Goal: Task Accomplishment & Management: Use online tool/utility

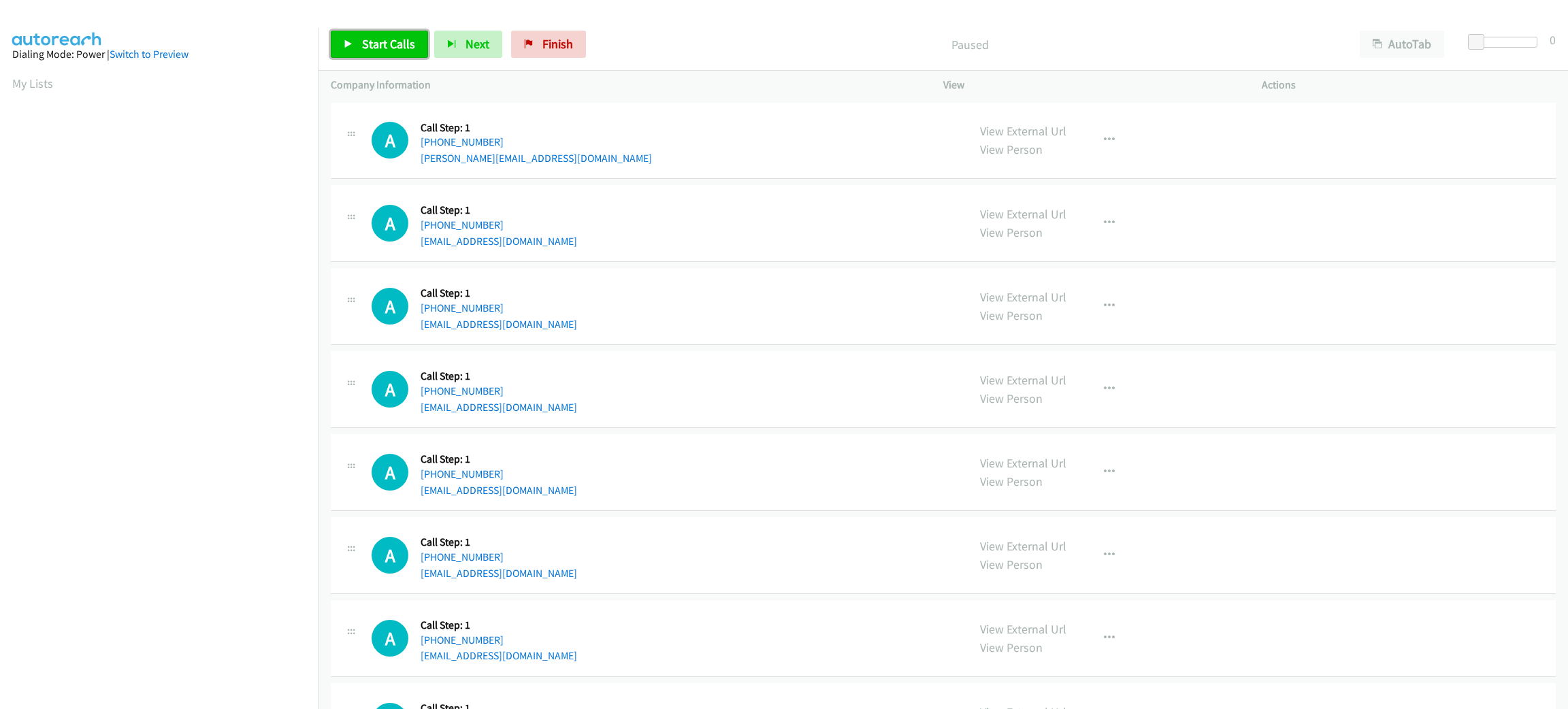
click at [375, 51] on span "Start Calls" at bounding box center [389, 44] width 53 height 15
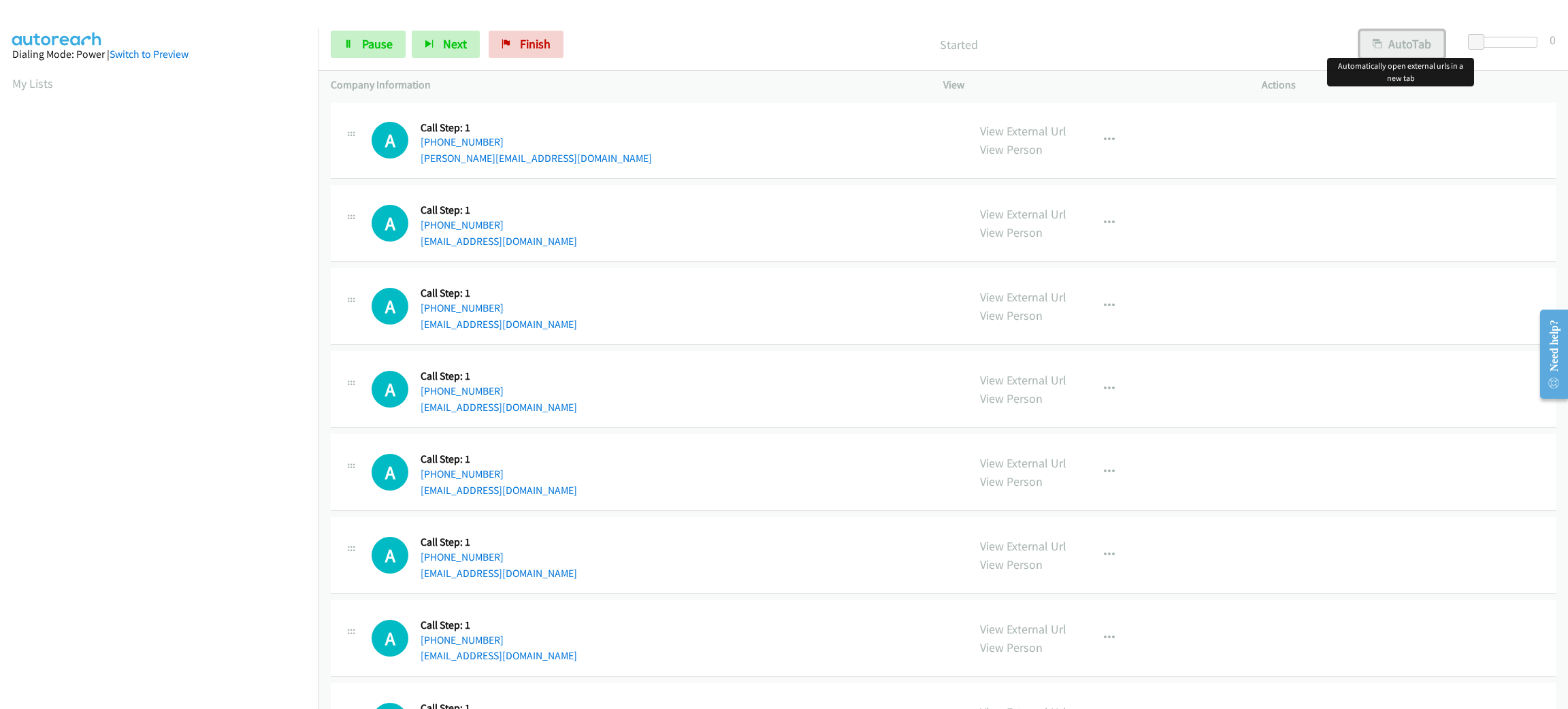
click at [1437, 52] on button "AutoTab" at bounding box center [1403, 44] width 85 height 27
click at [366, 52] on link "Pause" at bounding box center [368, 44] width 75 height 27
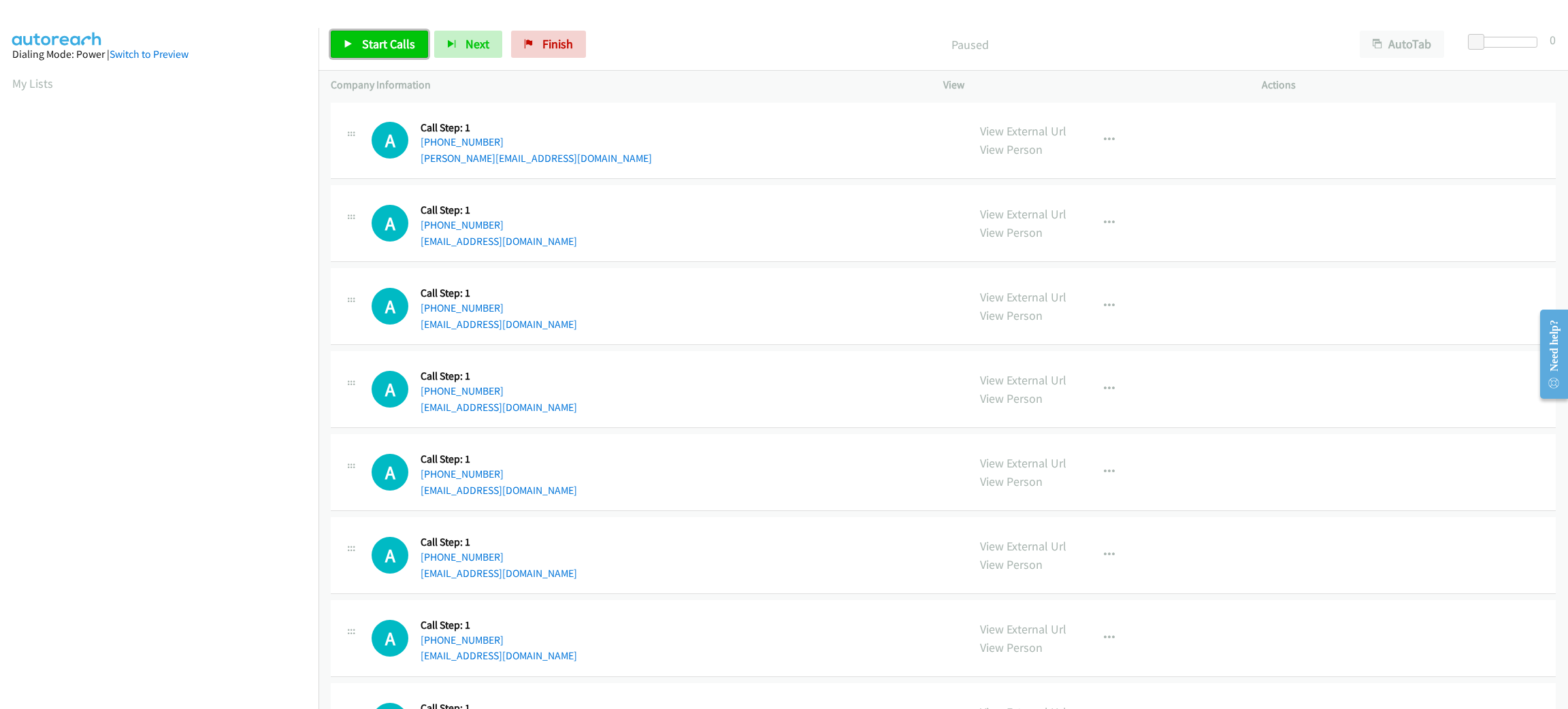
click at [407, 41] on span "Start Calls" at bounding box center [389, 44] width 53 height 15
click at [365, 56] on link "Pause" at bounding box center [368, 44] width 75 height 27
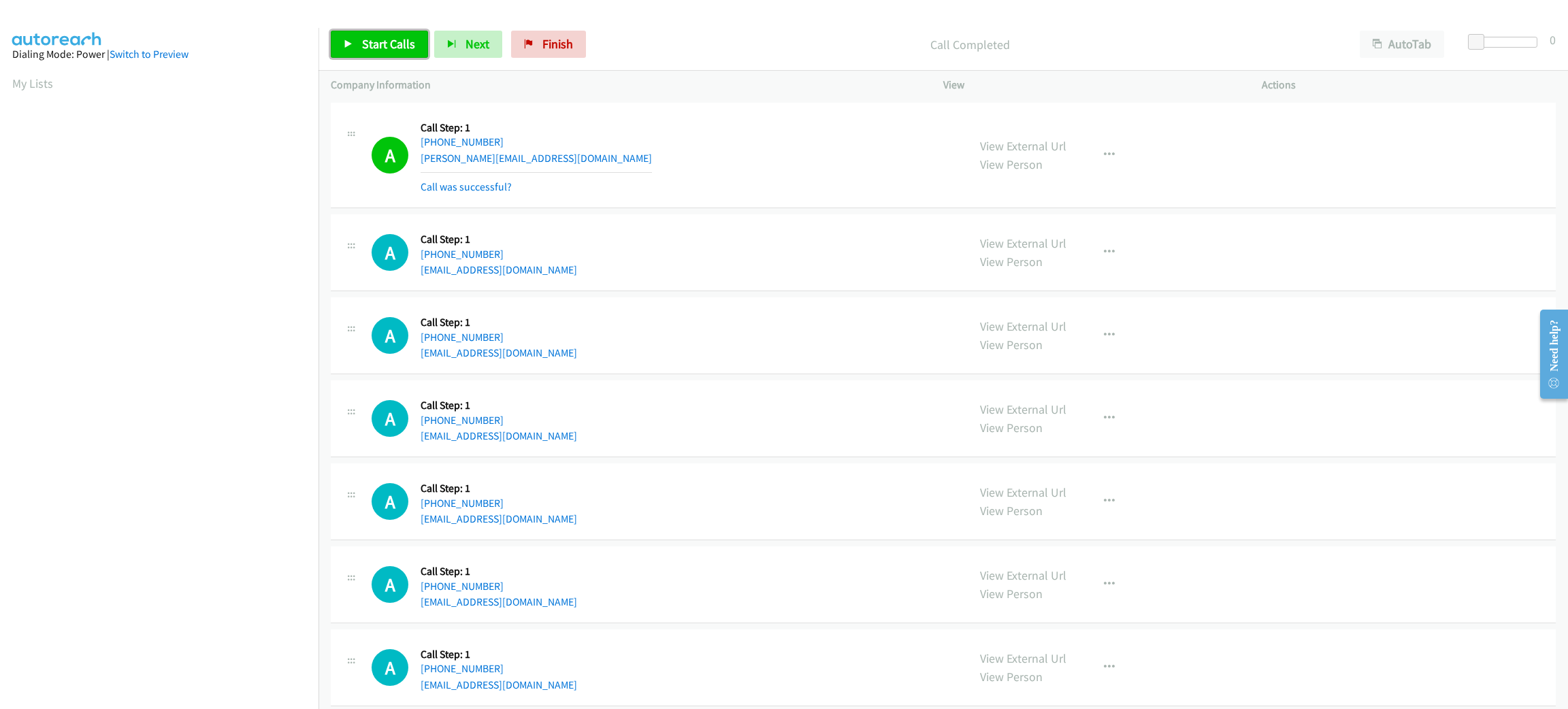
click at [399, 35] on link "Start Calls" at bounding box center [379, 44] width 98 height 27
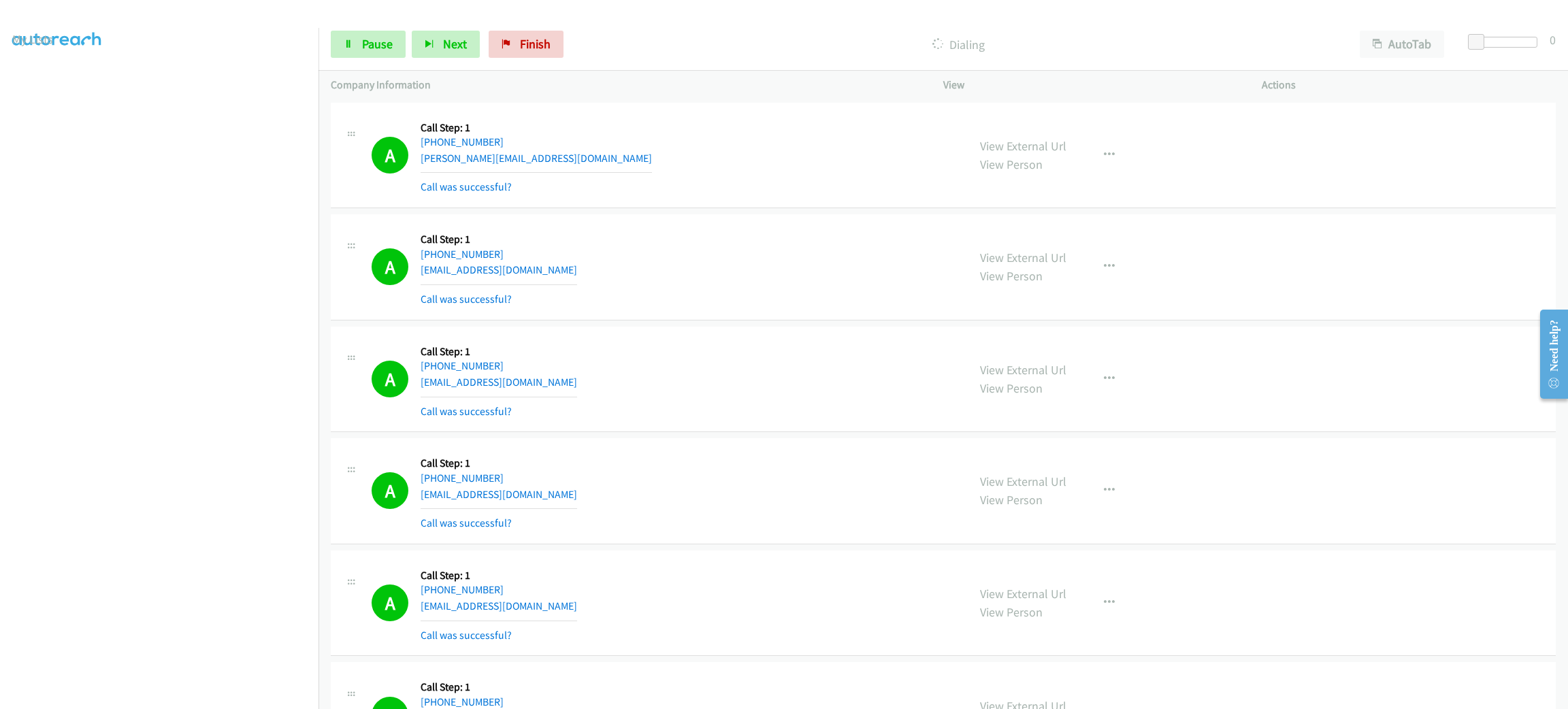
scroll to position [510, 0]
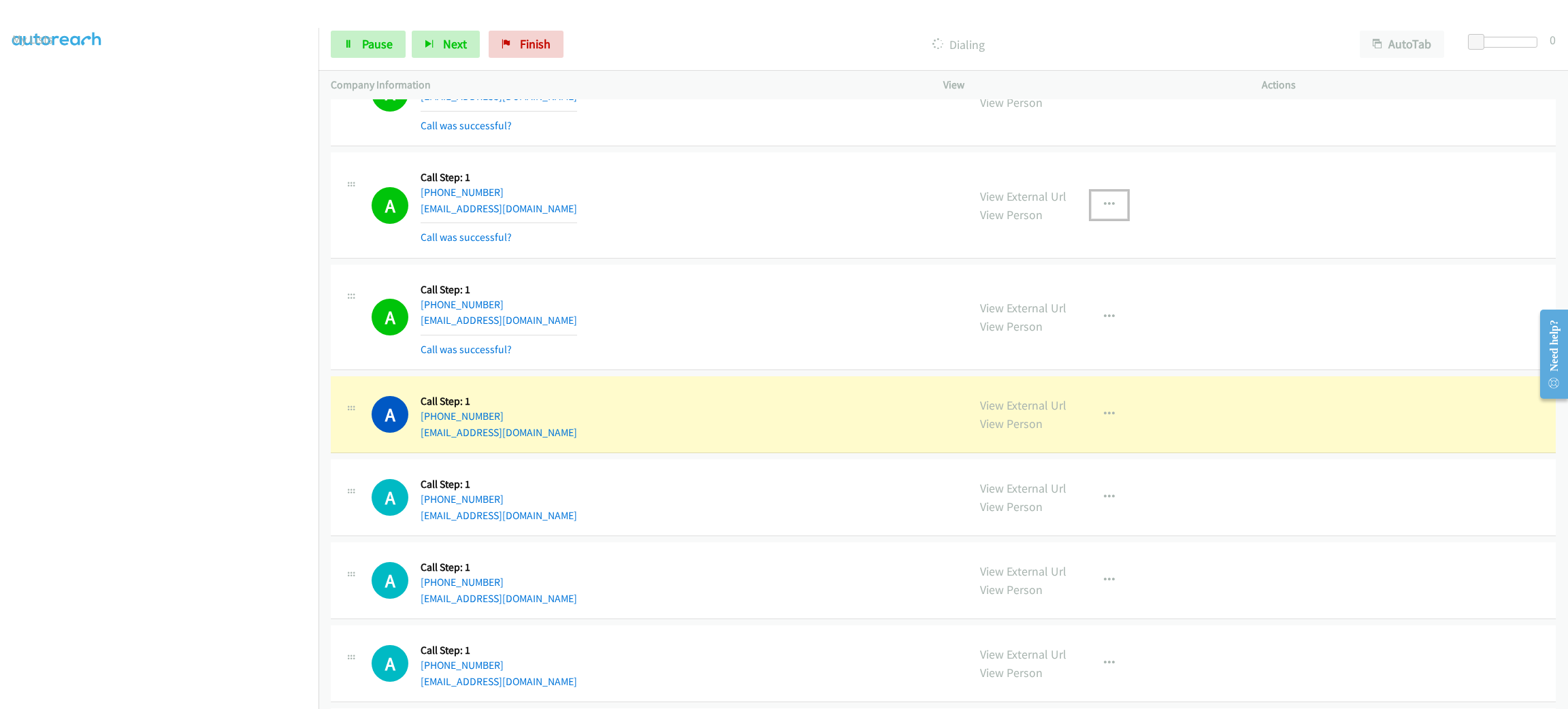
click at [1113, 202] on button "button" at bounding box center [1109, 205] width 37 height 27
click at [1083, 321] on link "Add to do not call list" at bounding box center [1036, 321] width 181 height 27
click at [1110, 422] on button "button" at bounding box center [1109, 414] width 37 height 27
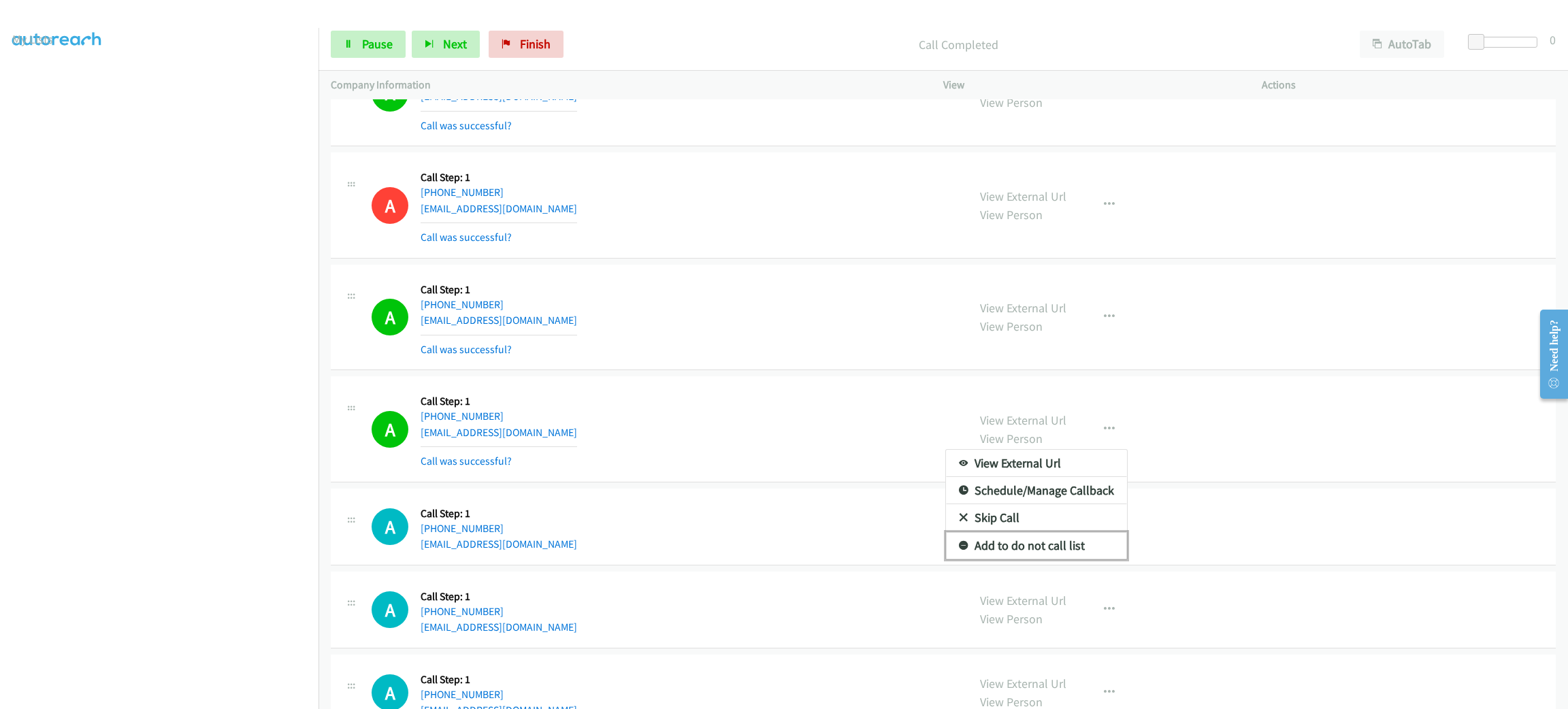
click at [1073, 554] on link "Add to do not call list" at bounding box center [1036, 545] width 181 height 27
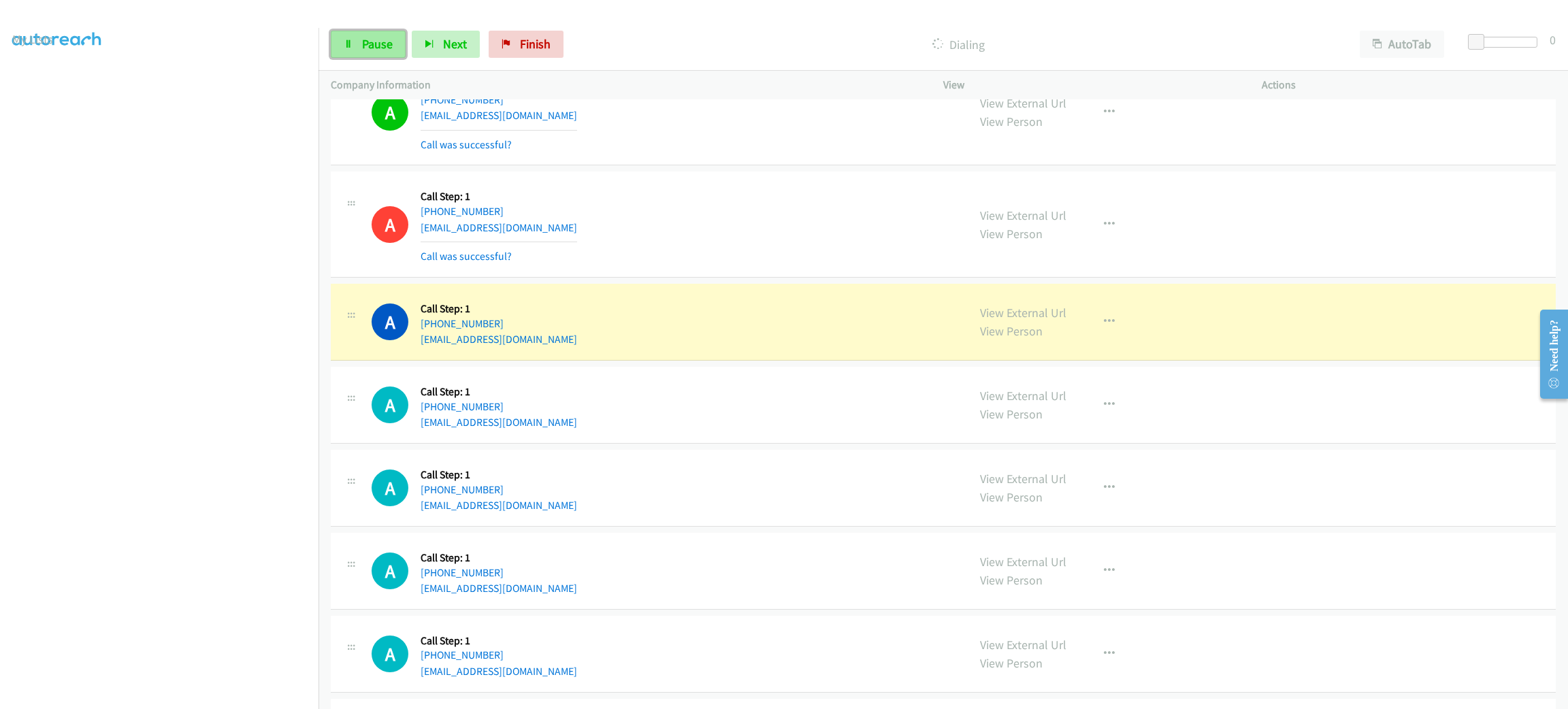
click at [394, 56] on link "Pause" at bounding box center [368, 44] width 75 height 27
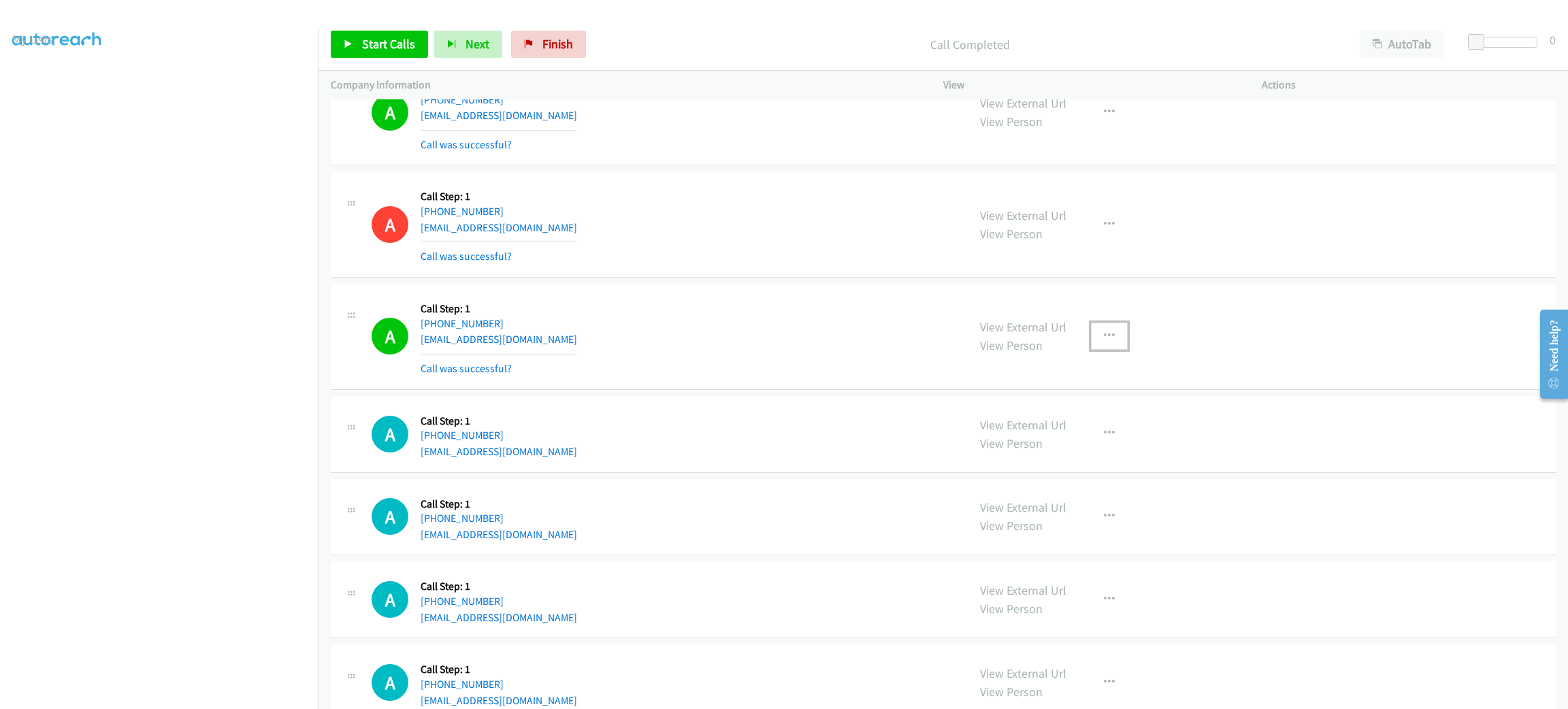
click at [1096, 347] on button "button" at bounding box center [1109, 335] width 37 height 27
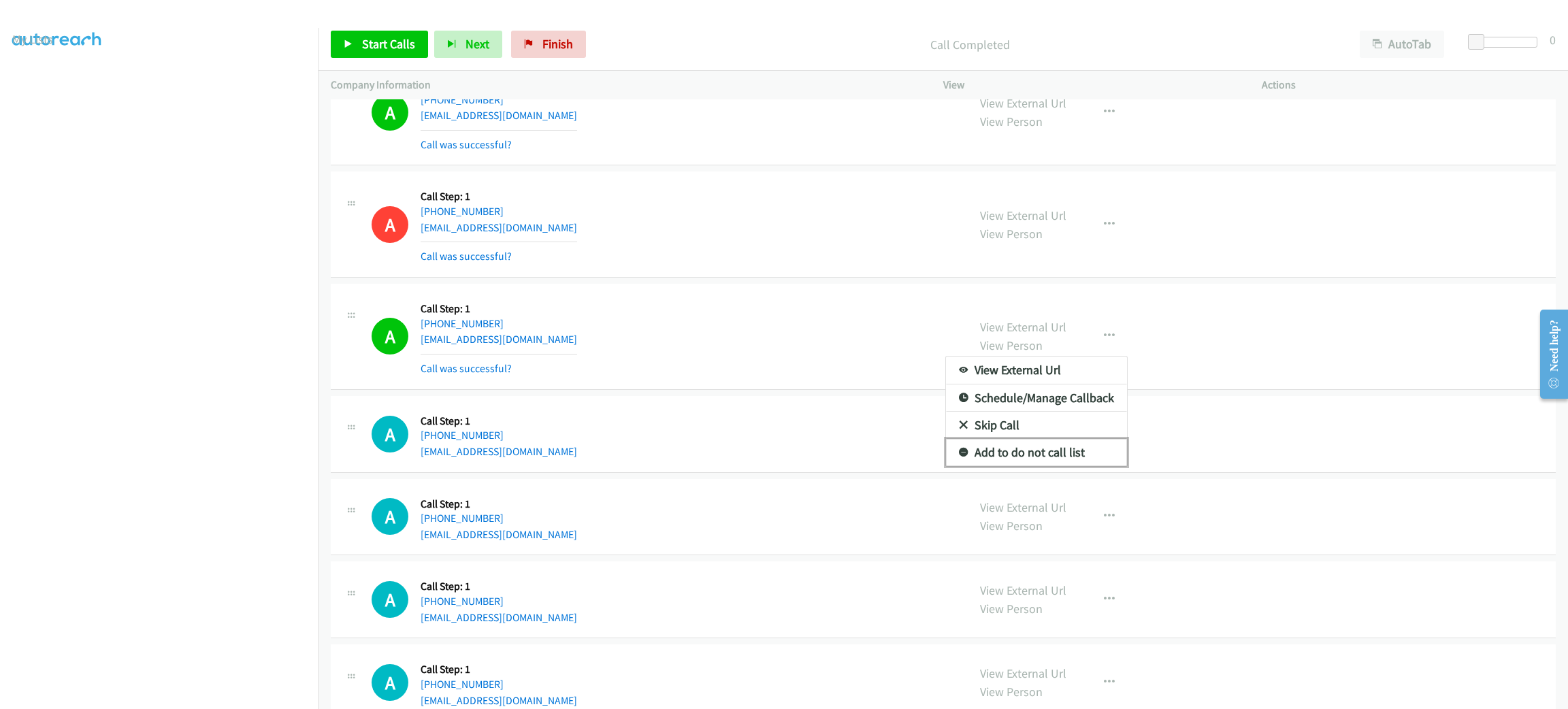
click at [1063, 453] on link "Add to do not call list" at bounding box center [1036, 452] width 181 height 27
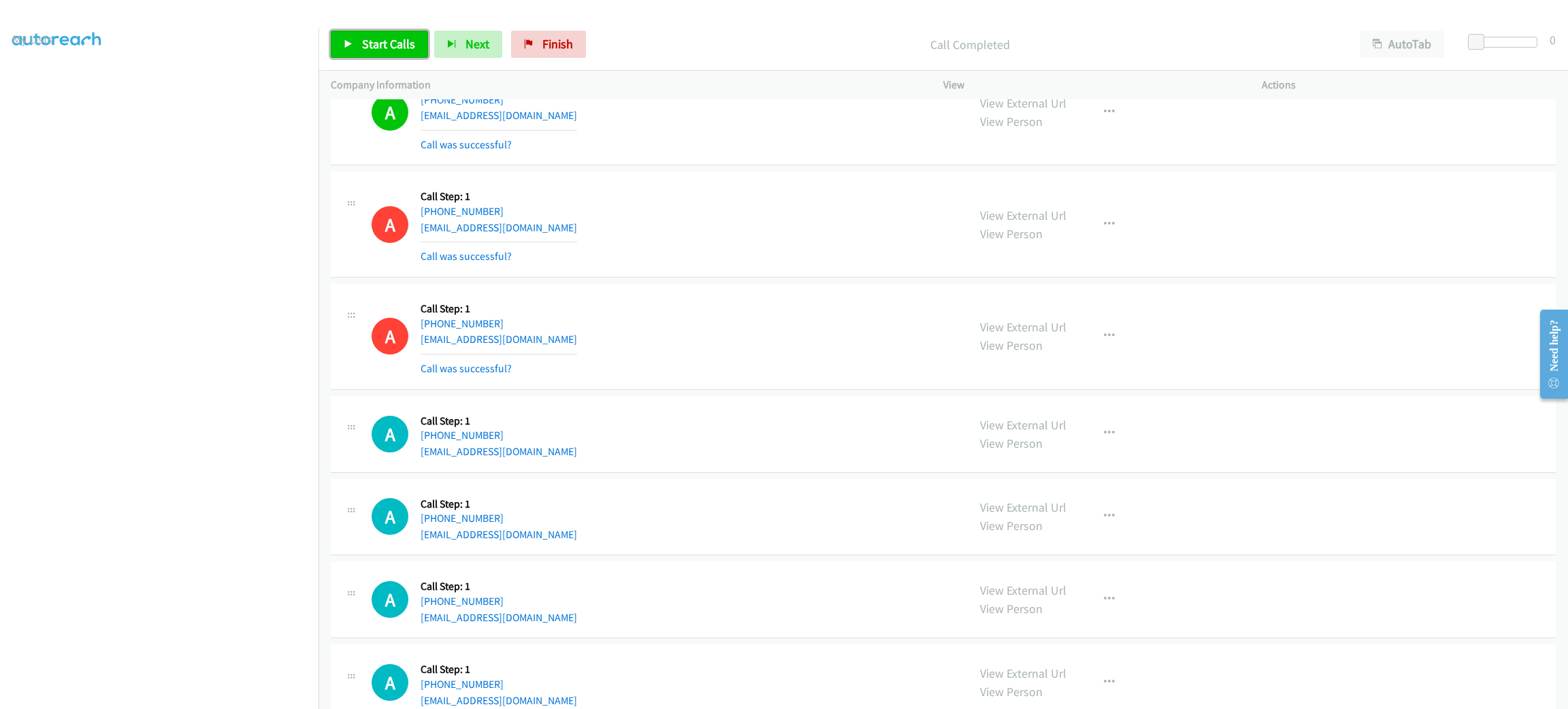
click at [412, 40] on span "Start Calls" at bounding box center [389, 44] width 53 height 15
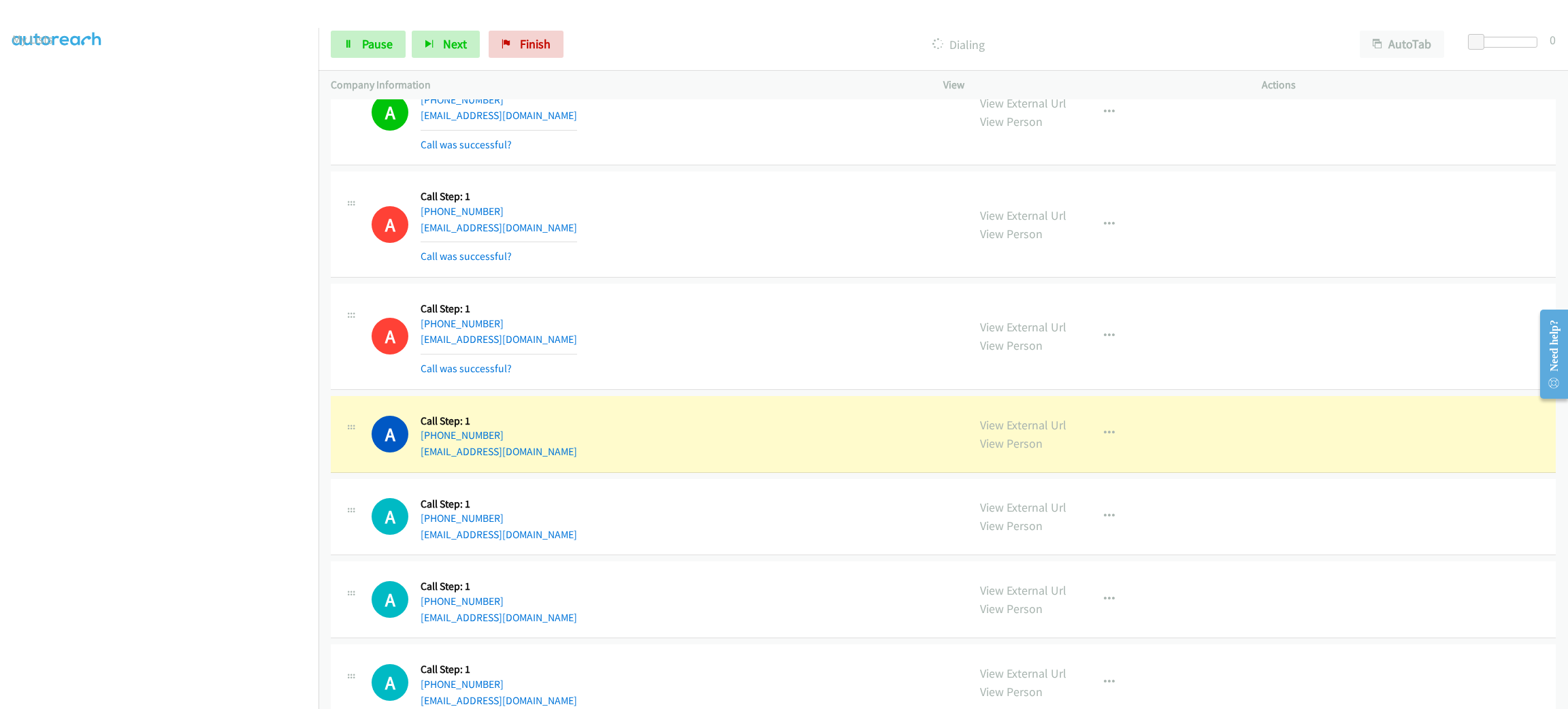
drag, startPoint x: 928, startPoint y: 293, endPoint x: 918, endPoint y: 298, distance: 11.2
click at [926, 294] on div "A Callback Scheduled Call Step: 1 America/New_York +1 646-283-1093 achechkin@ya…" at bounding box center [943, 337] width 1225 height 106
click at [1079, 443] on div "View External Url View Person View External Url Email Schedule/Manage Callback …" at bounding box center [1133, 434] width 331 height 52
click at [1091, 440] on button "button" at bounding box center [1109, 433] width 37 height 27
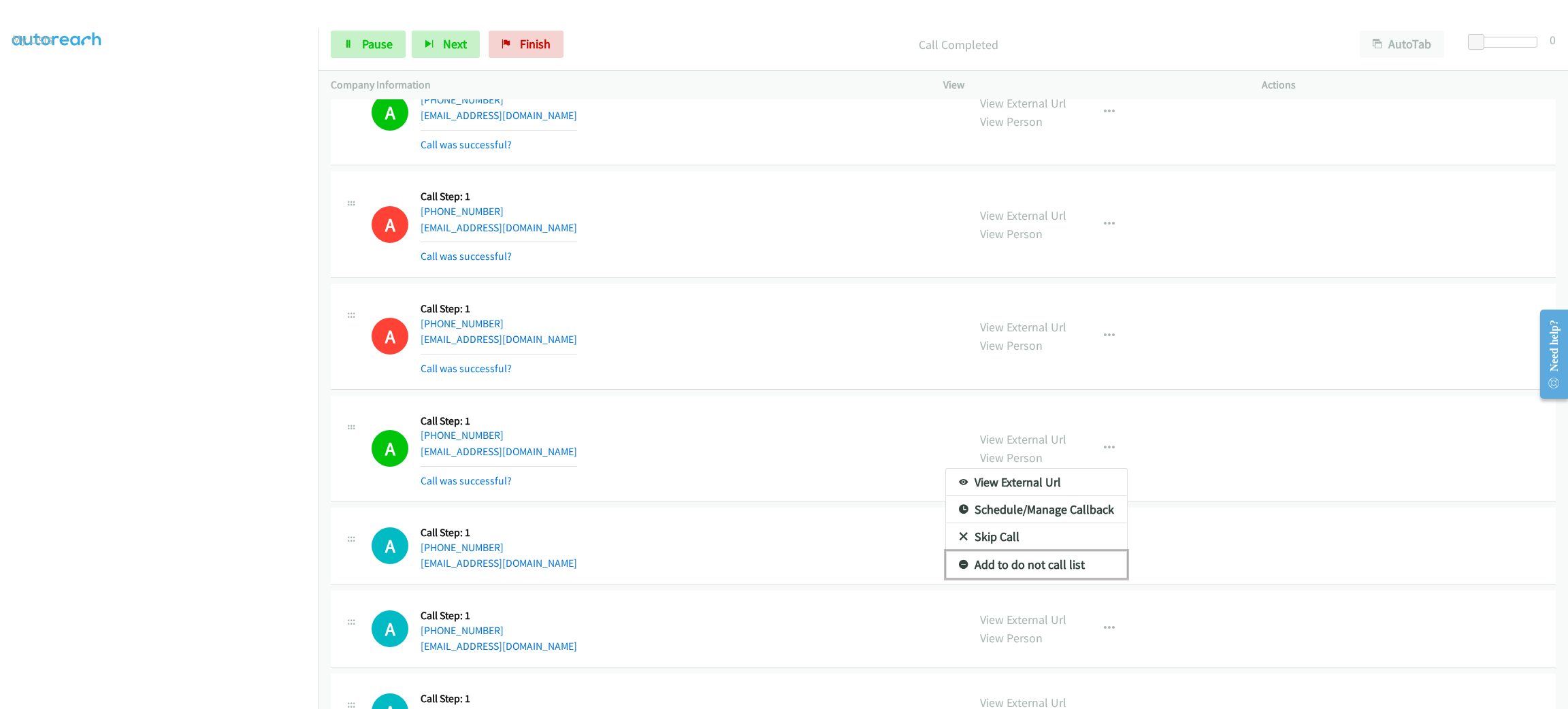
click at [1050, 573] on link "Add to do not call list" at bounding box center [1036, 564] width 181 height 27
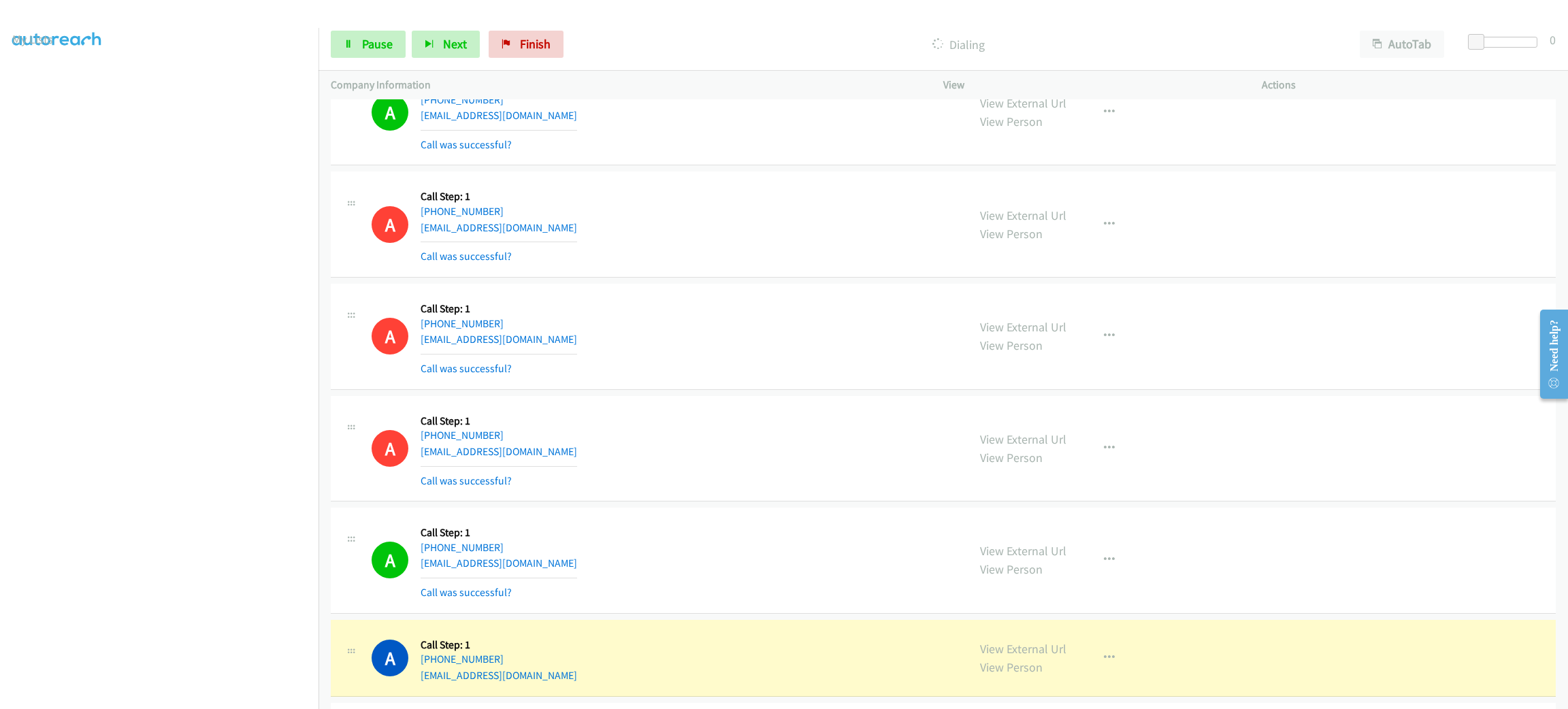
scroll to position [1224, 0]
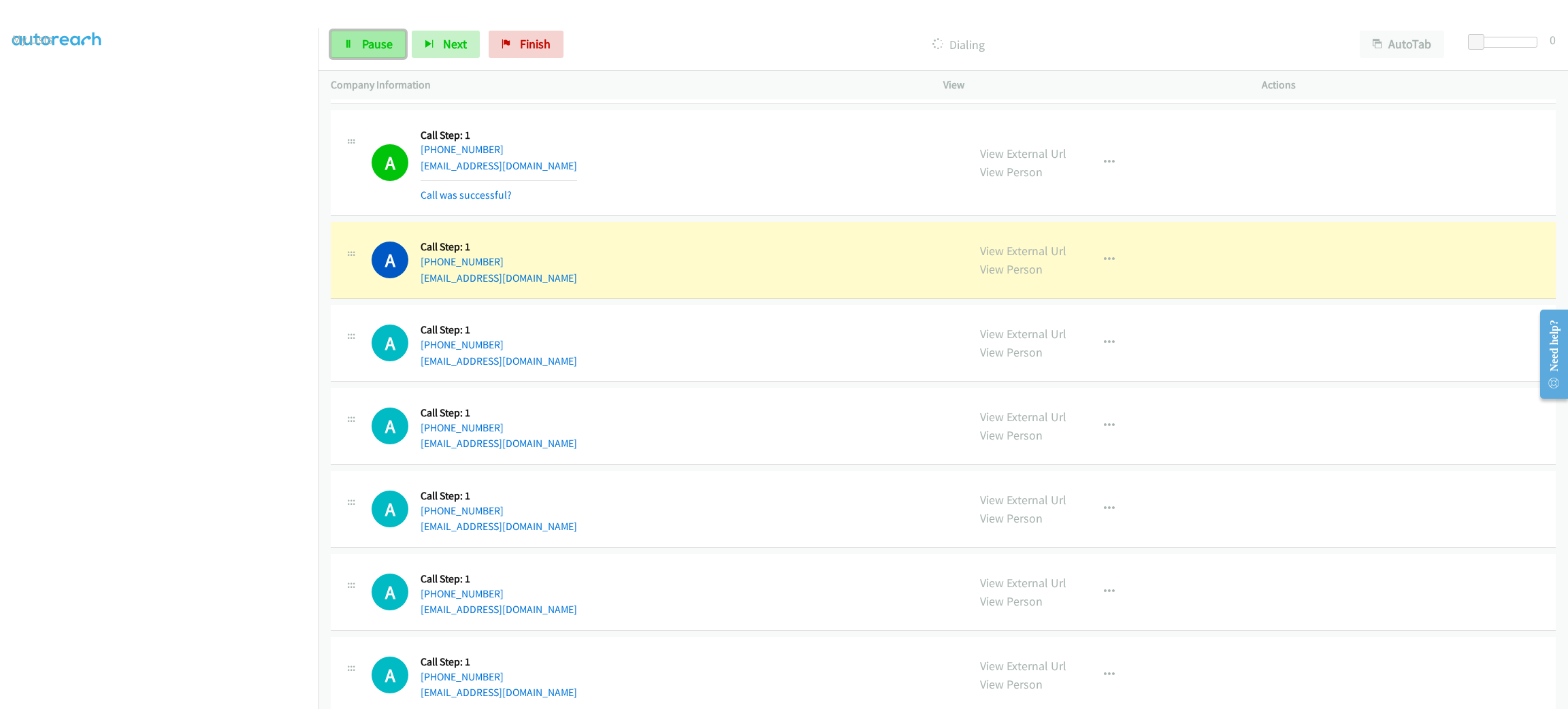
click at [394, 51] on link "Pause" at bounding box center [368, 44] width 75 height 27
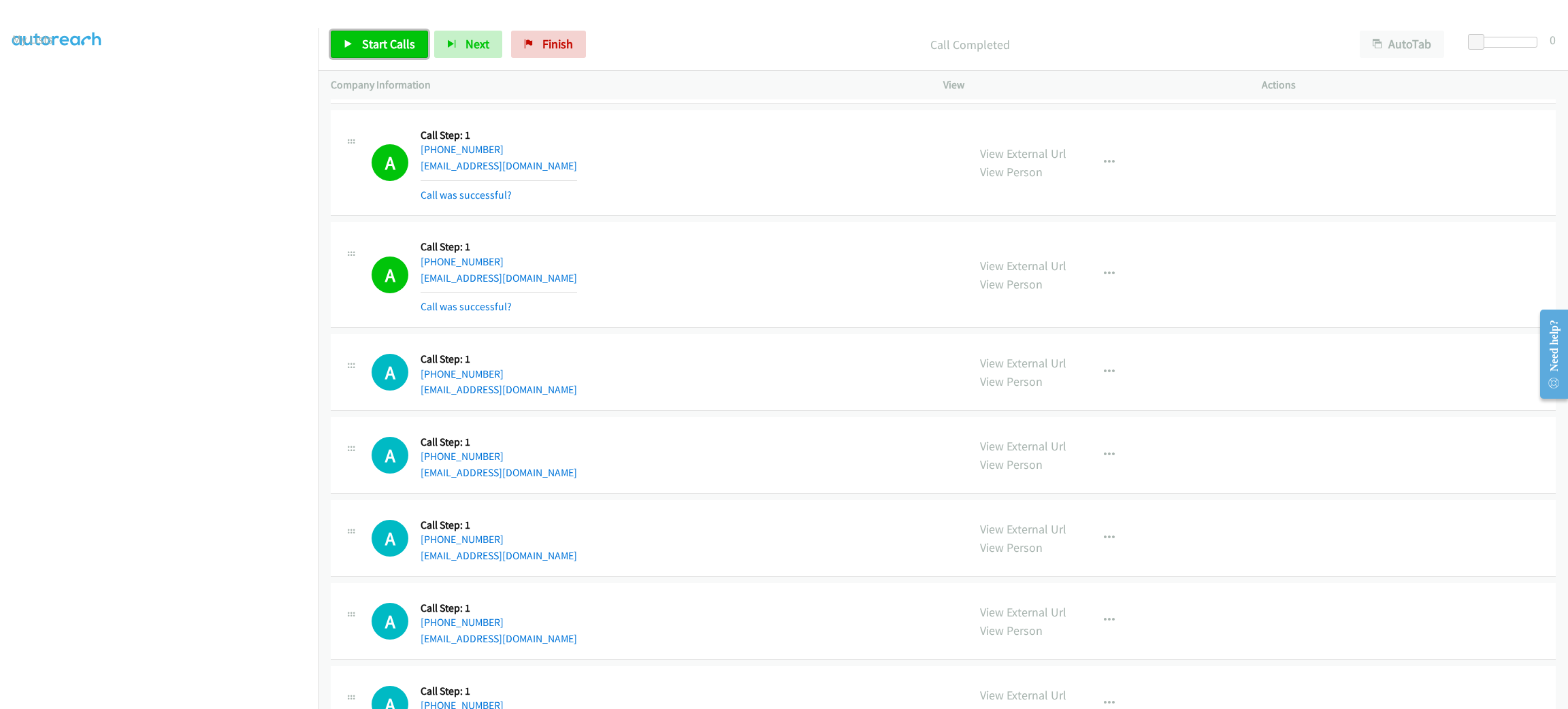
click at [392, 51] on span "Start Calls" at bounding box center [389, 44] width 53 height 15
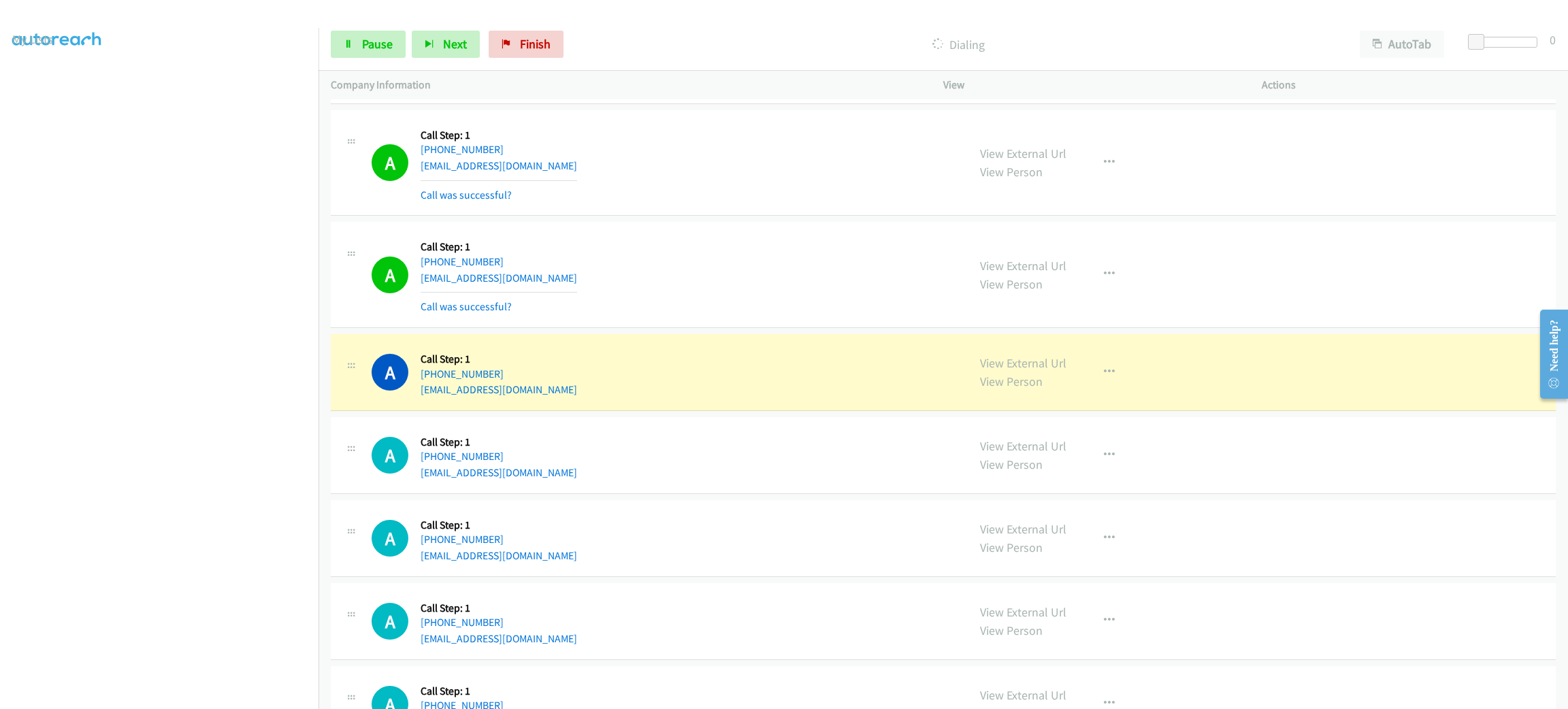
click at [331, 31] on link "Start Calls" at bounding box center [344, 38] width 27 height 15
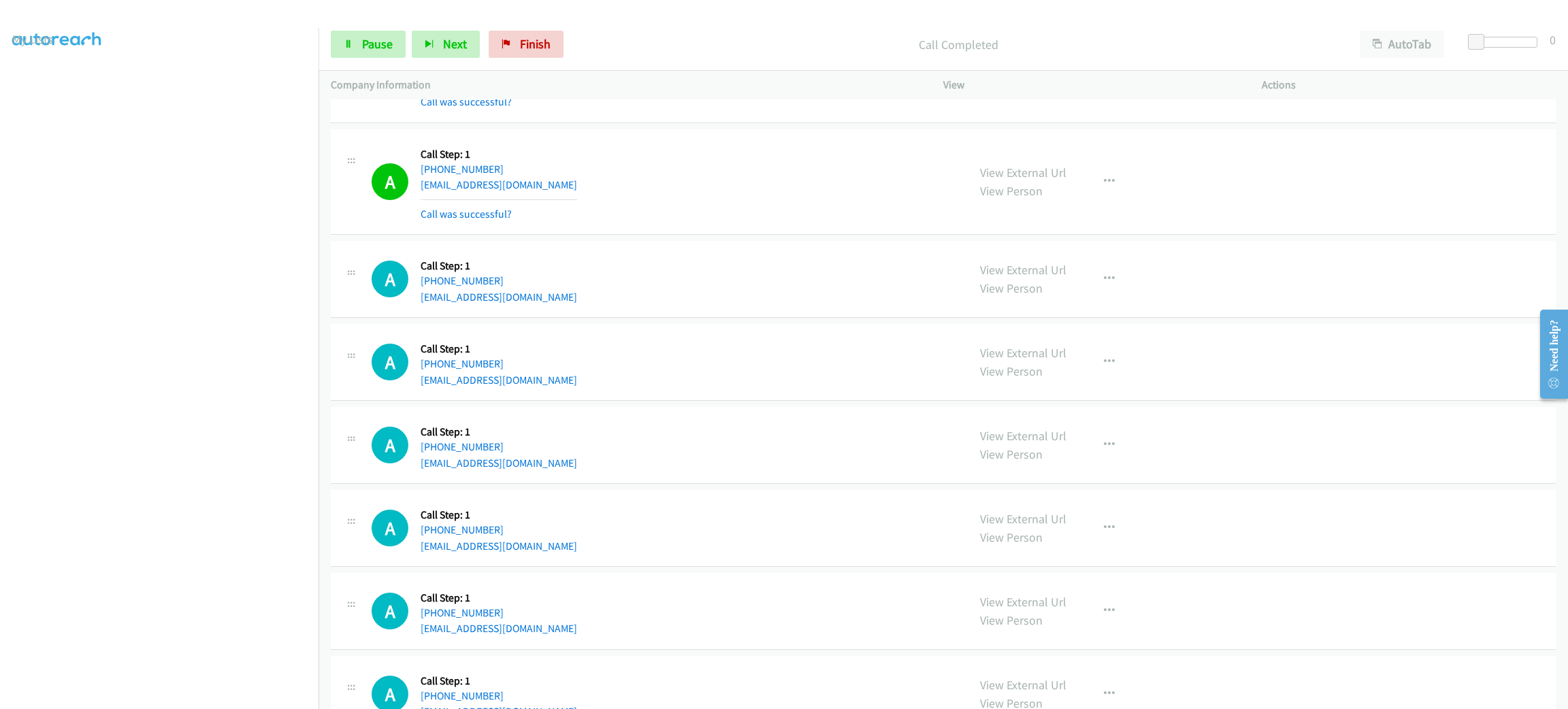
click at [760, 493] on td "A Callback Scheduled Call Step: 1 America/New_York +1 631-255-4151 josieb20@aol…" at bounding box center [943, 528] width 1249 height 83
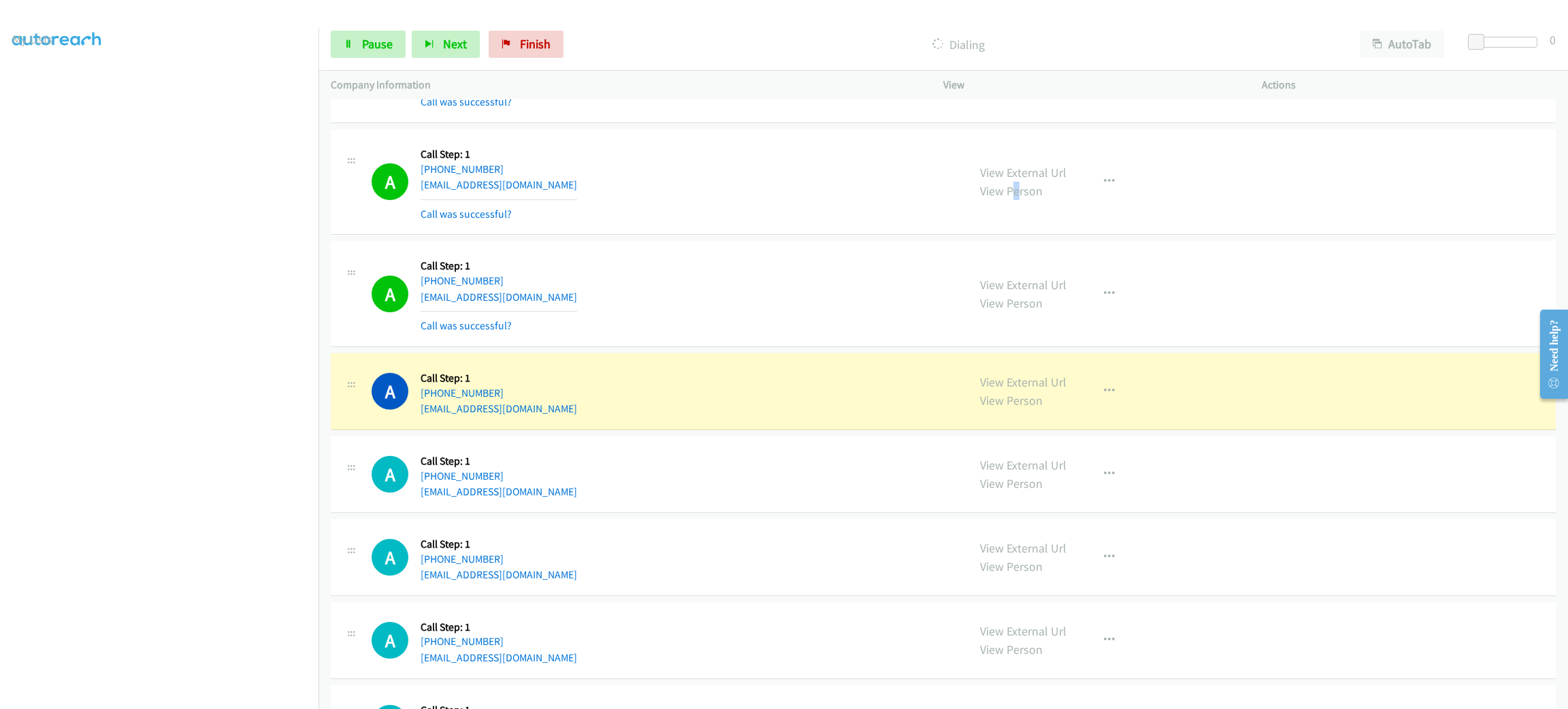
click at [1006, 238] on td "A Callback Scheduled Call Step: 1 America/Chicago +1 573-433-6224 thomaselison@…" at bounding box center [943, 182] width 1249 height 112
click at [1096, 180] on button "button" at bounding box center [1109, 181] width 37 height 27
click at [1068, 304] on link "Add to do not call list" at bounding box center [1036, 298] width 181 height 27
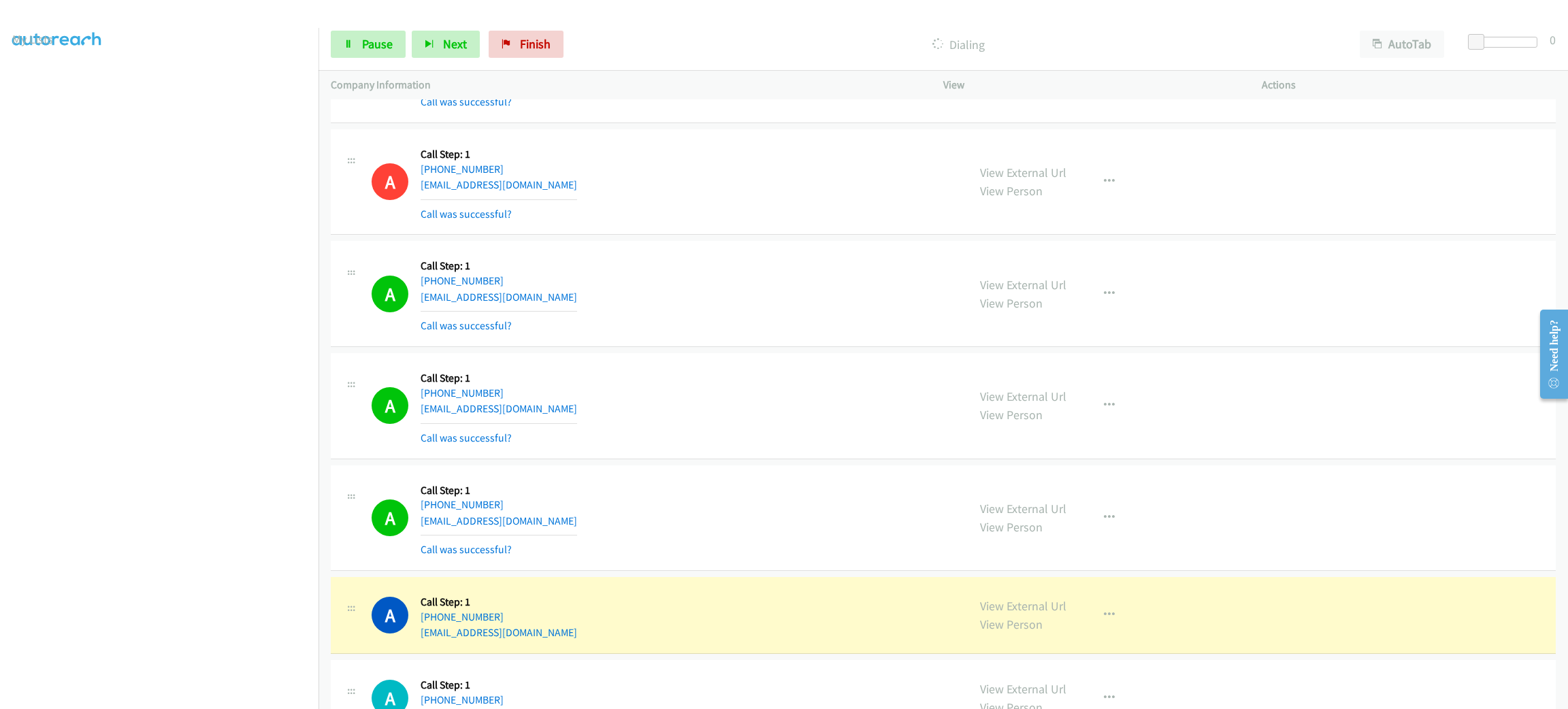
scroll to position [1735, 0]
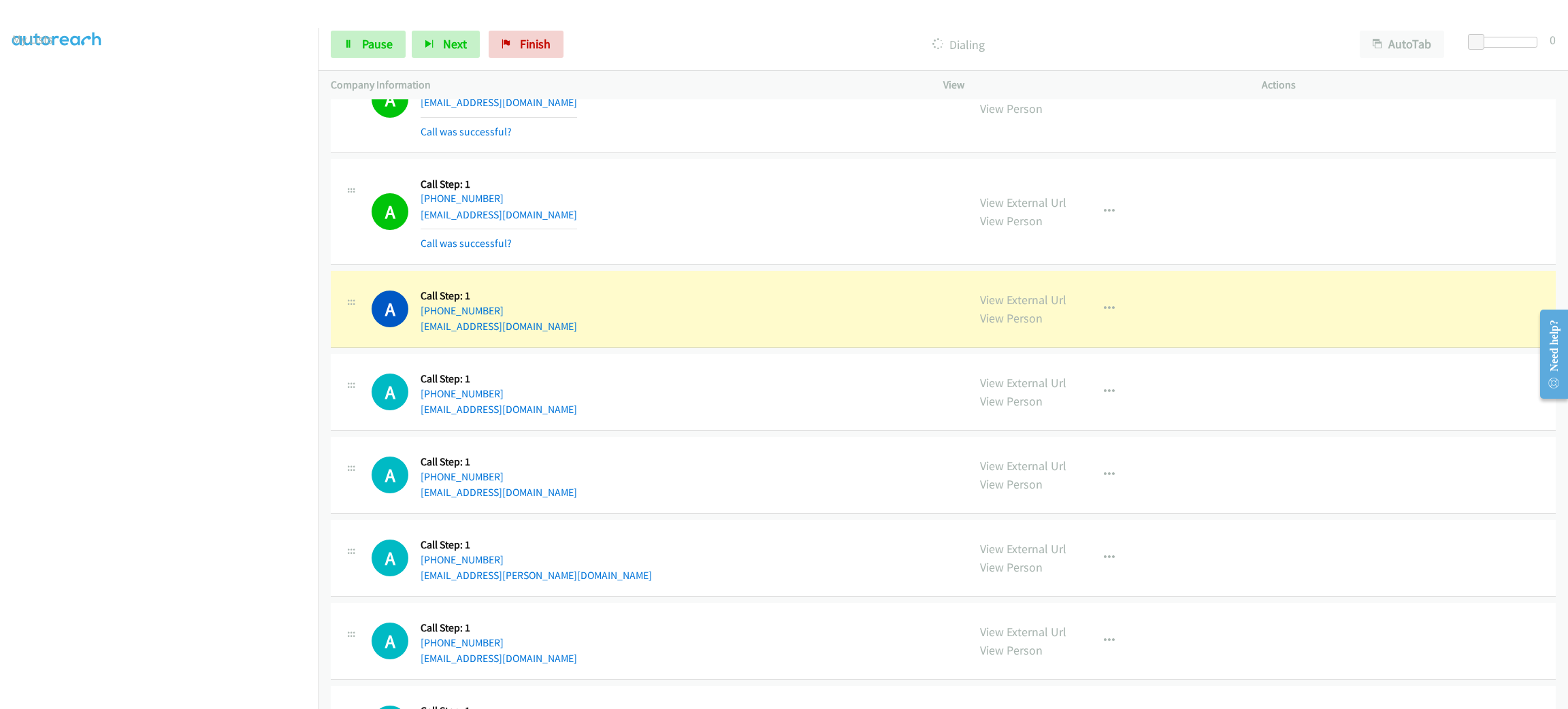
click at [213, 695] on section at bounding box center [159, 386] width 294 height 651
click at [356, 48] on link "Pause" at bounding box center [368, 44] width 75 height 27
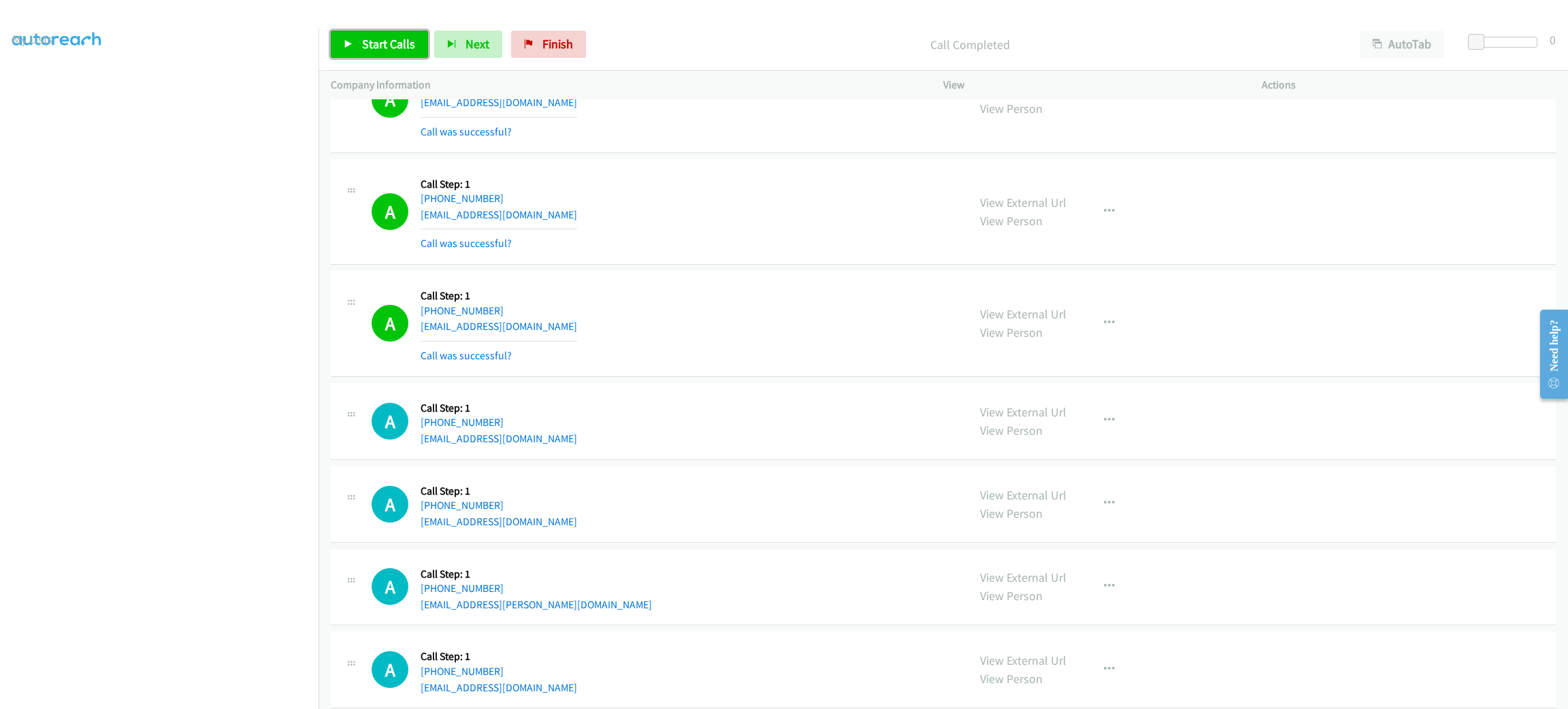
click at [390, 39] on span "Start Calls" at bounding box center [389, 44] width 53 height 15
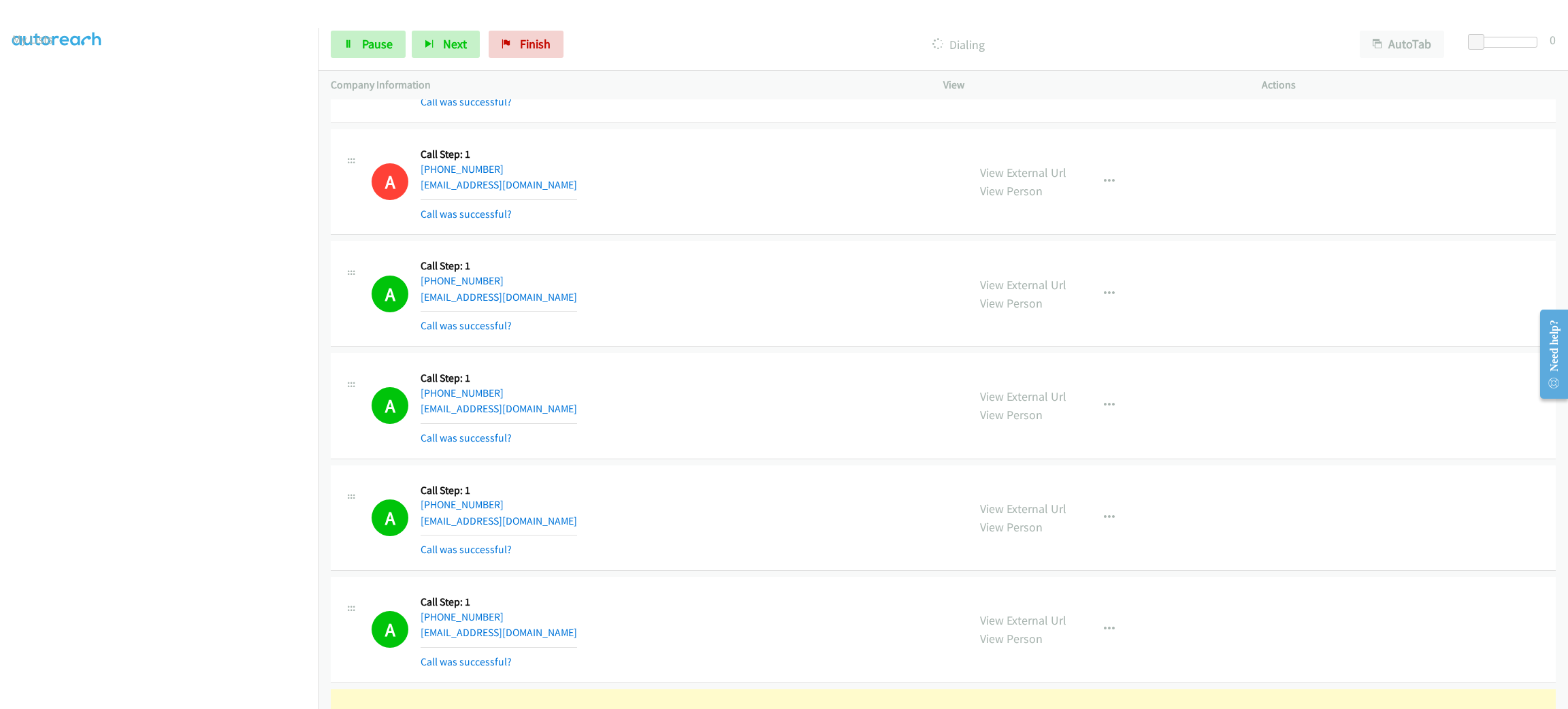
click at [1095, 394] on div "View External Url View Person View External Url Email Schedule/Manage Callback …" at bounding box center [1133, 405] width 331 height 81
click at [1095, 398] on button "button" at bounding box center [1109, 405] width 37 height 27
click at [1092, 514] on link "Add to do not call list" at bounding box center [1036, 521] width 181 height 27
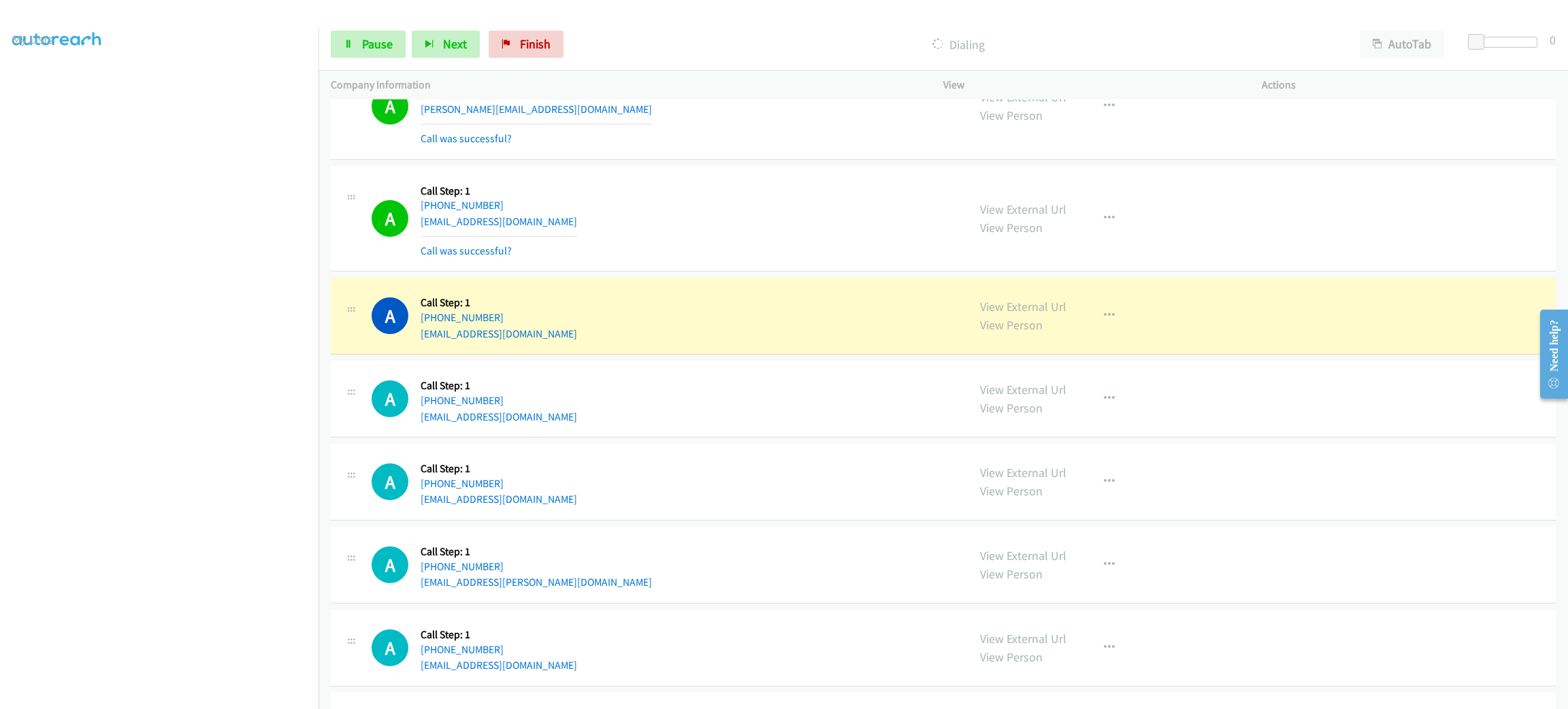
scroll to position [3061, 0]
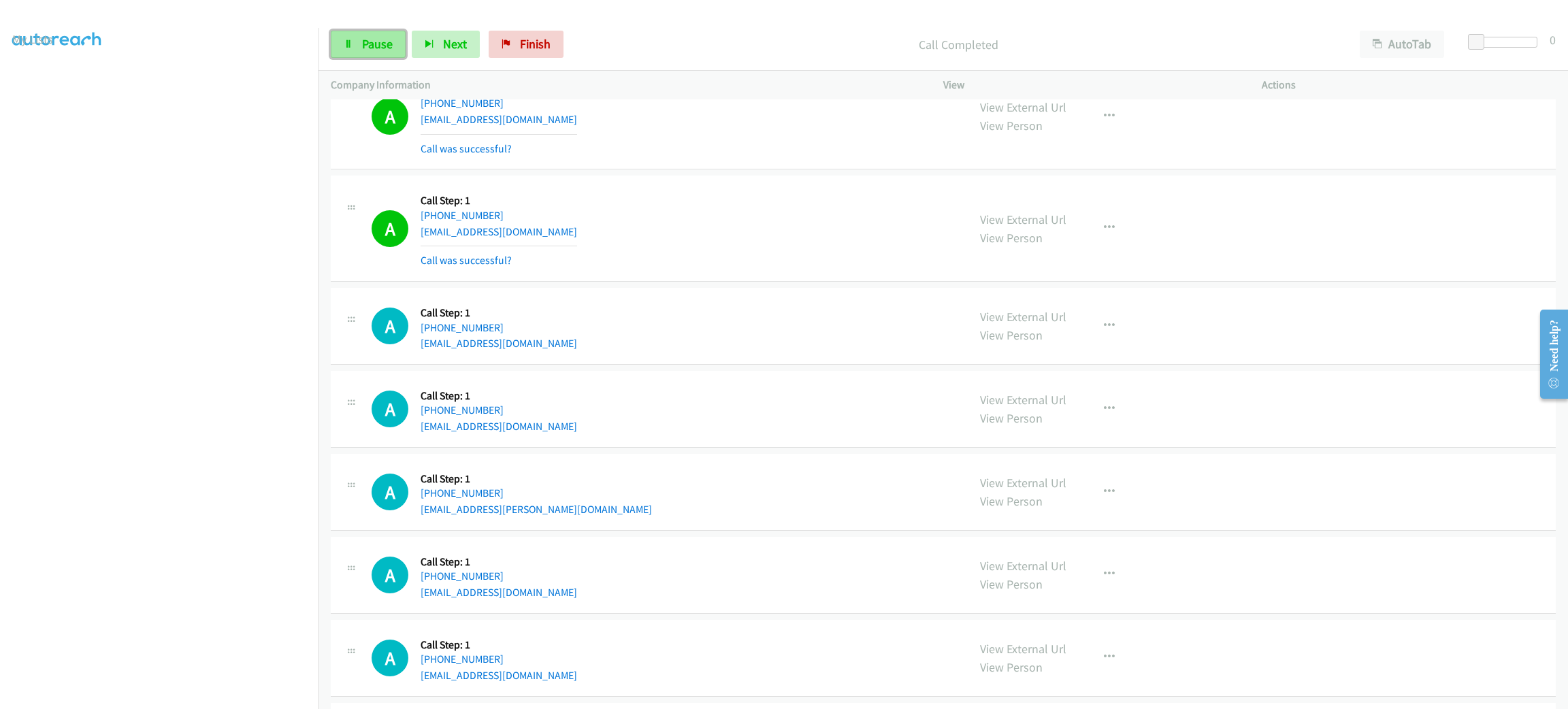
click at [373, 52] on link "Pause" at bounding box center [368, 44] width 75 height 27
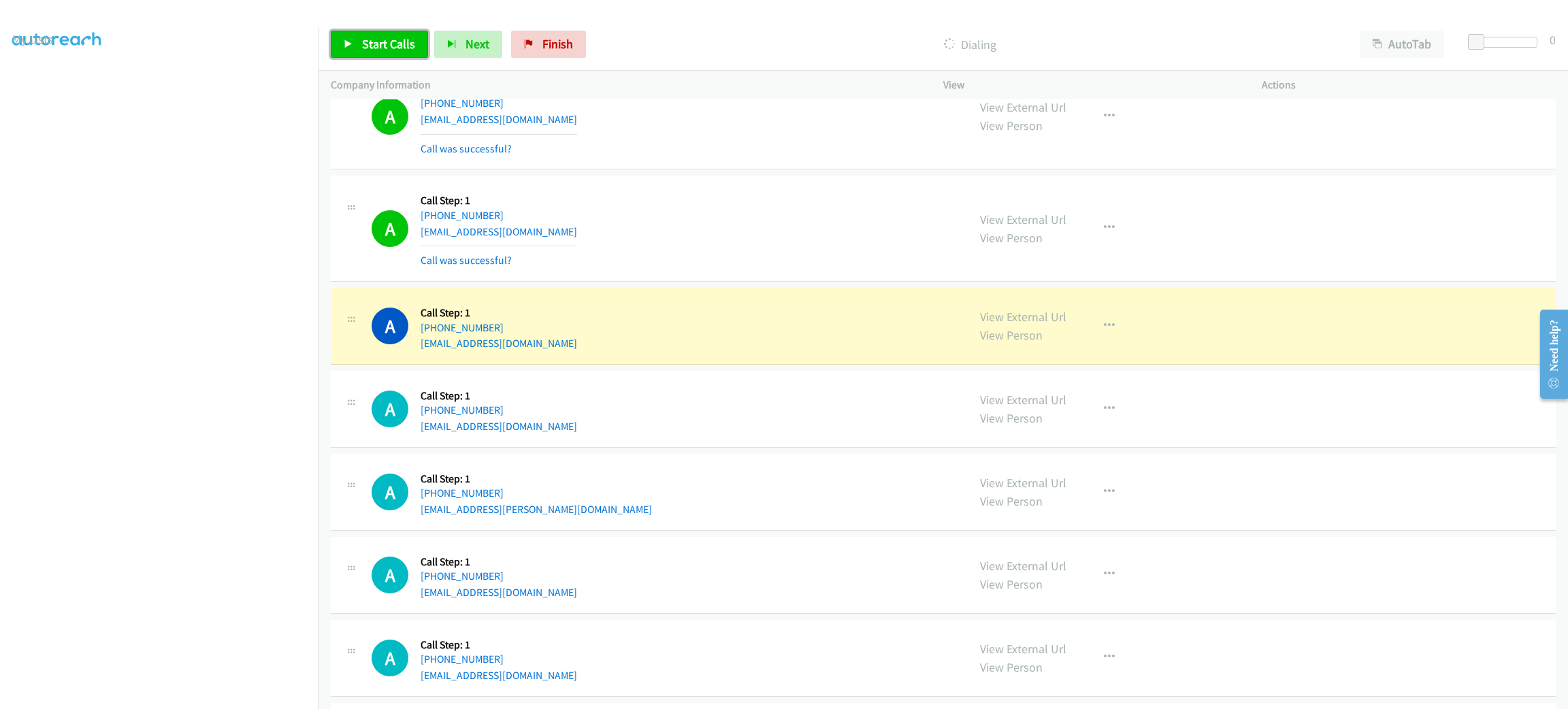
click at [410, 31] on link "Start Calls" at bounding box center [379, 44] width 98 height 27
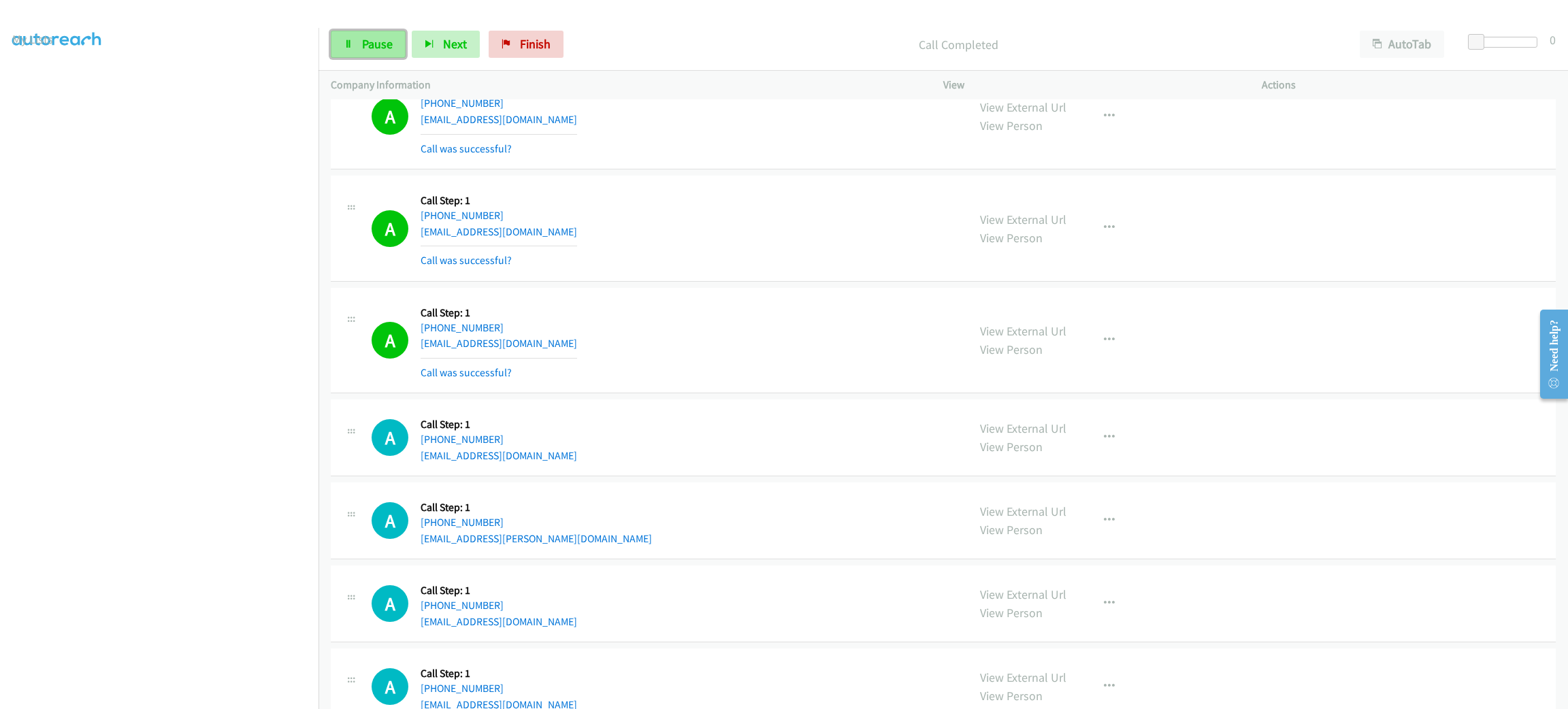
click at [386, 40] on span "Pause" at bounding box center [378, 44] width 31 height 15
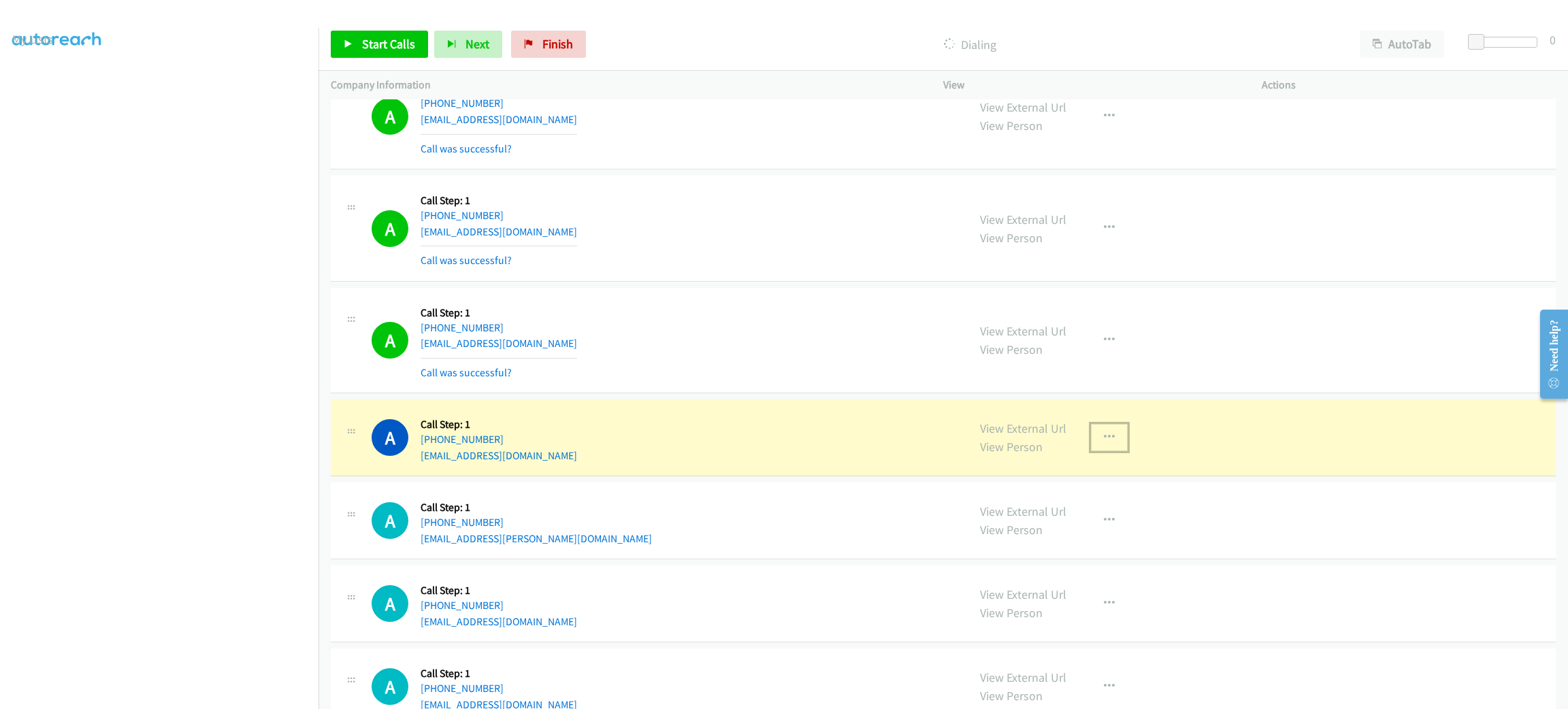
click at [1104, 443] on icon "button" at bounding box center [1109, 438] width 11 height 11
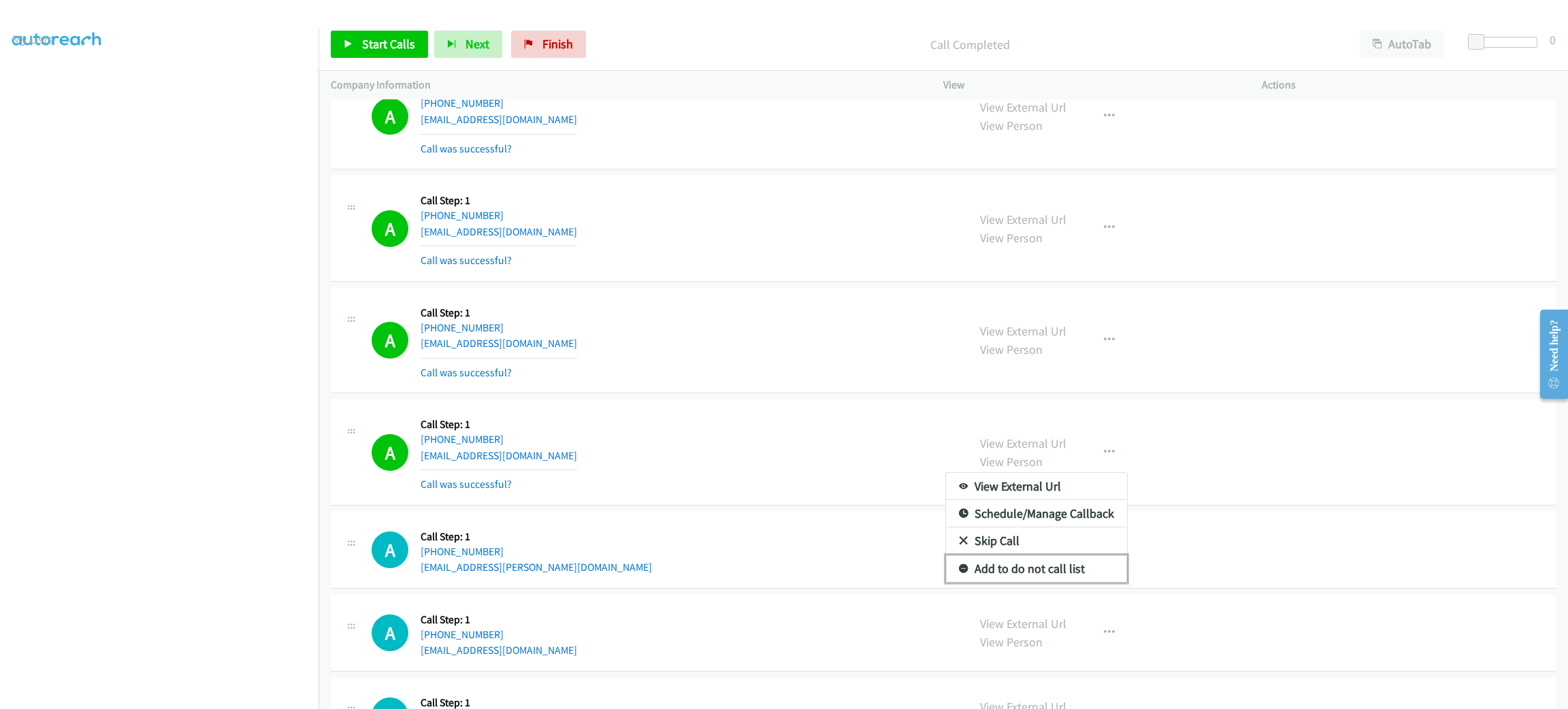
click at [1059, 582] on link "Add to do not call list" at bounding box center [1036, 568] width 181 height 27
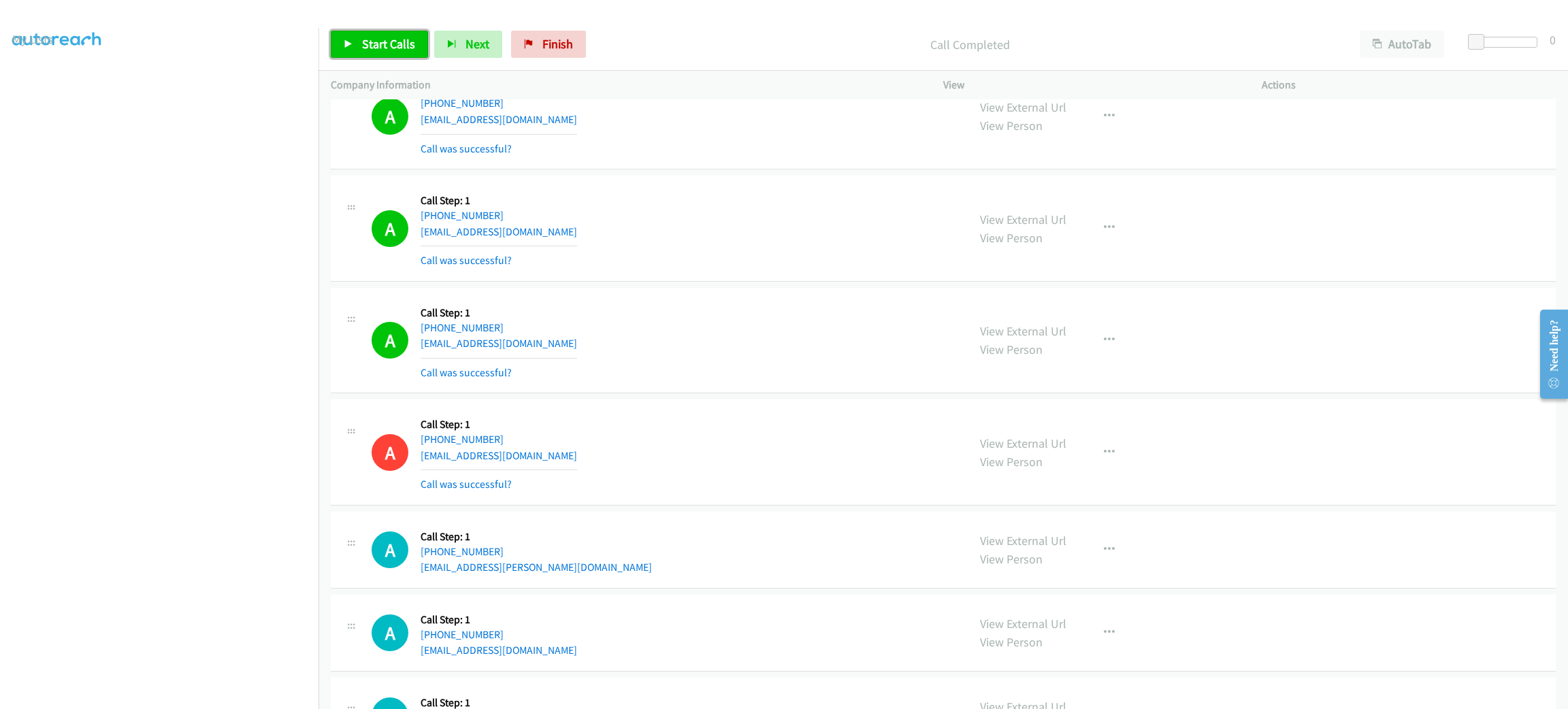
drag, startPoint x: 395, startPoint y: 53, endPoint x: 391, endPoint y: 43, distance: 10.8
click at [395, 53] on link "Start Calls" at bounding box center [379, 44] width 98 height 27
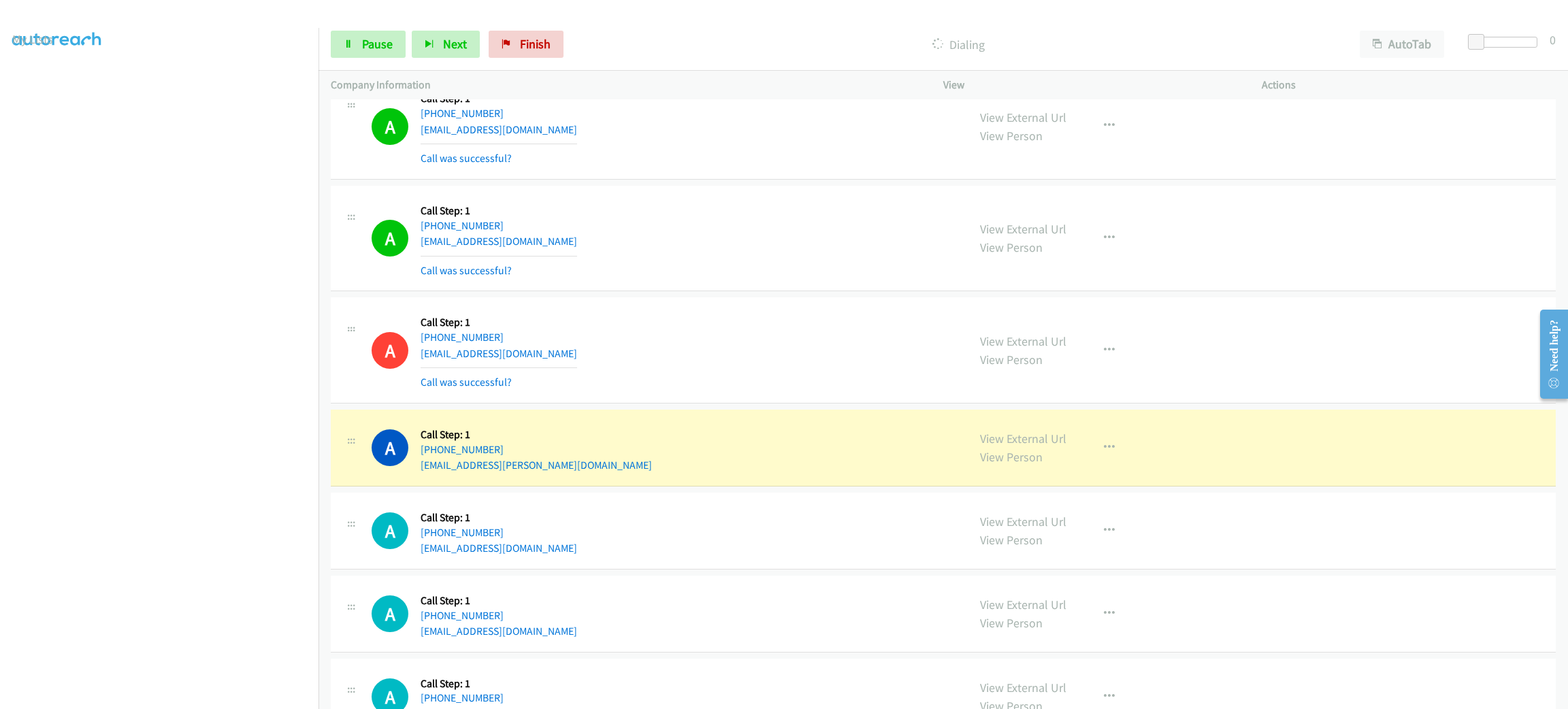
scroll to position [3266, 0]
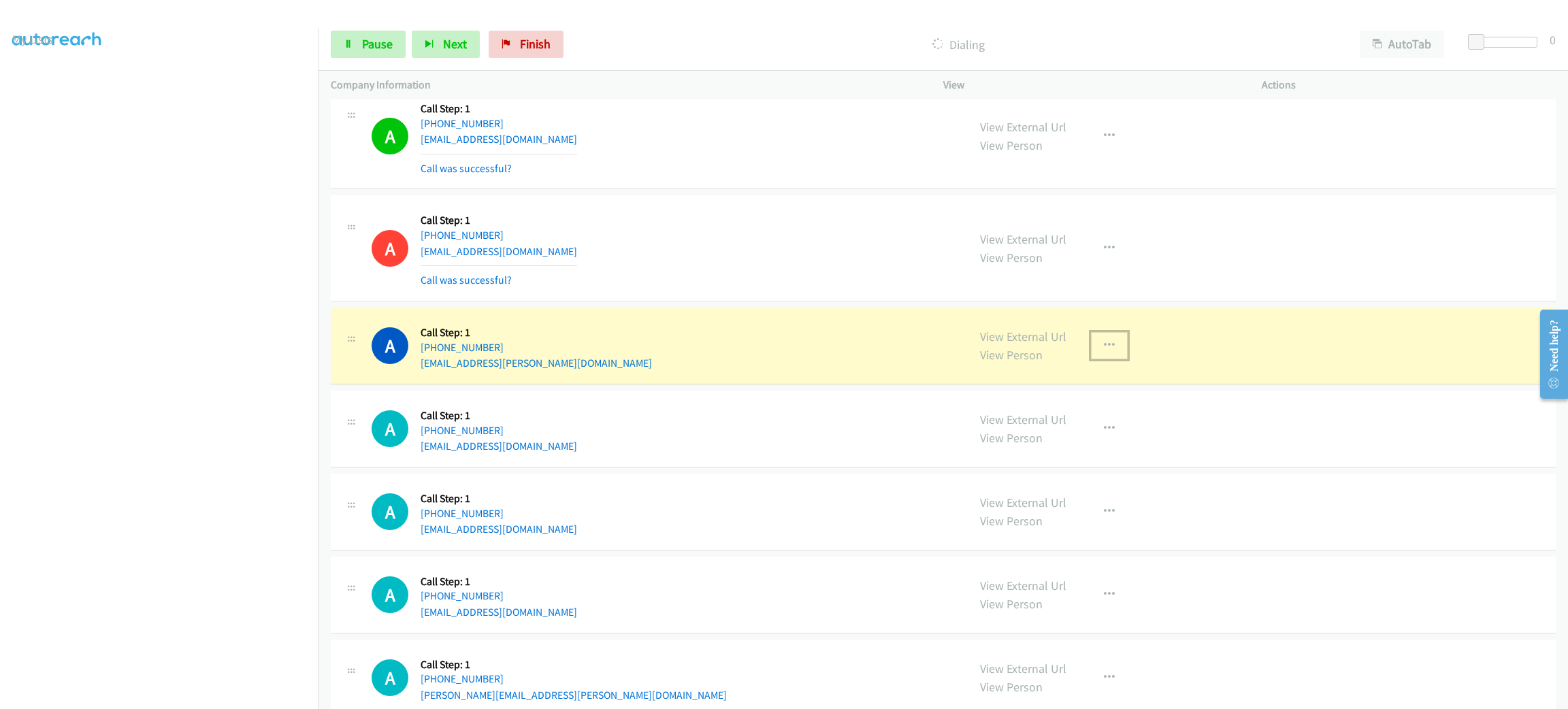
click at [1101, 357] on button "button" at bounding box center [1109, 345] width 37 height 27
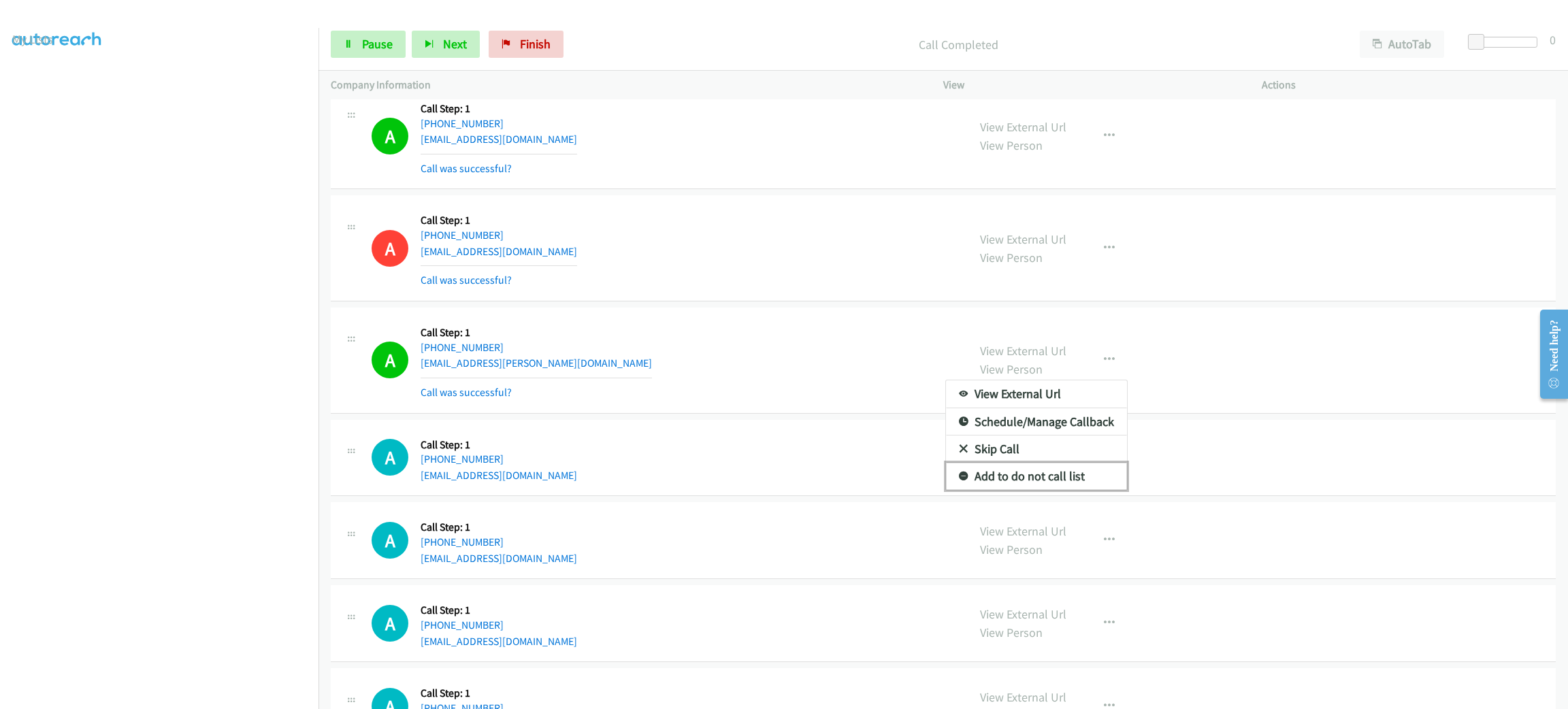
click at [1091, 490] on link "Add to do not call list" at bounding box center [1036, 476] width 181 height 27
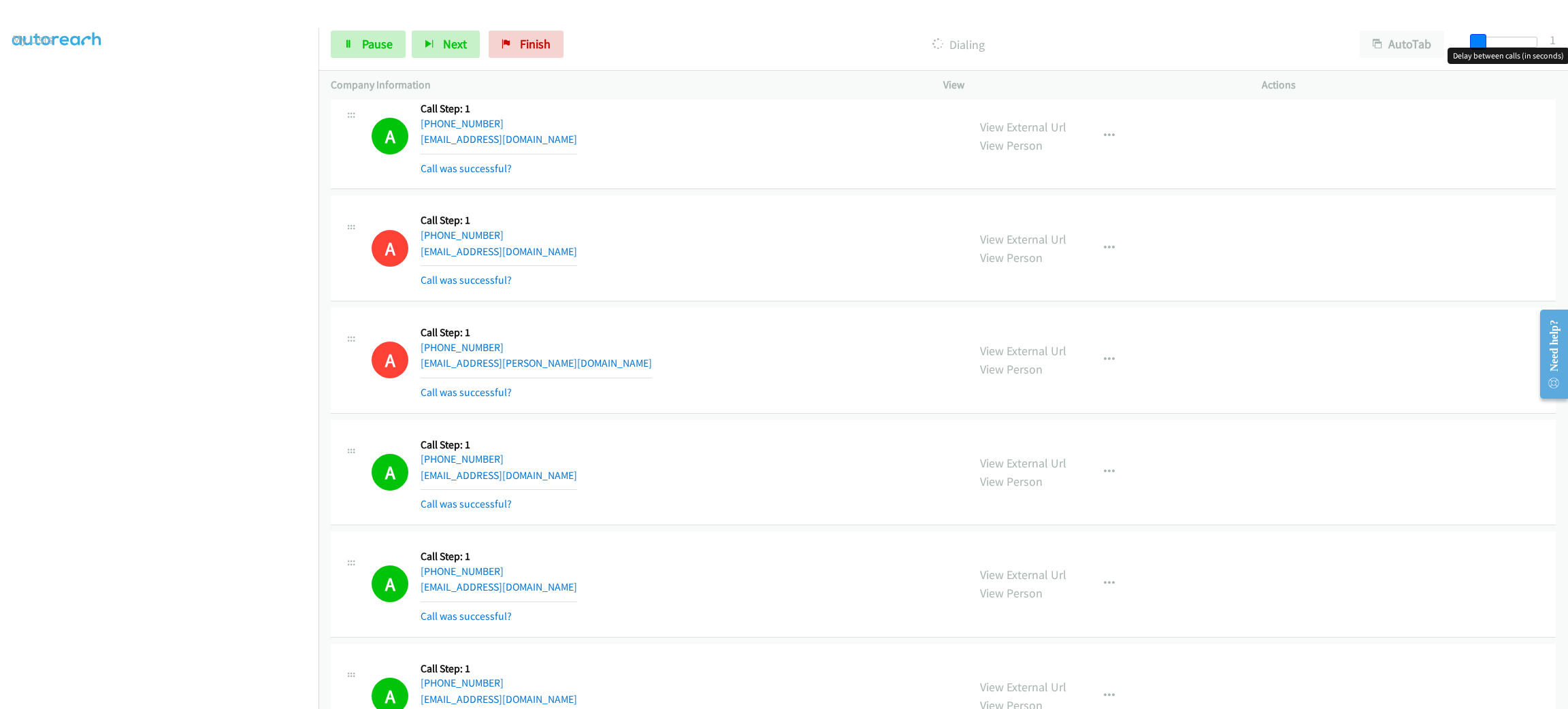
click at [1476, 40] on span at bounding box center [1478, 42] width 16 height 16
click at [1431, 36] on button "AutoTab" at bounding box center [1403, 44] width 85 height 27
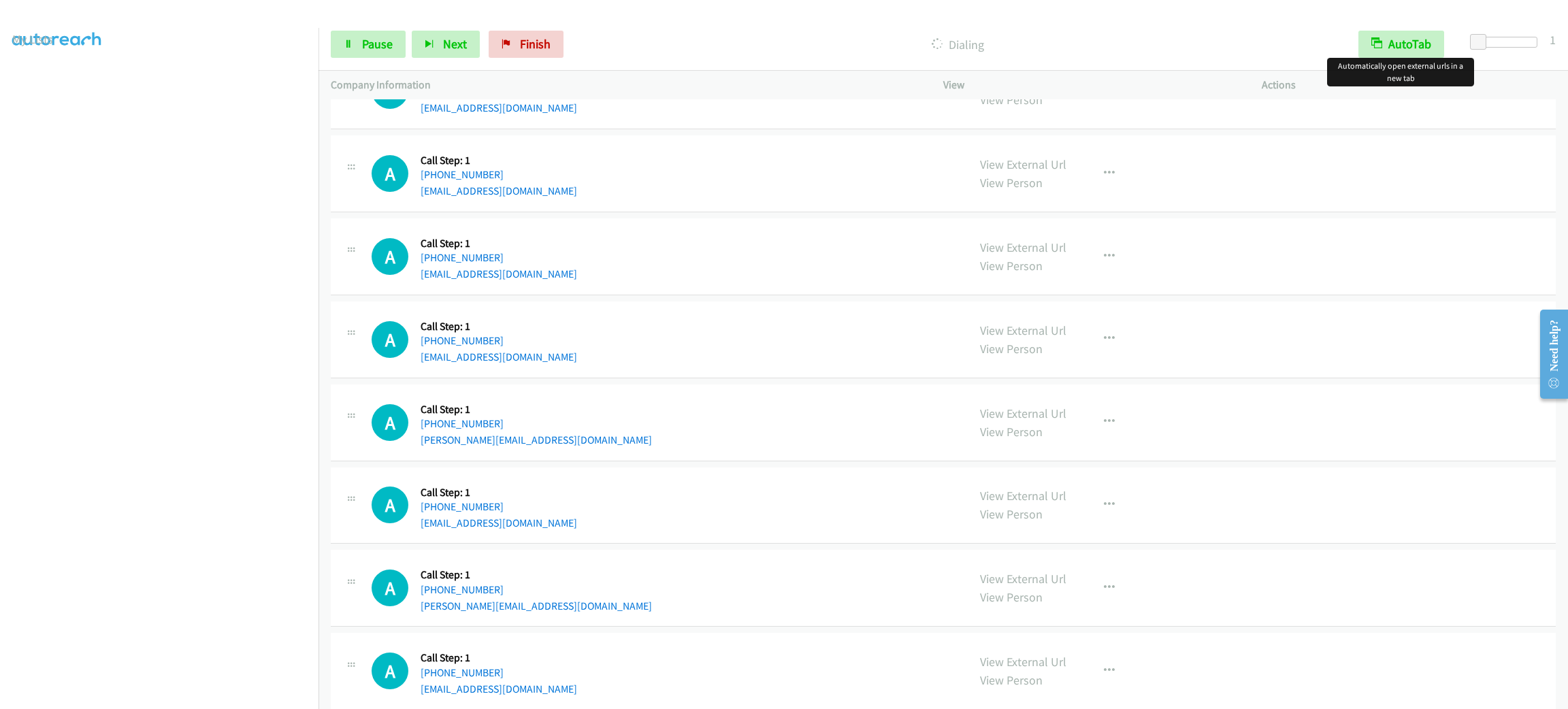
scroll to position [4183, 0]
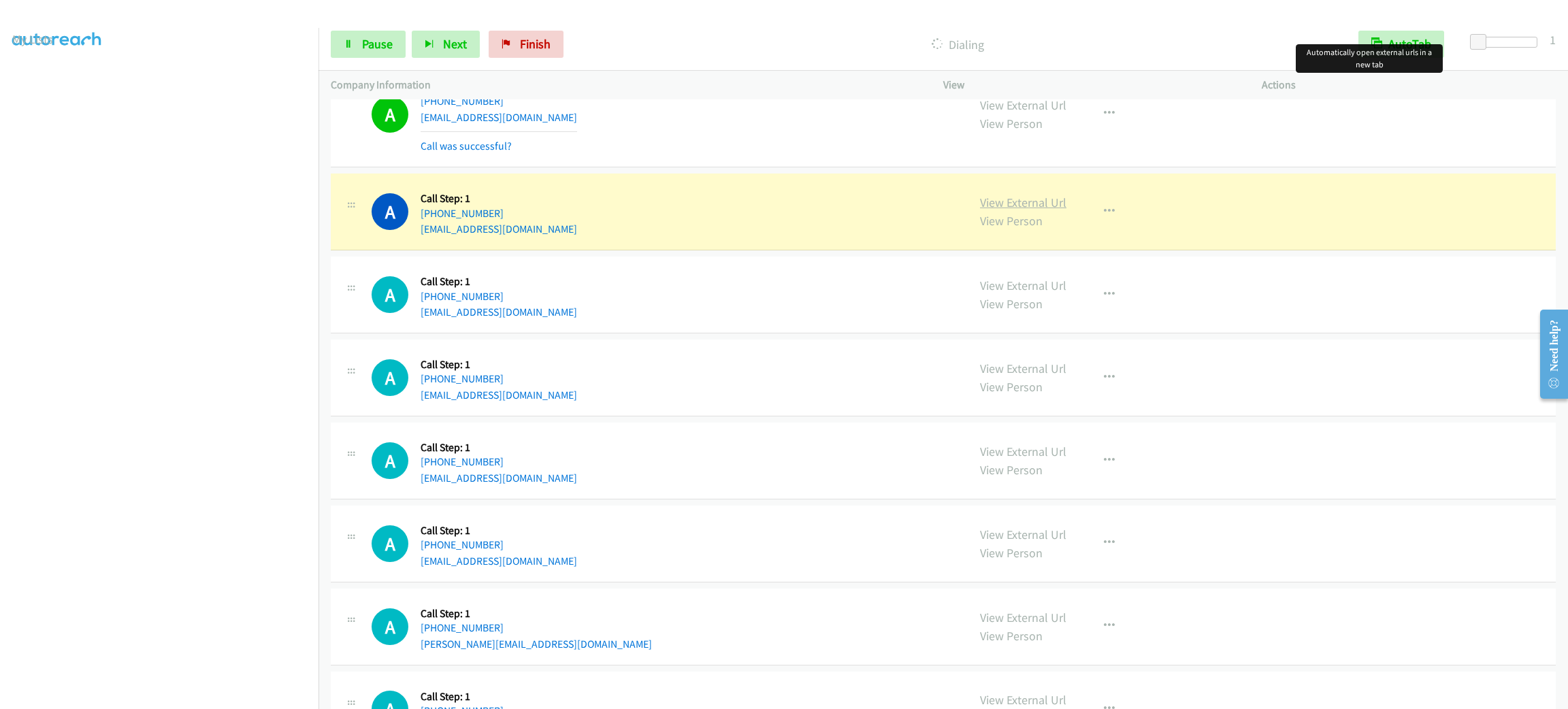
click at [1003, 210] on link "View External Url" at bounding box center [1023, 202] width 86 height 15
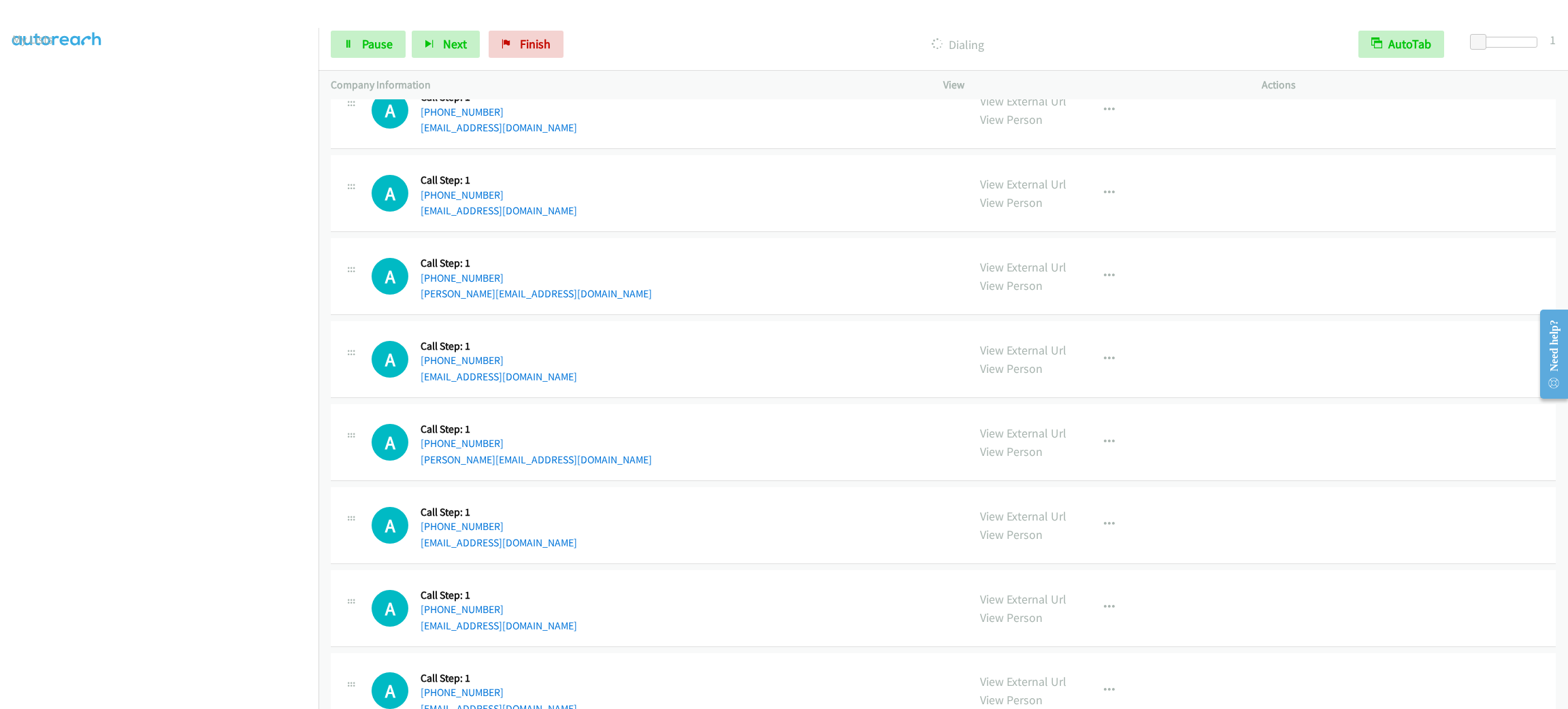
scroll to position [4489, 0]
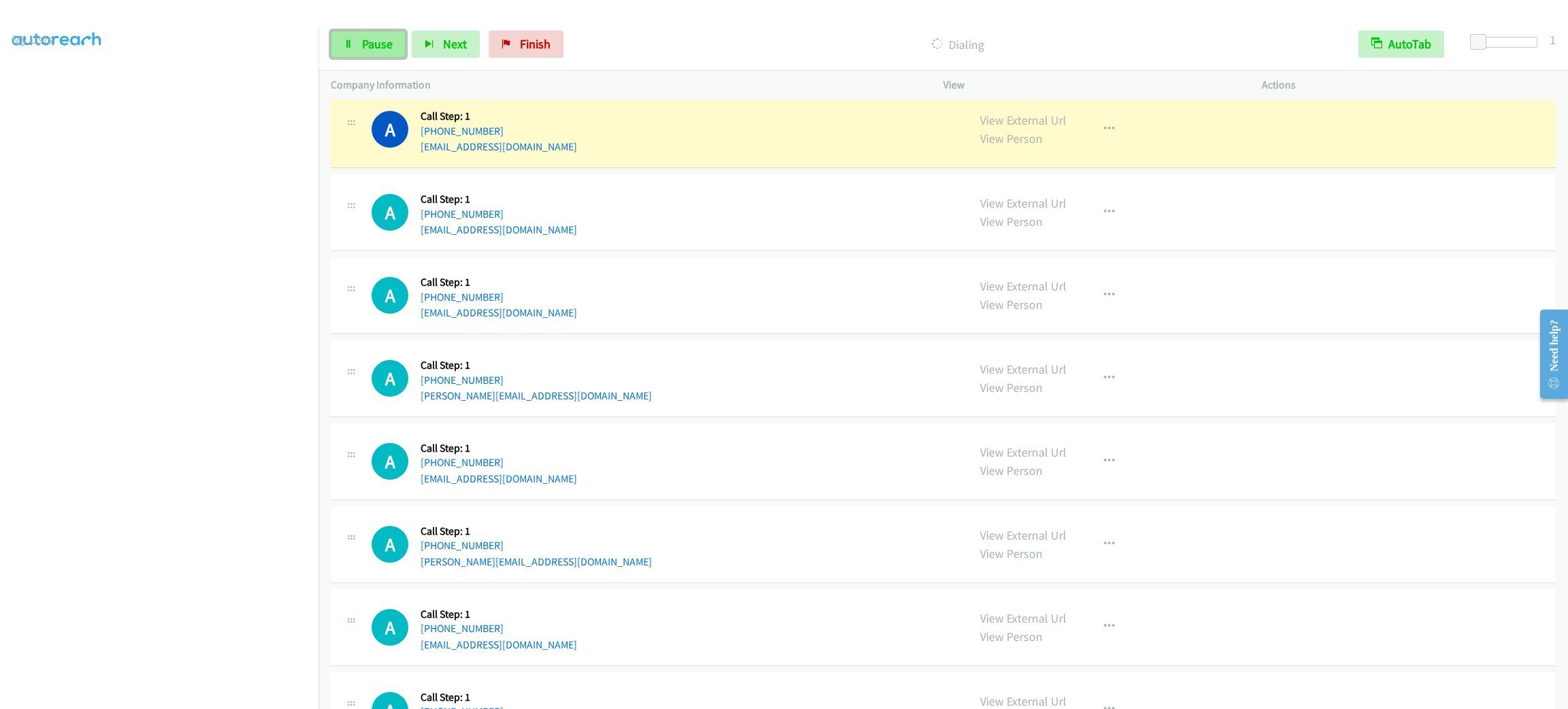
click at [365, 43] on span "Pause" at bounding box center [378, 44] width 31 height 15
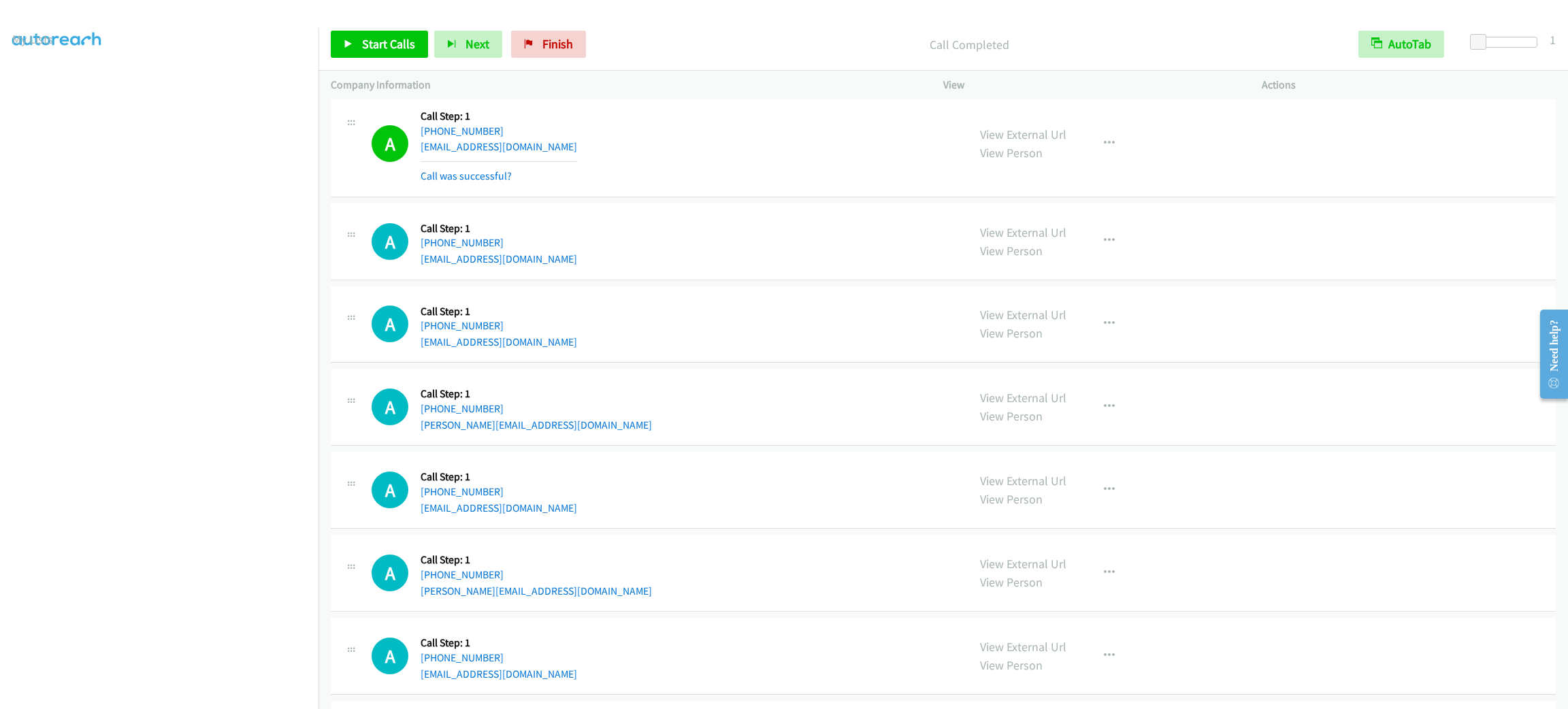
click at [389, 59] on div "Start Calls Pause Next Finish Call Completed AutoTab AutoTab 1" at bounding box center [943, 45] width 1249 height 52
click at [394, 48] on span "Start Calls" at bounding box center [389, 44] width 53 height 15
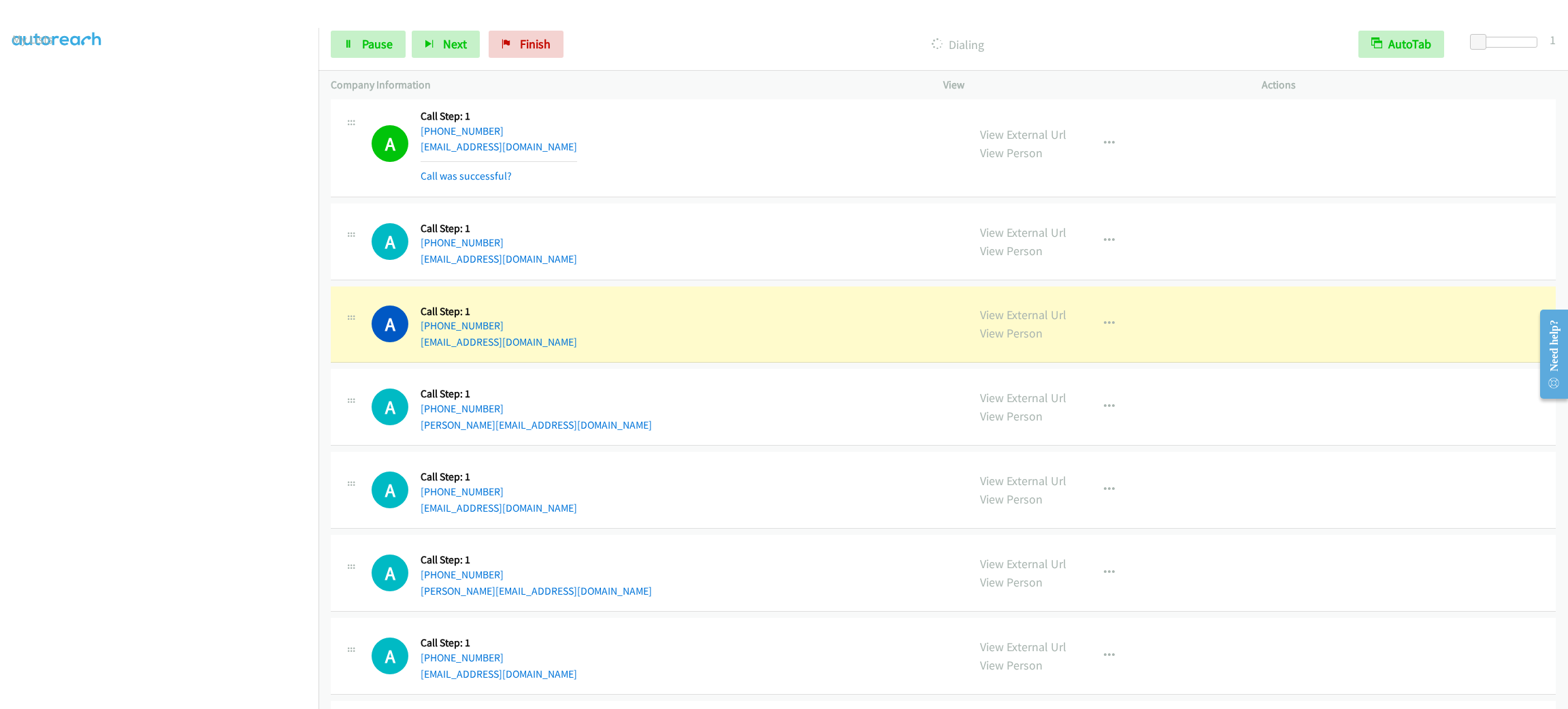
scroll to position [4592, 0]
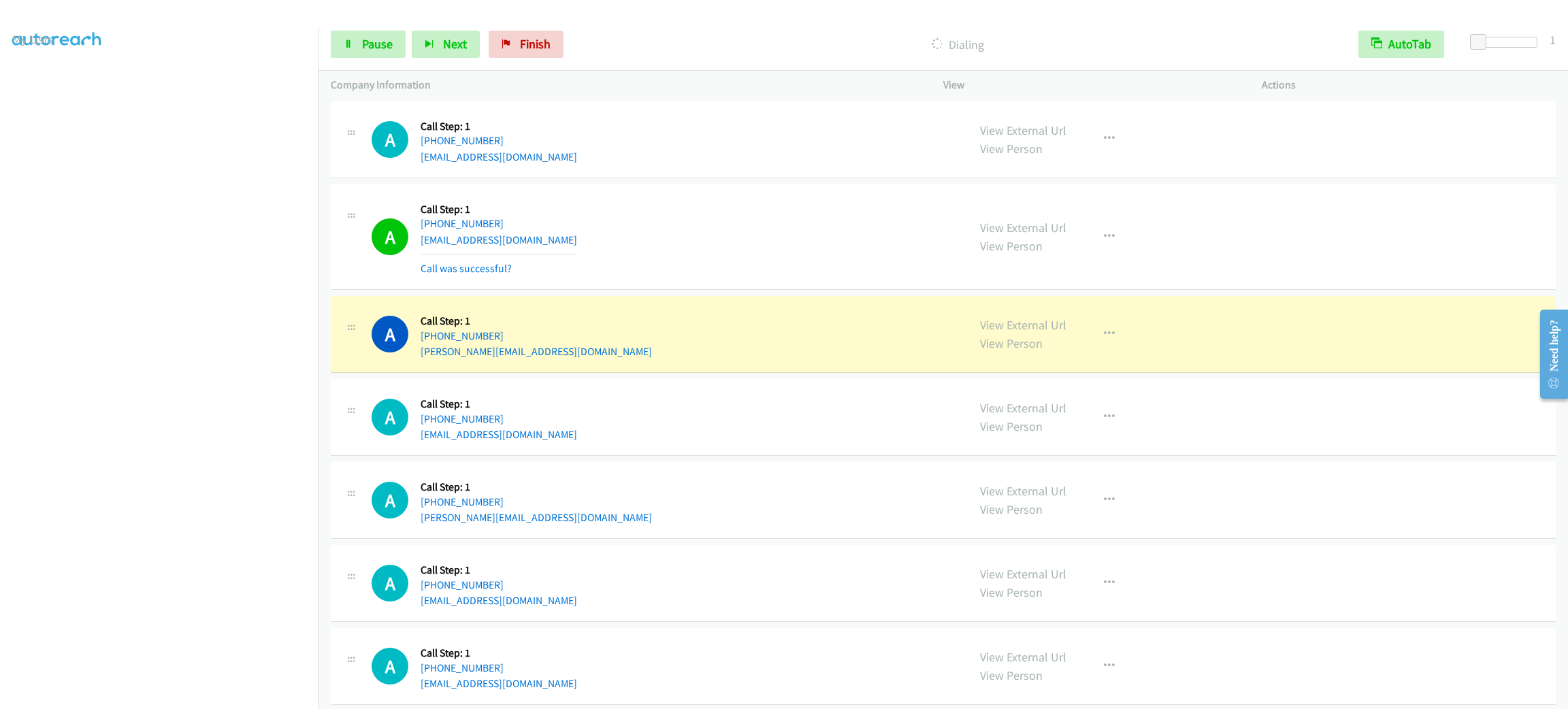
click at [884, 278] on div "A Callback Scheduled Call Step: 1 America/Los_Angeles +1 408-931-0874 hd97guns@…" at bounding box center [663, 237] width 584 height 81
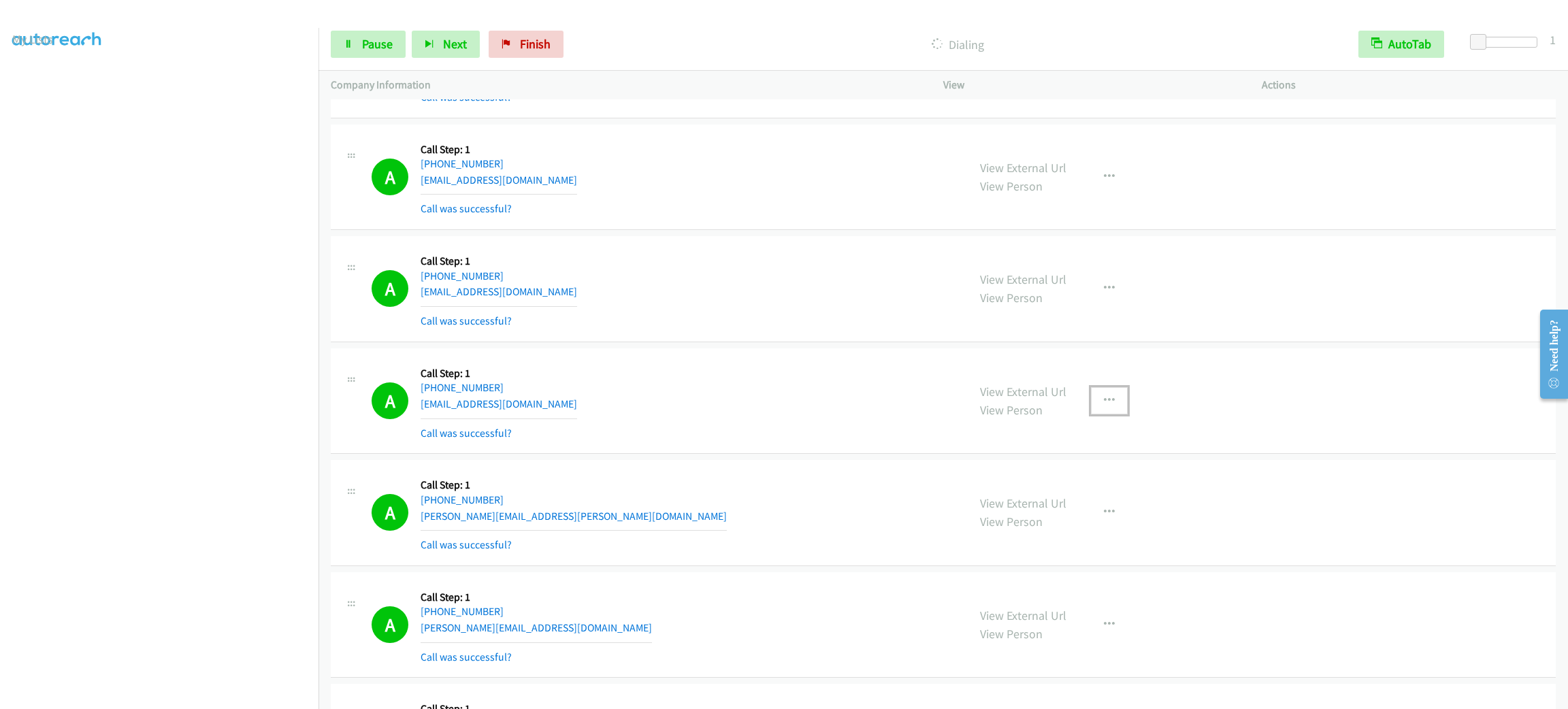
drag, startPoint x: 1099, startPoint y: 404, endPoint x: 1087, endPoint y: 420, distance: 20.0
click at [1104, 404] on icon "button" at bounding box center [1109, 401] width 11 height 11
click at [1063, 531] on link "Add to do not call list" at bounding box center [1036, 517] width 181 height 27
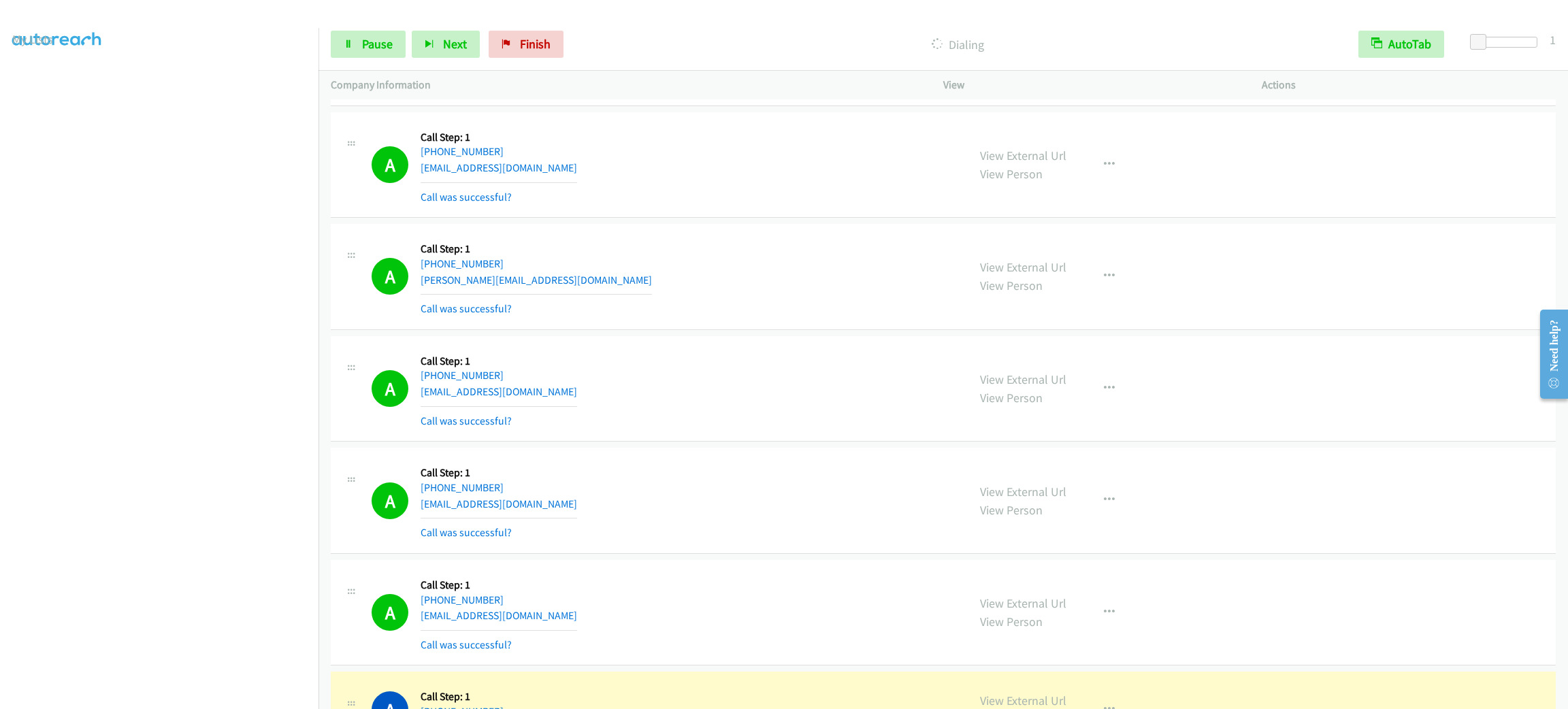
scroll to position [5397, 0]
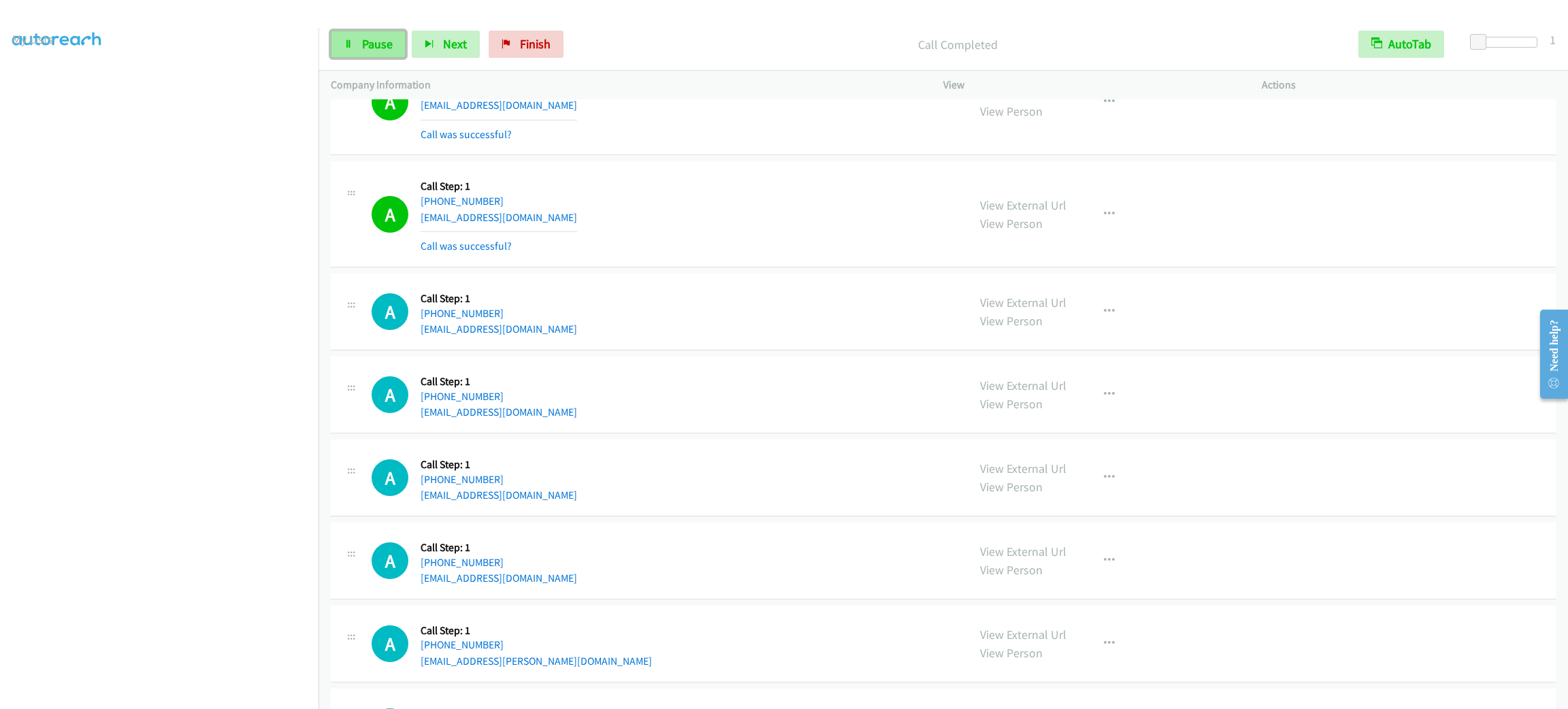
click at [379, 42] on span "Pause" at bounding box center [378, 44] width 31 height 15
click at [379, 42] on span "Start Calls" at bounding box center [389, 44] width 53 height 15
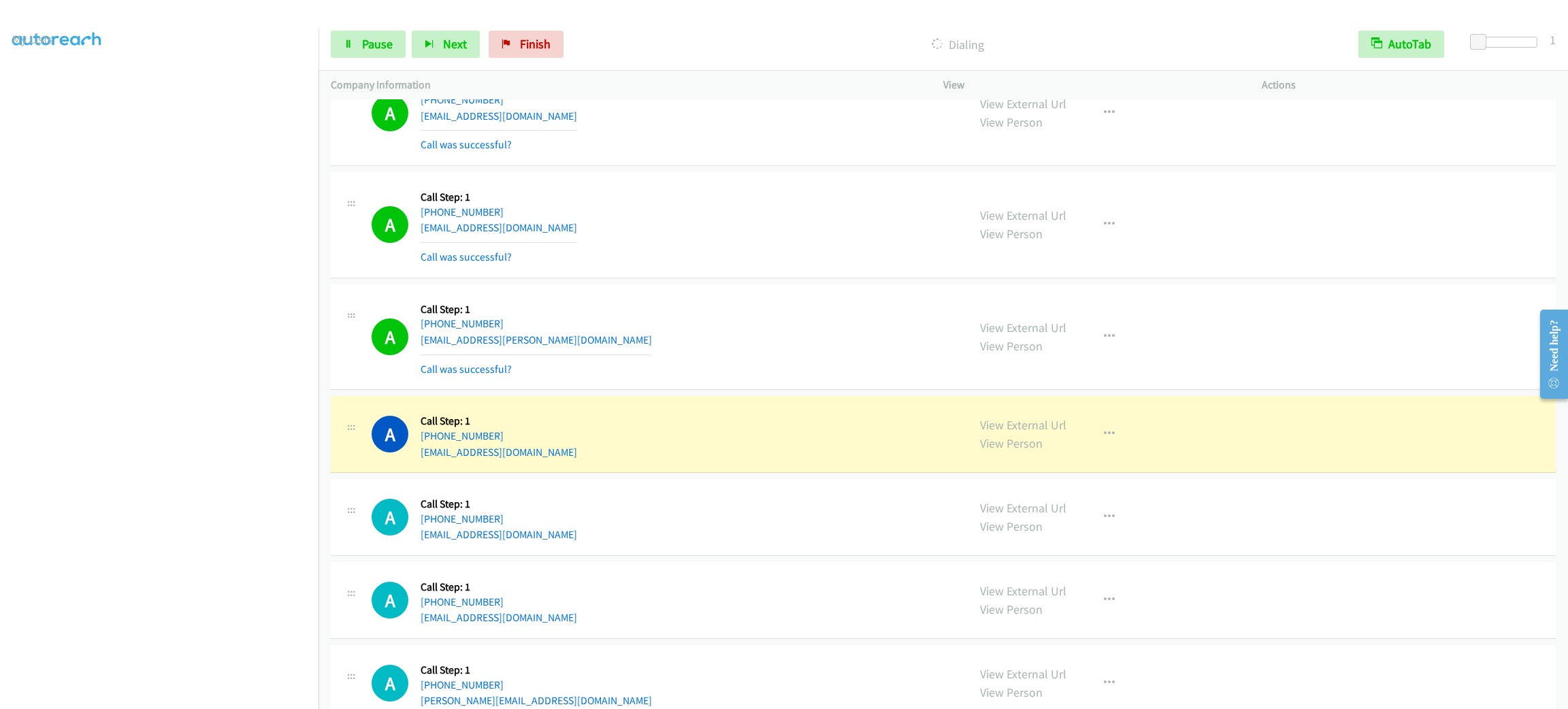
drag, startPoint x: 700, startPoint y: 500, endPoint x: 739, endPoint y: 488, distance: 40.8
click at [701, 500] on div "A Callback Scheduled Call Step: 1 America/New_York +1 774-276-1473 unhgoalie@gm…" at bounding box center [943, 518] width 1225 height 77
click at [1189, 431] on div "View External Url View Person View External Url Email Schedule/Manage Callback …" at bounding box center [1133, 434] width 331 height 52
click at [1091, 448] on button "button" at bounding box center [1109, 434] width 37 height 27
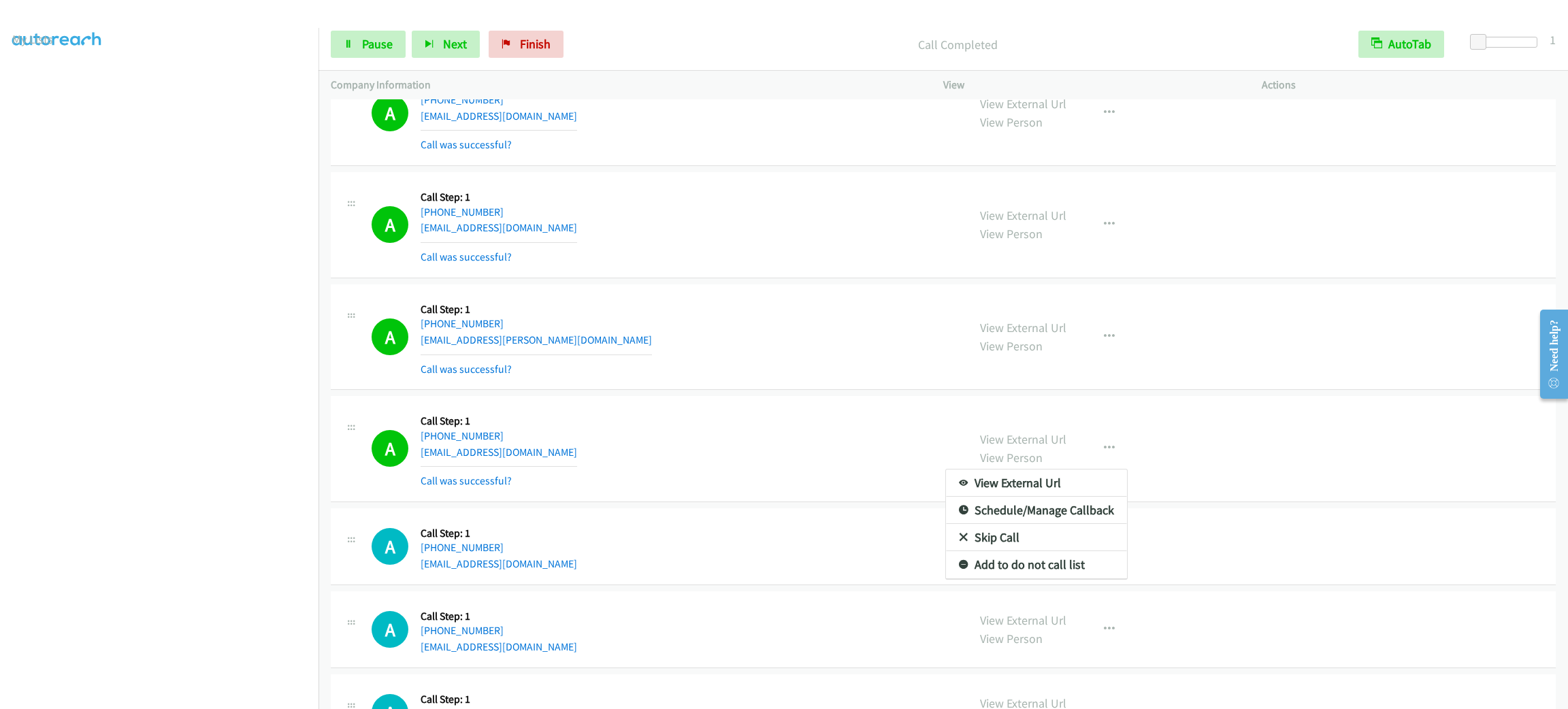
click at [1192, 522] on div at bounding box center [784, 354] width 1568 height 709
click at [719, 312] on div "A Callback Scheduled Call Step: 1 America/Los_Angeles +1 925-303-7108 maya.pogh…" at bounding box center [663, 337] width 584 height 81
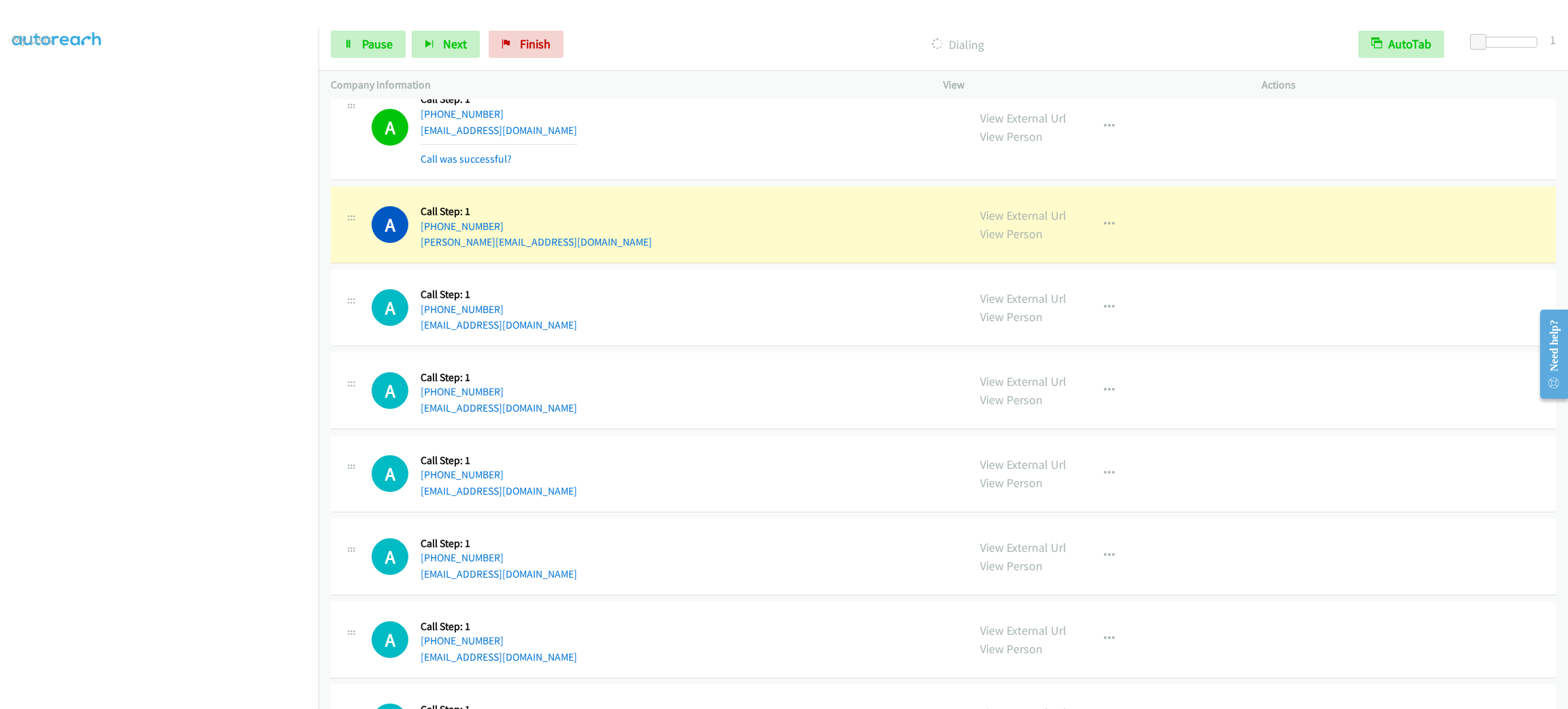
scroll to position [6453, 0]
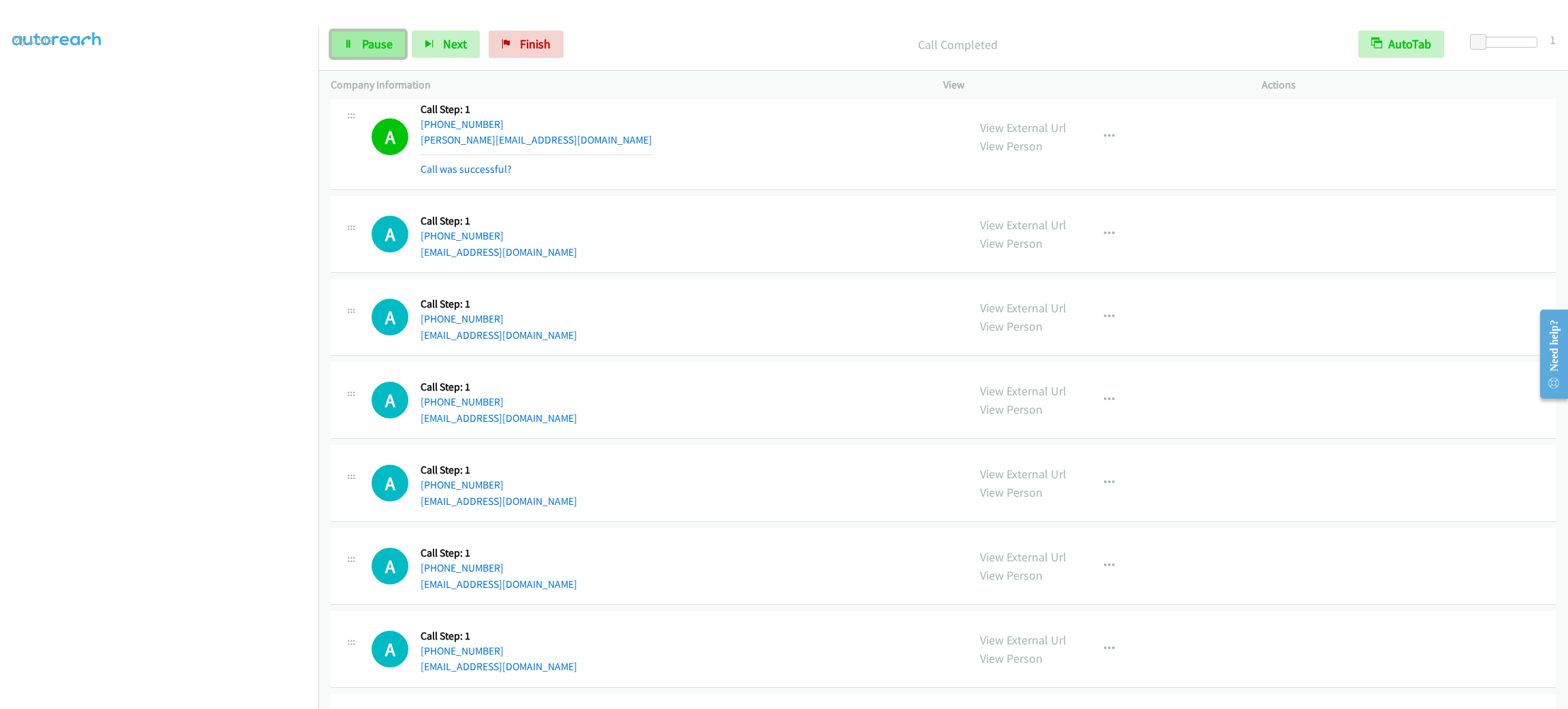
click at [387, 49] on span "Pause" at bounding box center [378, 44] width 31 height 15
click at [387, 49] on span "Start Calls" at bounding box center [389, 44] width 53 height 15
click at [709, 221] on div "A Callback Scheduled Call Step: 1 America/New_York +1 828-620-0420 chipsnew@bel…" at bounding box center [943, 235] width 1225 height 77
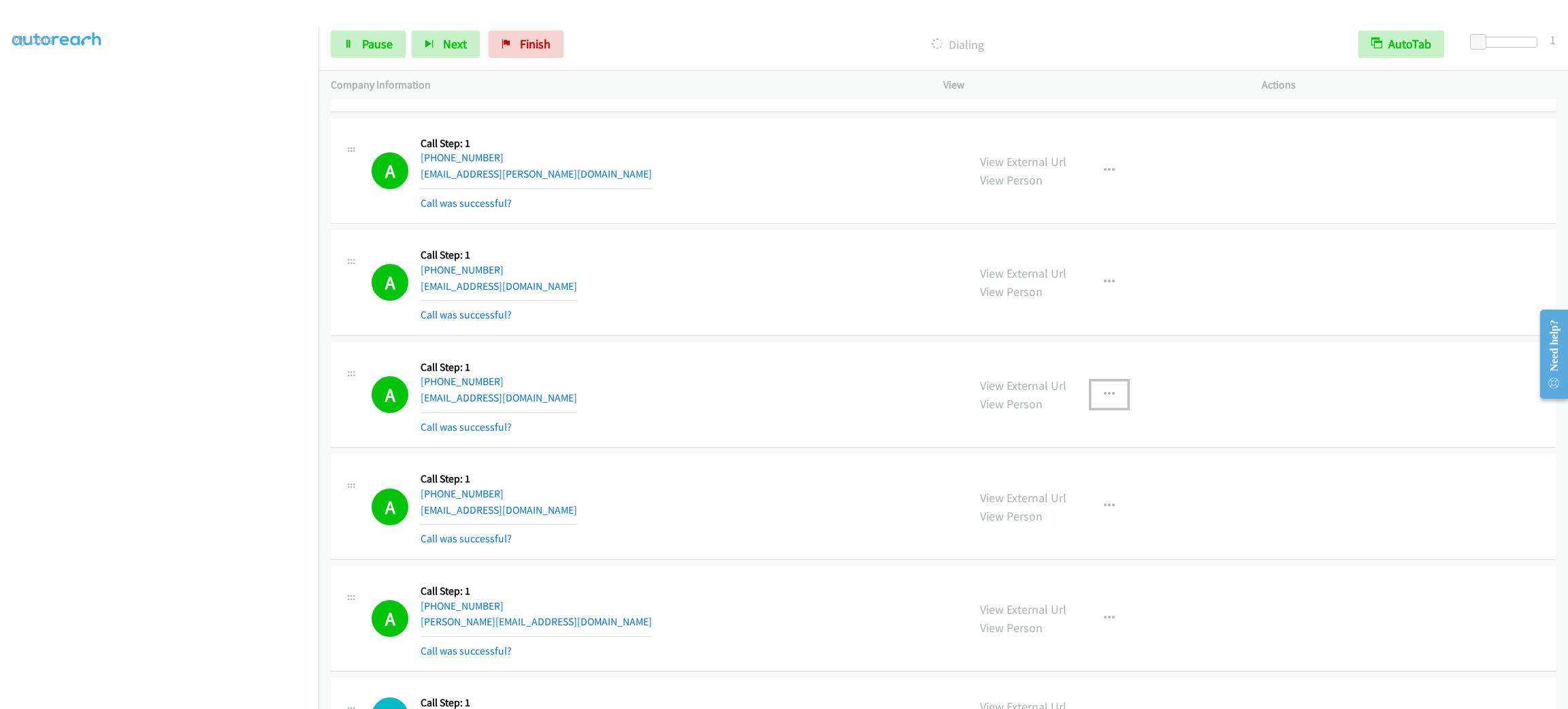
click at [1104, 400] on icon "button" at bounding box center [1109, 394] width 11 height 11
click at [1085, 514] on link "Add to do not call list" at bounding box center [1036, 511] width 181 height 27
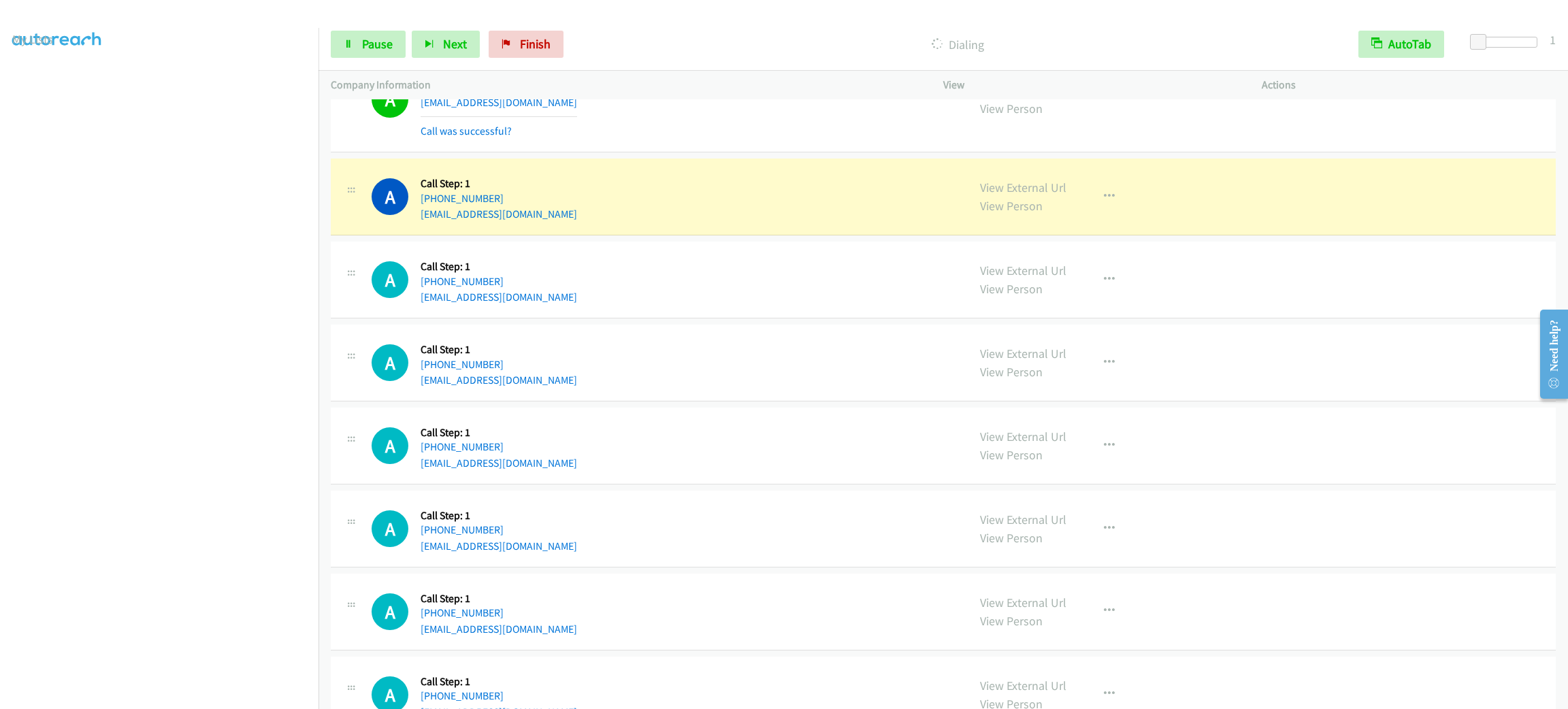
scroll to position [6788, 0]
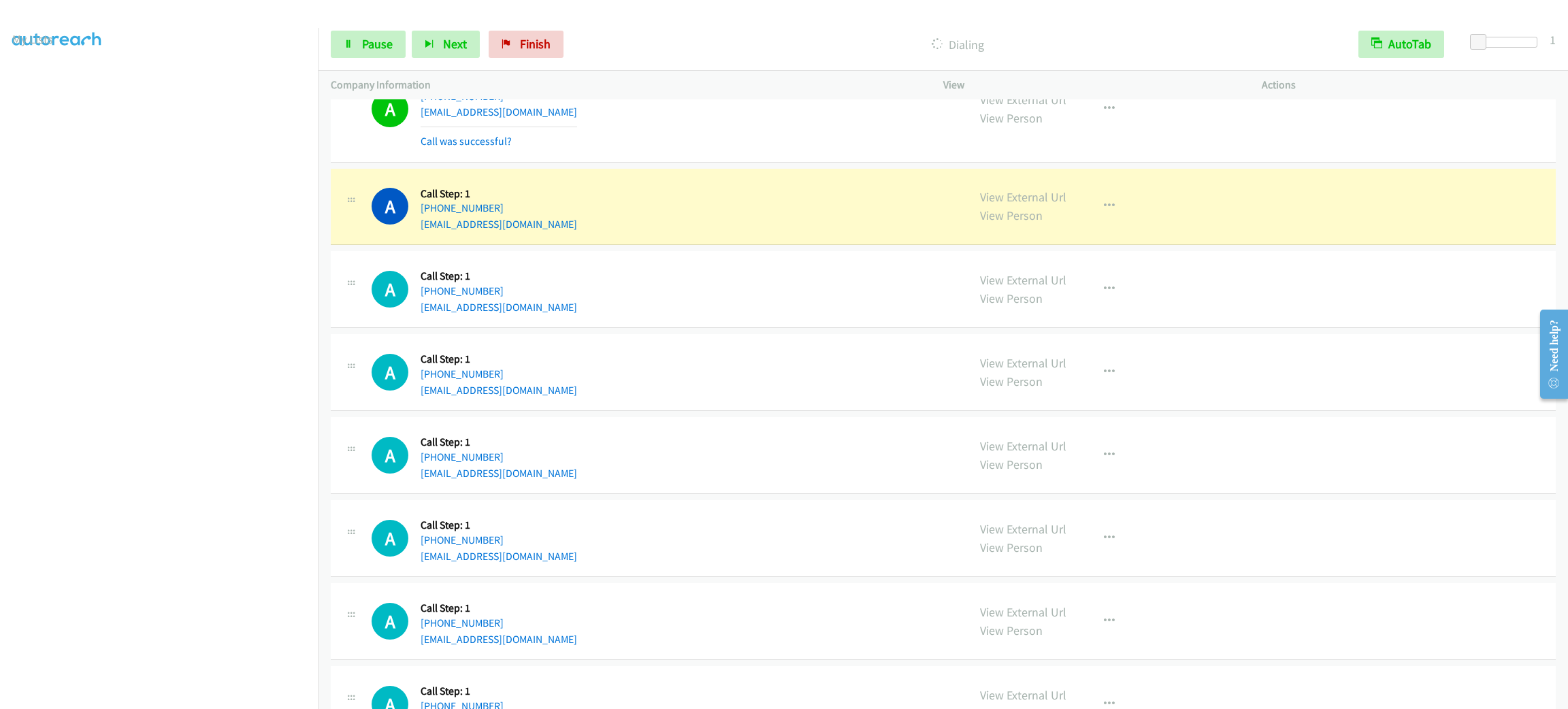
click at [182, 694] on section at bounding box center [159, 386] width 294 height 651
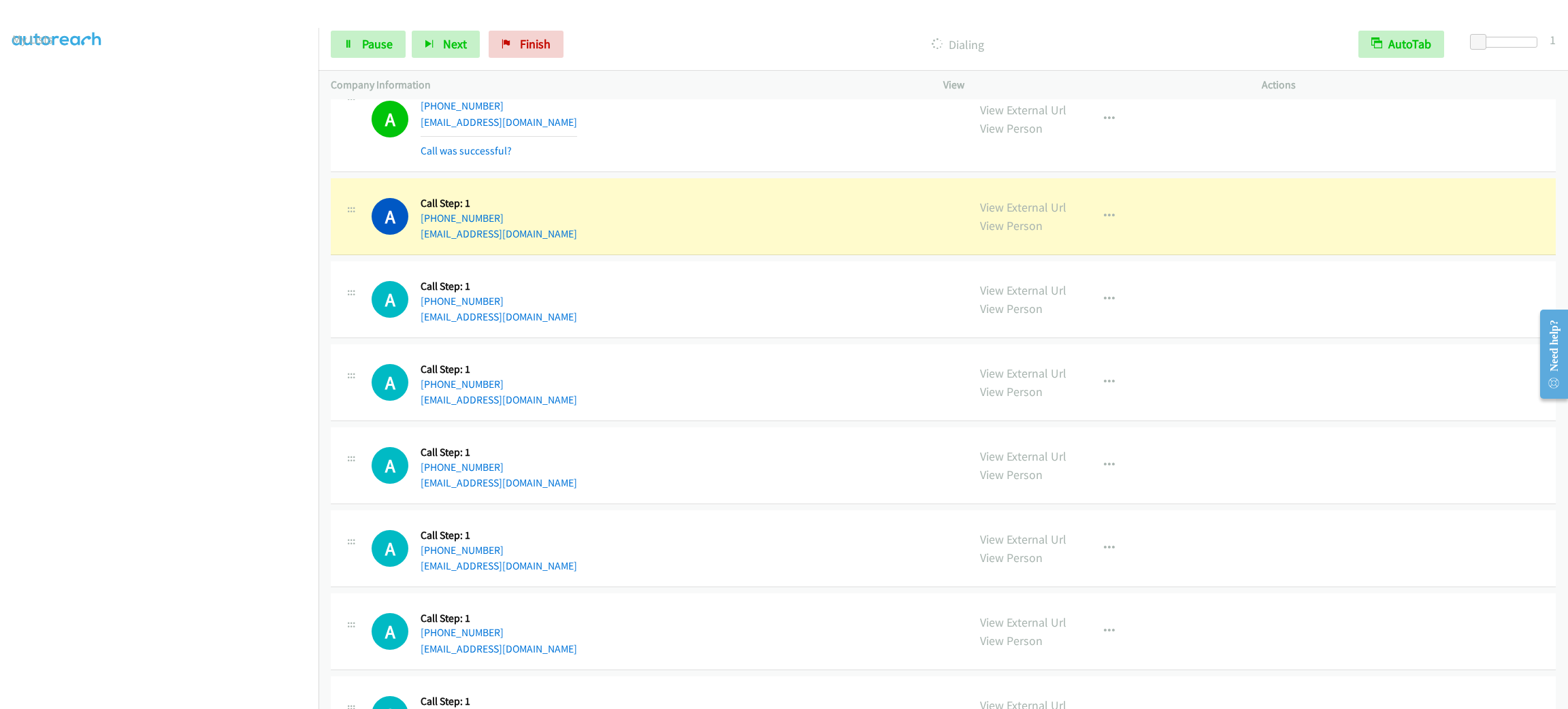
scroll to position [6992, 0]
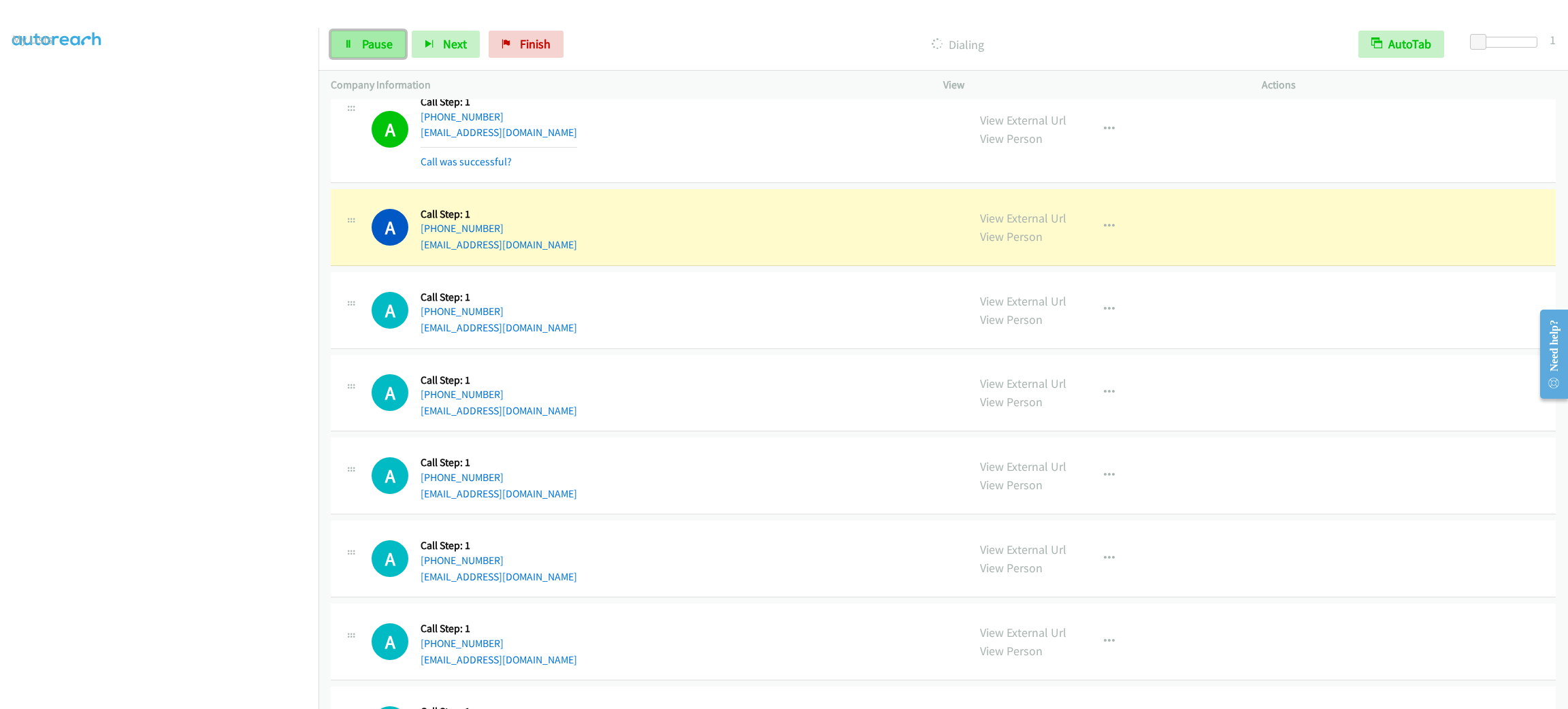
click at [373, 46] on span "Pause" at bounding box center [378, 44] width 31 height 15
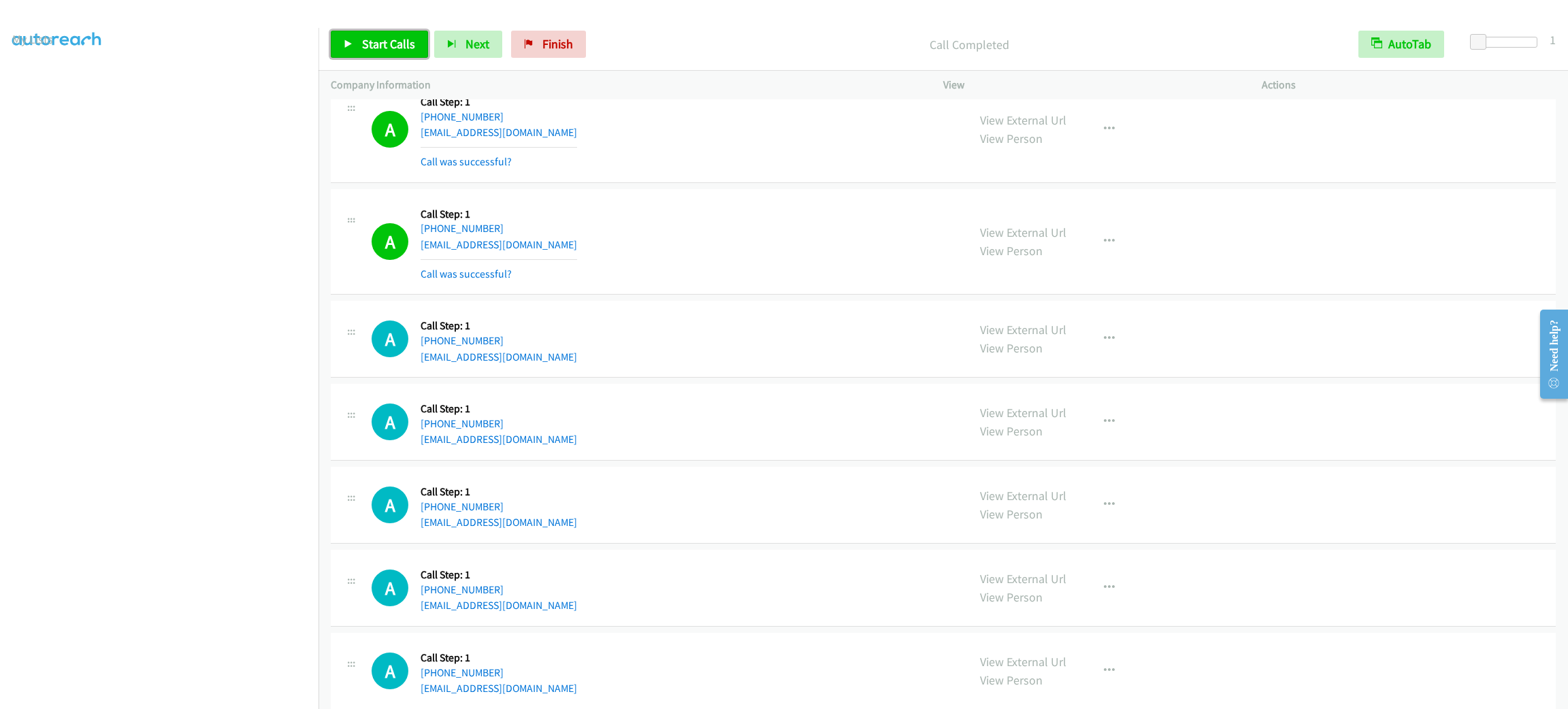
click at [361, 35] on link "Start Calls" at bounding box center [379, 44] width 98 height 27
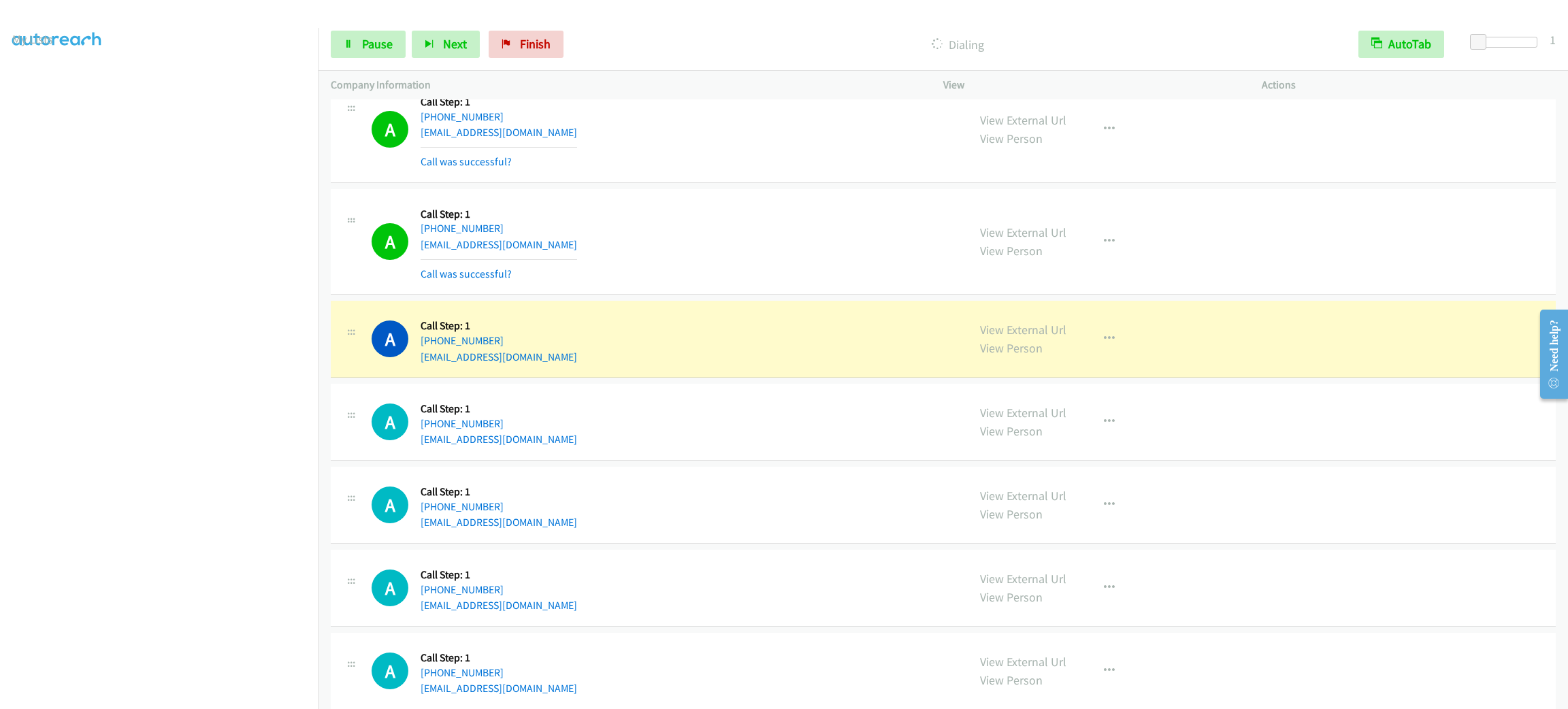
click at [173, 693] on section at bounding box center [159, 386] width 294 height 651
click at [1103, 352] on button "button" at bounding box center [1109, 338] width 37 height 27
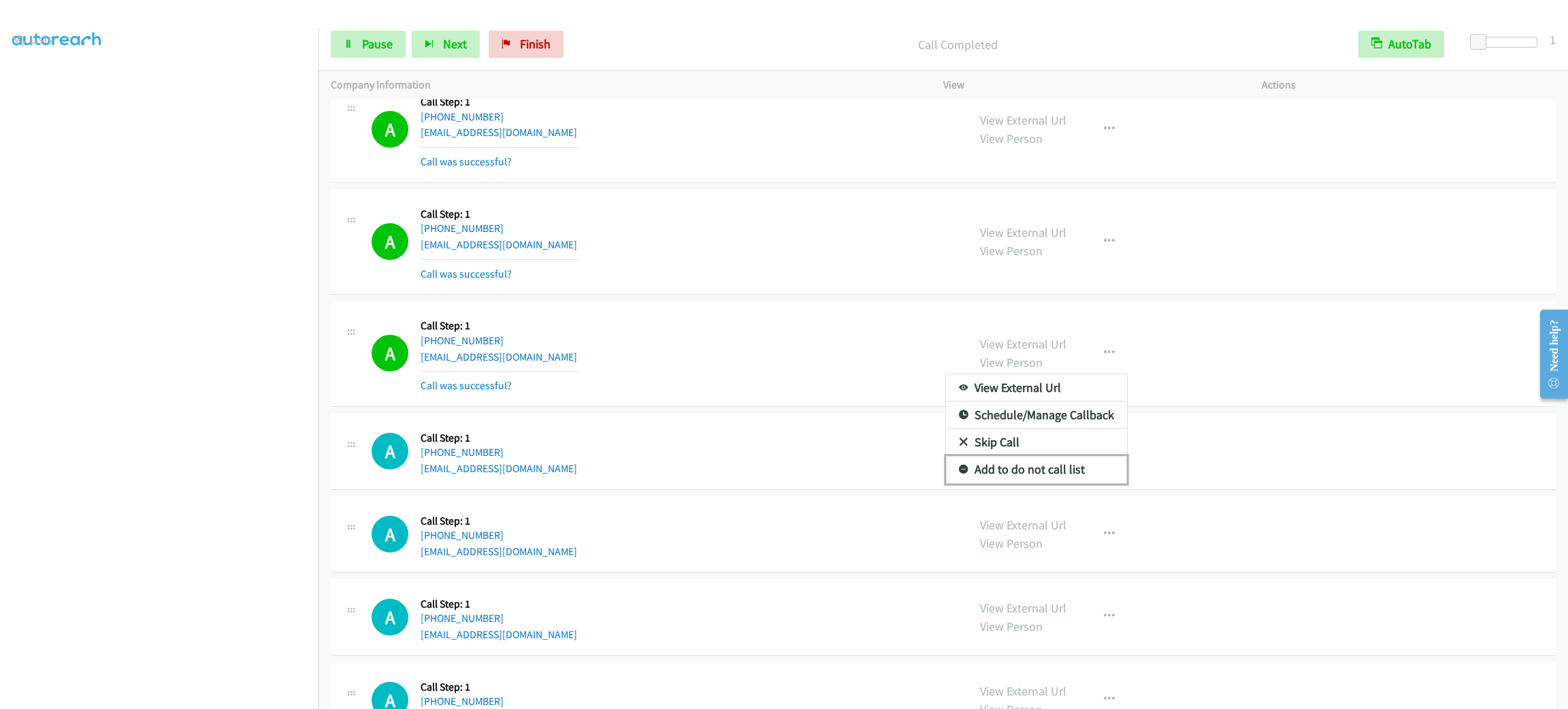
click at [1034, 483] on link "Add to do not call list" at bounding box center [1036, 469] width 181 height 27
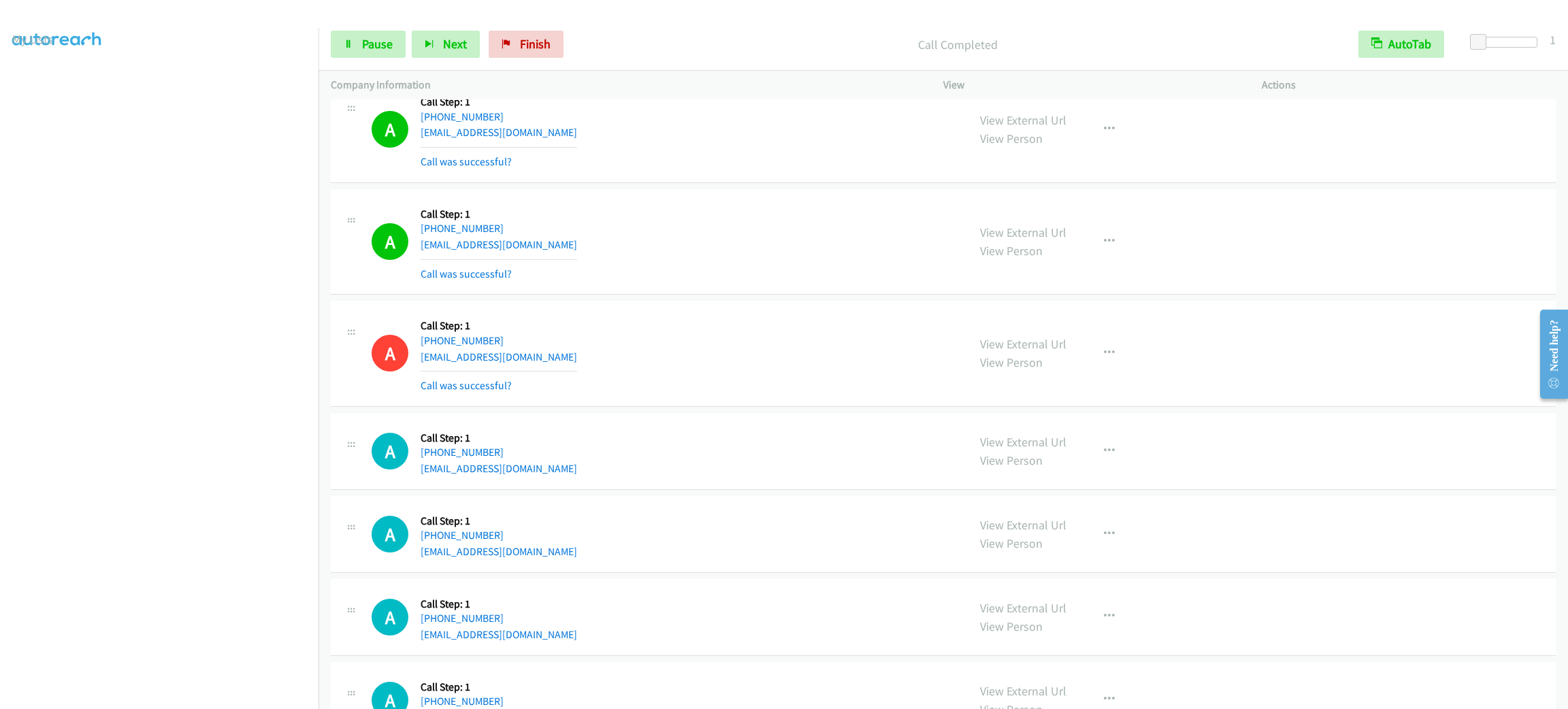
click at [152, 697] on aside "Dialing Mode: Power | Switch to Preview My Lists" at bounding box center [159, 360] width 319 height 753
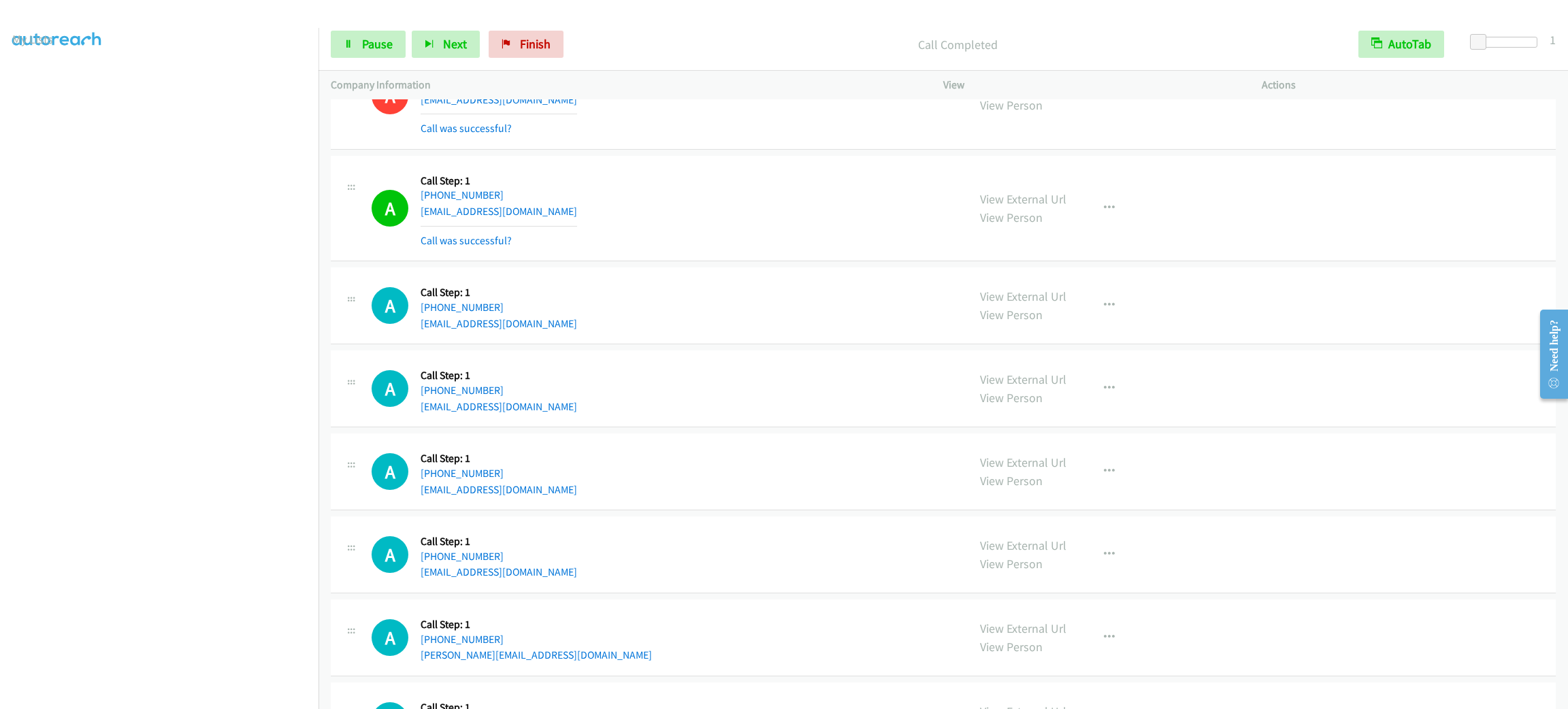
scroll to position [7351, 0]
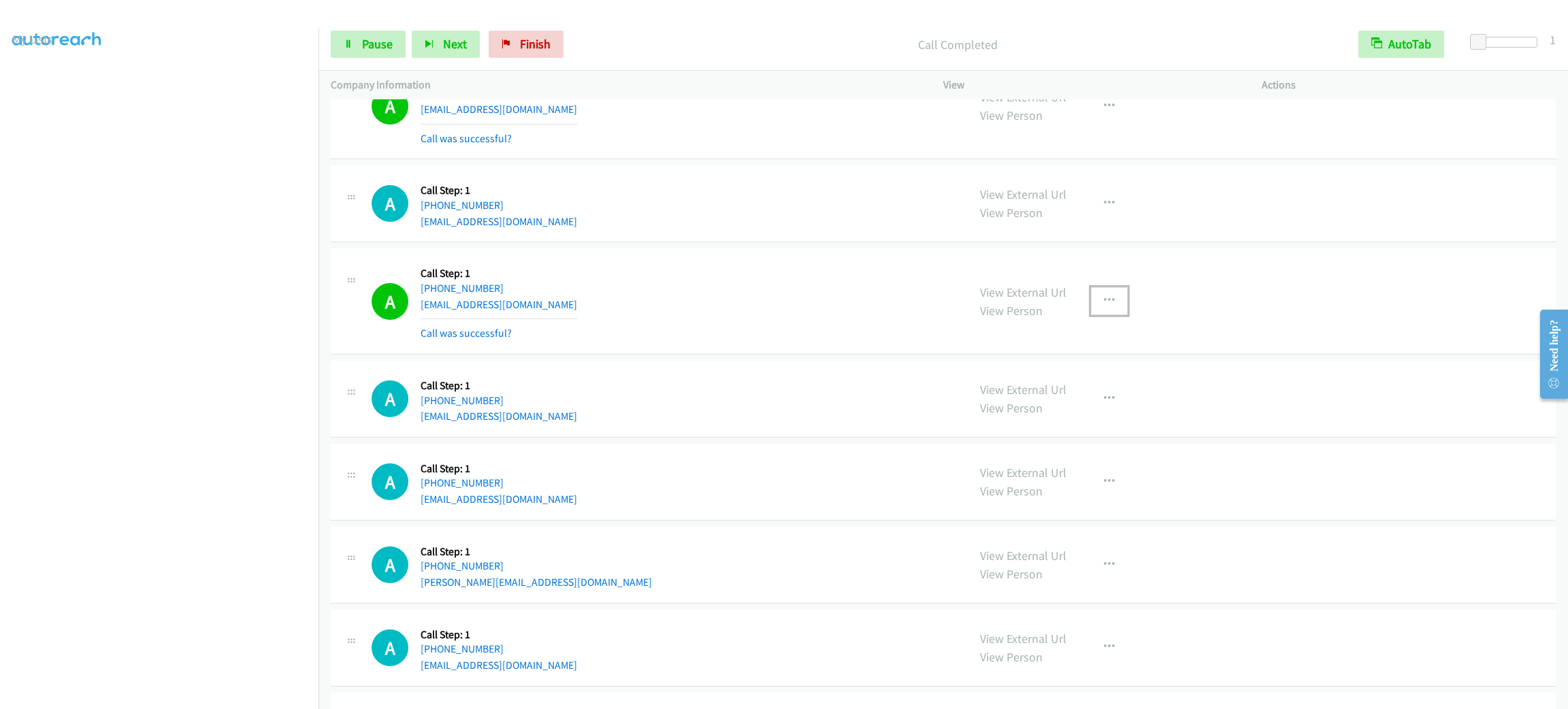
click at [1106, 305] on button "button" at bounding box center [1109, 300] width 37 height 27
click at [1089, 431] on link "Add to do not call list" at bounding box center [1036, 417] width 181 height 27
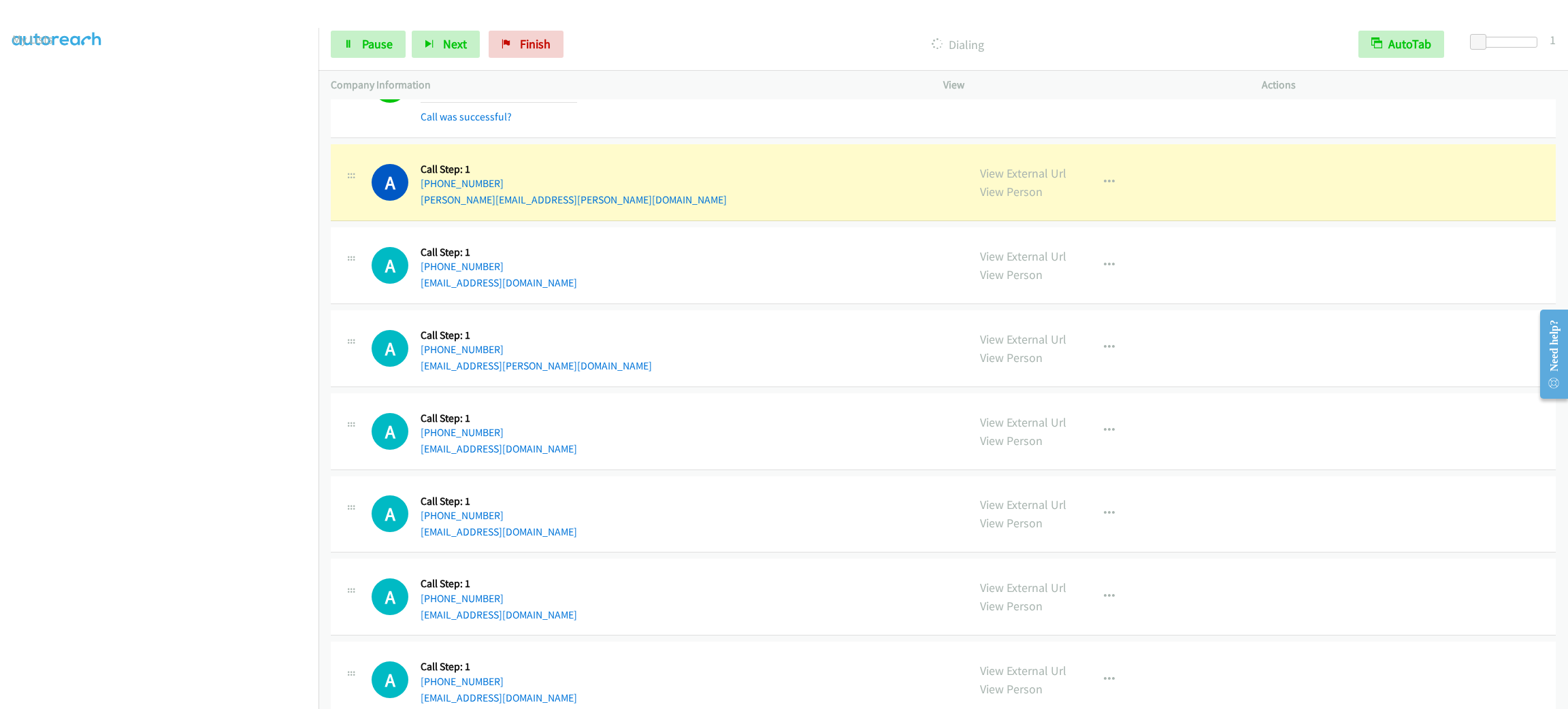
scroll to position [8453, 0]
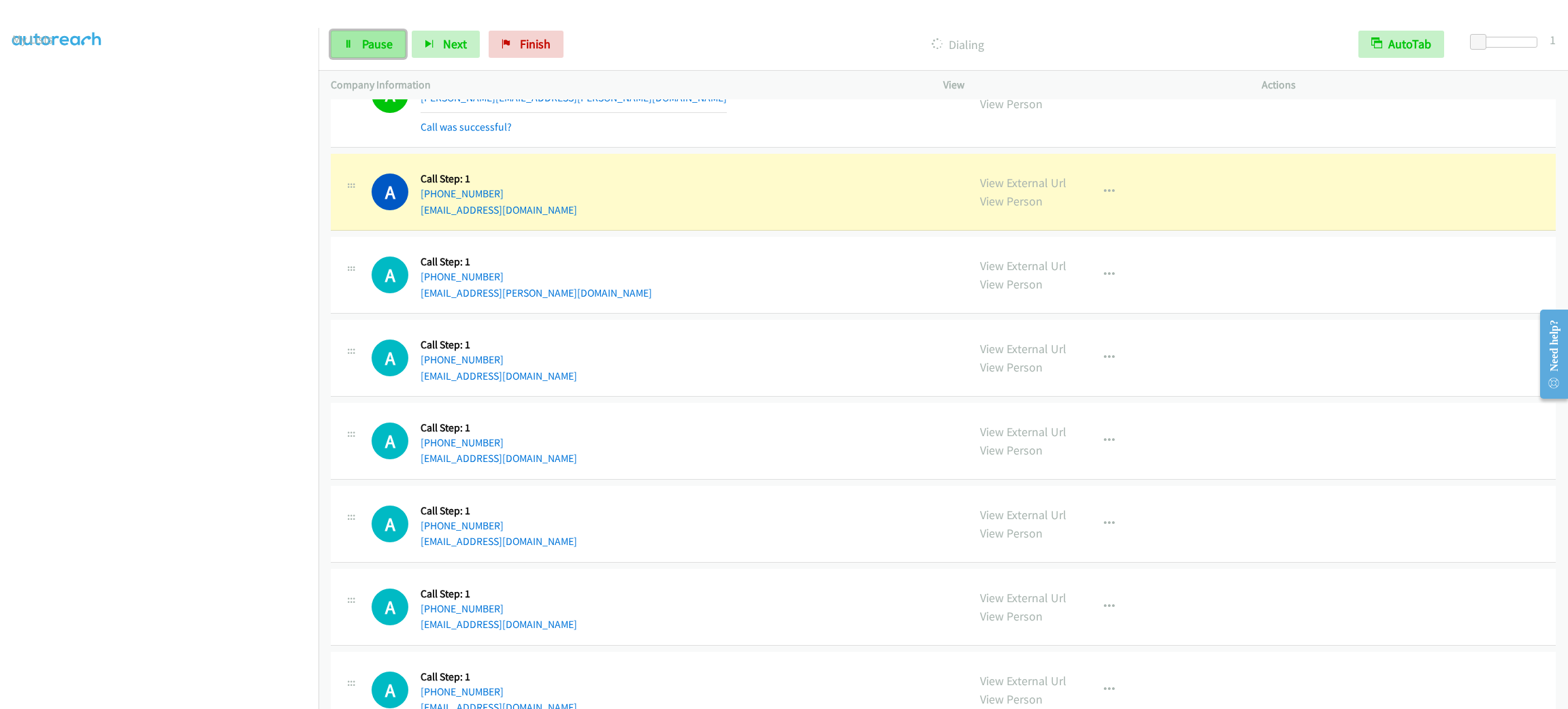
click at [391, 56] on link "Pause" at bounding box center [368, 44] width 75 height 27
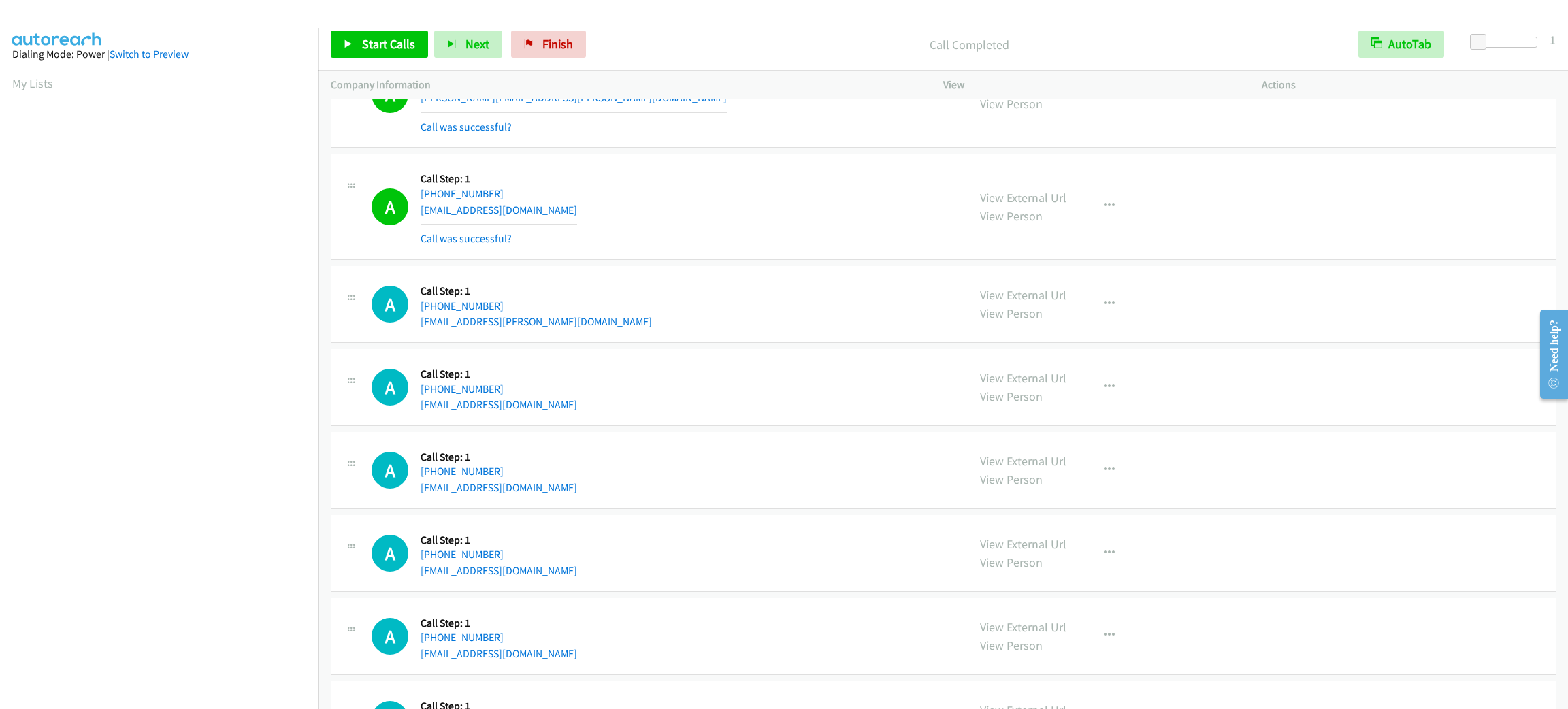
click at [1243, 200] on div "View External Url View Person View External Url Email Schedule/Manage Callback …" at bounding box center [1133, 206] width 331 height 81
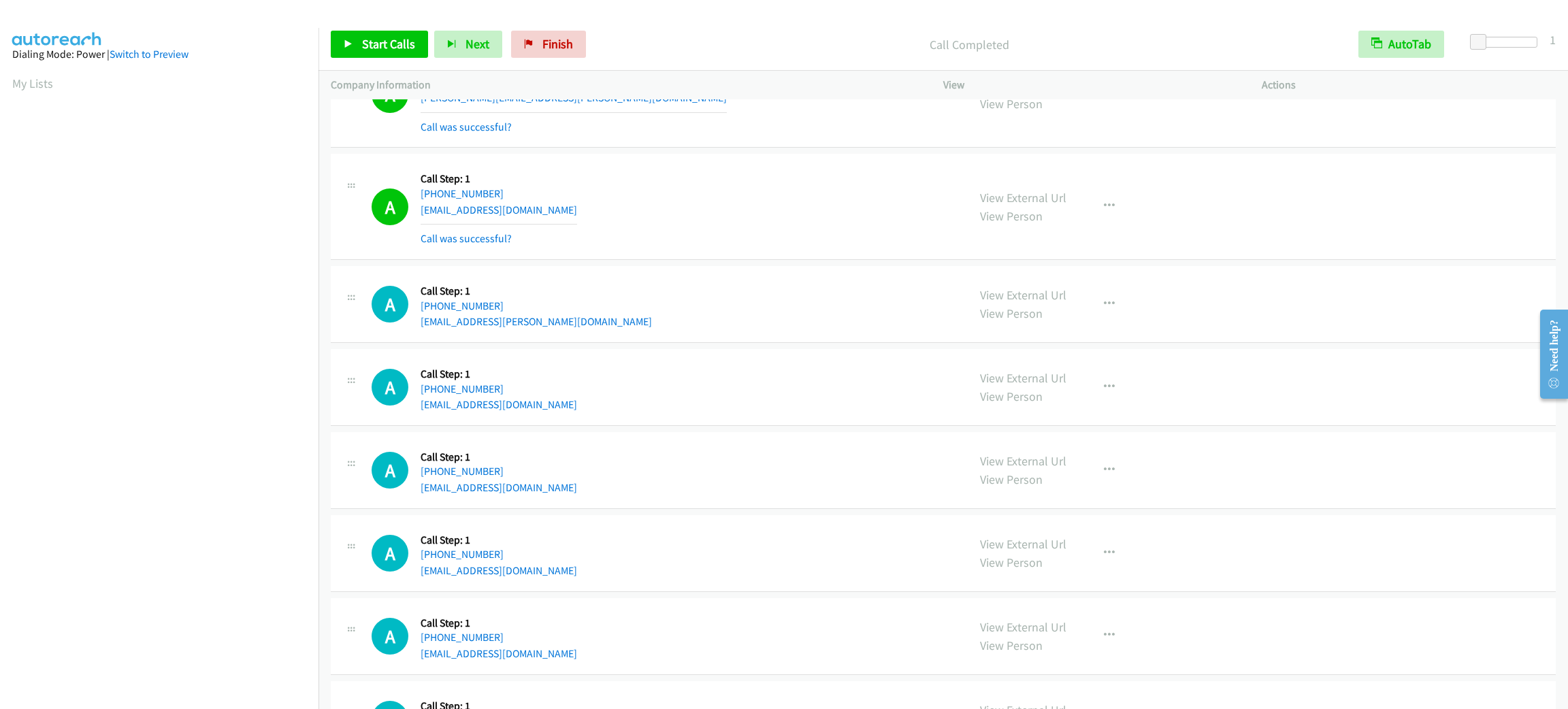
click at [1243, 200] on div "View External Url View Person View External Url Email Schedule/Manage Callback …" at bounding box center [1133, 206] width 331 height 81
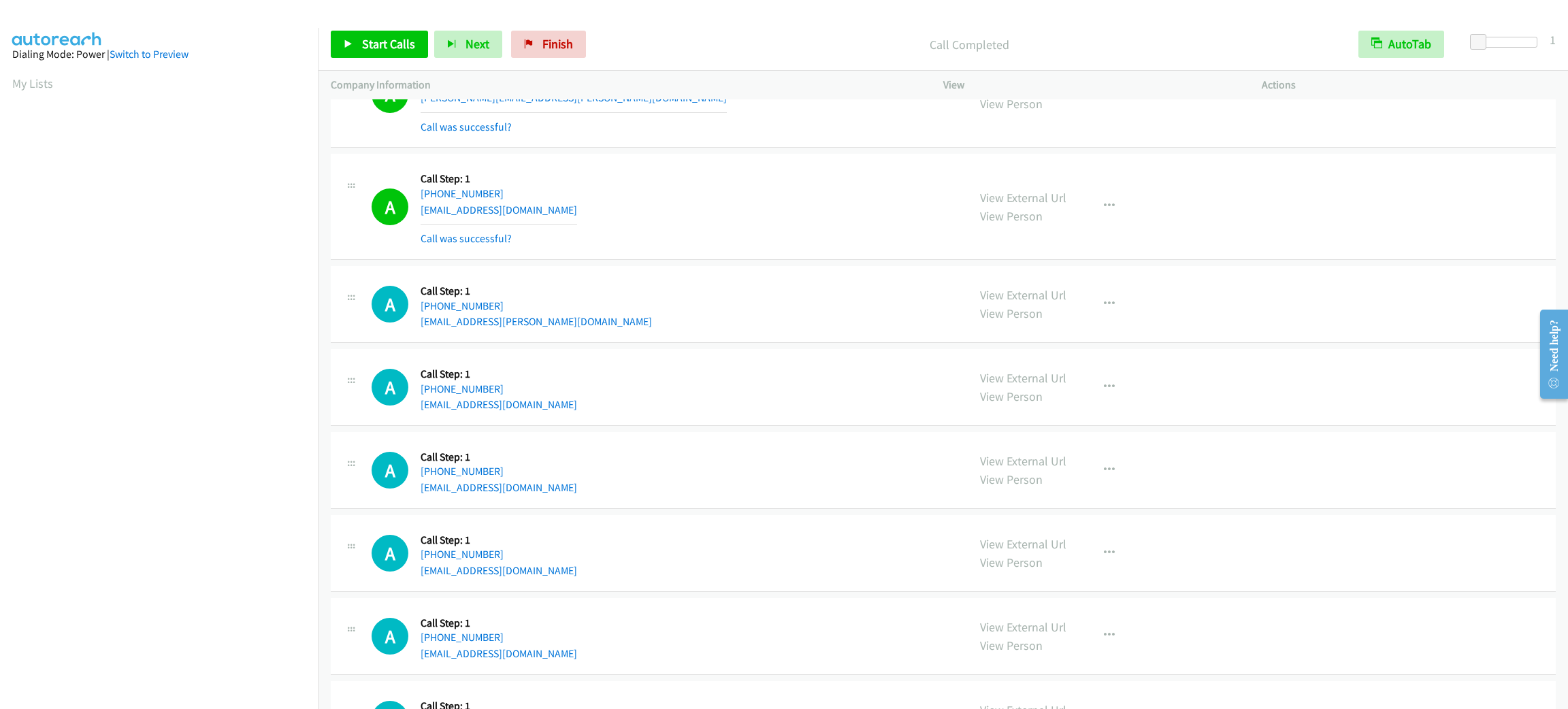
click at [1243, 200] on div "View External Url View Person View External Url Email Schedule/Manage Callback …" at bounding box center [1133, 206] width 331 height 81
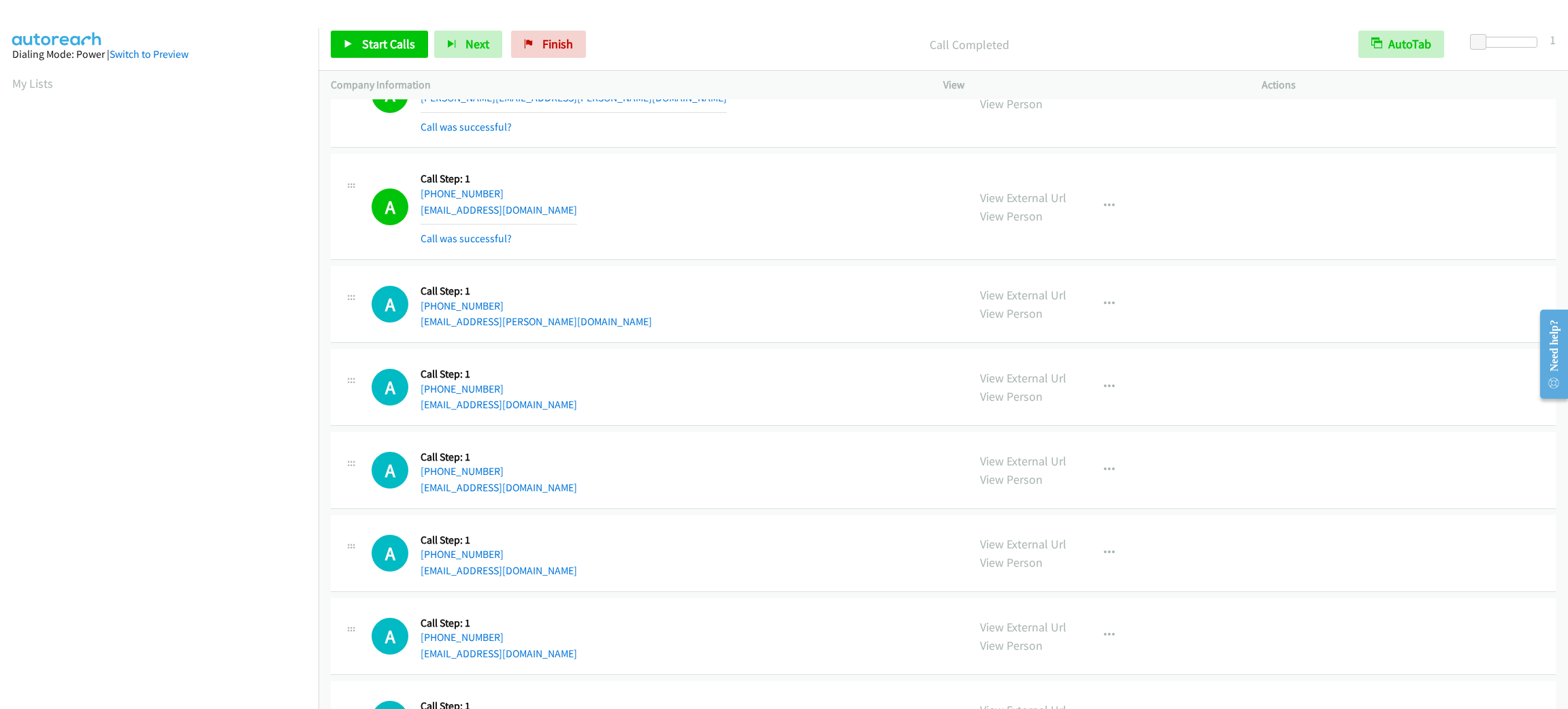
click at [1243, 200] on div "View External Url View Person View External Url Email Schedule/Manage Callback …" at bounding box center [1133, 206] width 331 height 81
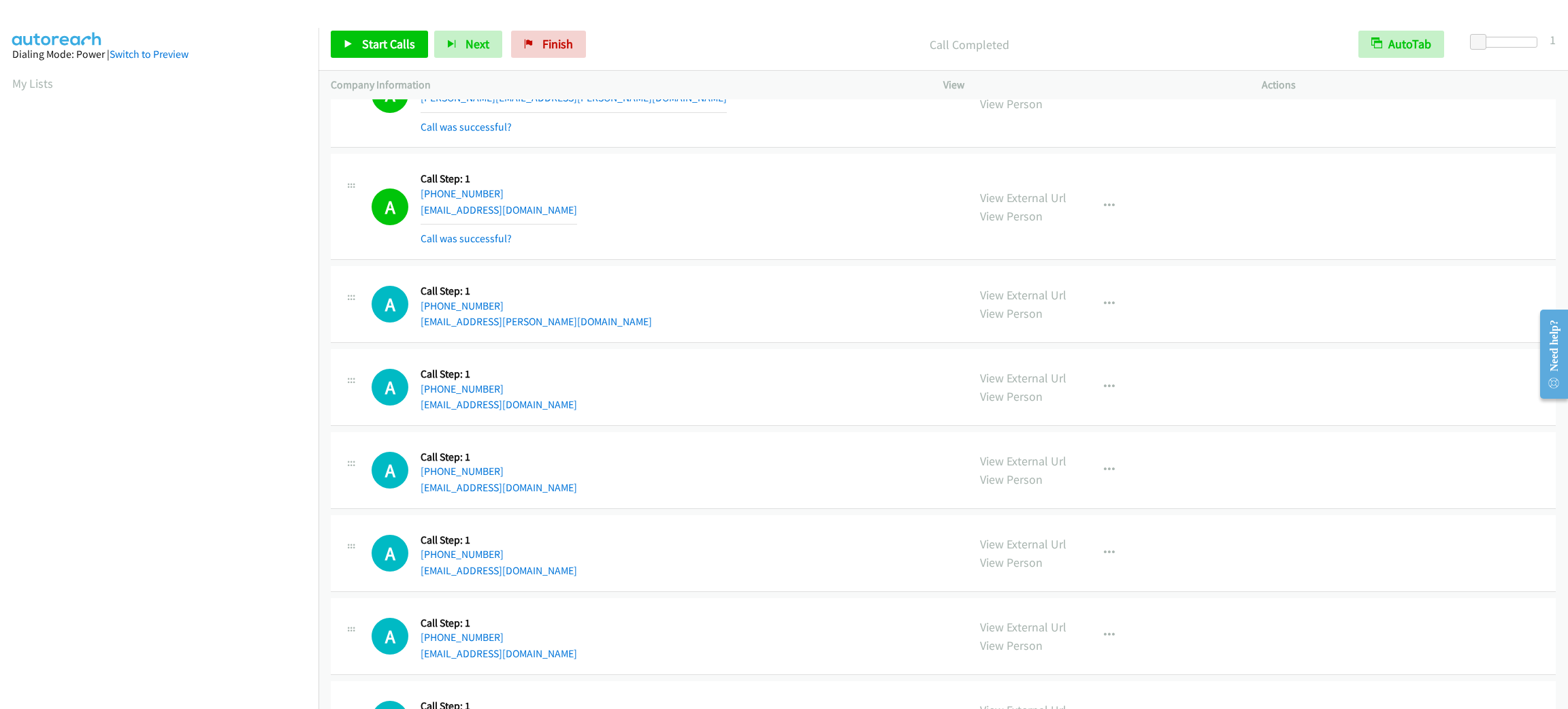
click at [1243, 200] on div "View External Url View Person View External Url Email Schedule/Manage Callback …" at bounding box center [1133, 206] width 331 height 81
click at [25, 85] on link "My Lists" at bounding box center [32, 83] width 41 height 15
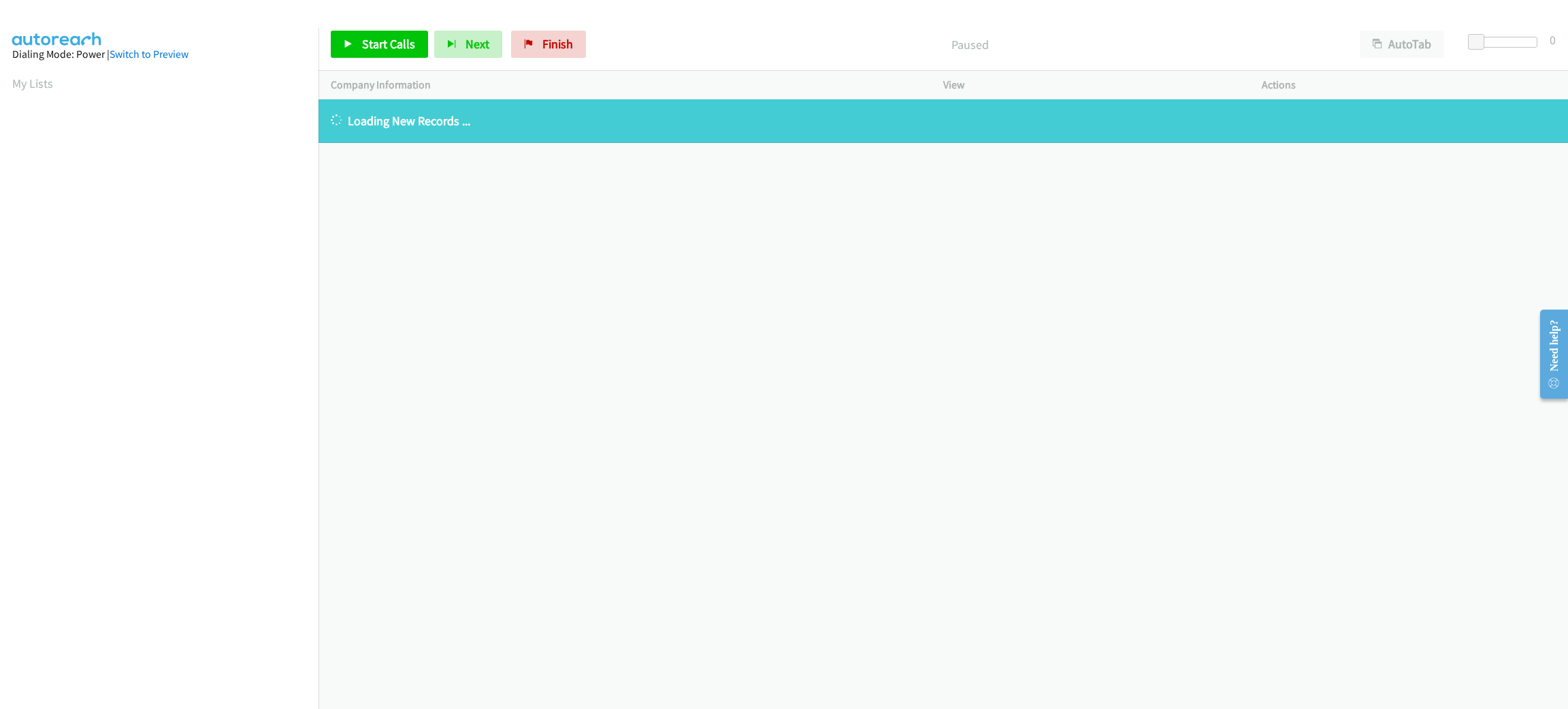
click at [58, 92] on aside "Dialing Mode: Power | Switch to Preview My Lists" at bounding box center [159, 404] width 319 height 753
click at [56, 90] on section "My Lists" at bounding box center [159, 83] width 294 height 18
click at [46, 85] on link "My Lists" at bounding box center [32, 83] width 41 height 15
drag, startPoint x: 48, startPoint y: 81, endPoint x: 73, endPoint y: 106, distance: 35.4
click at [48, 81] on link "My Lists" at bounding box center [32, 83] width 41 height 15
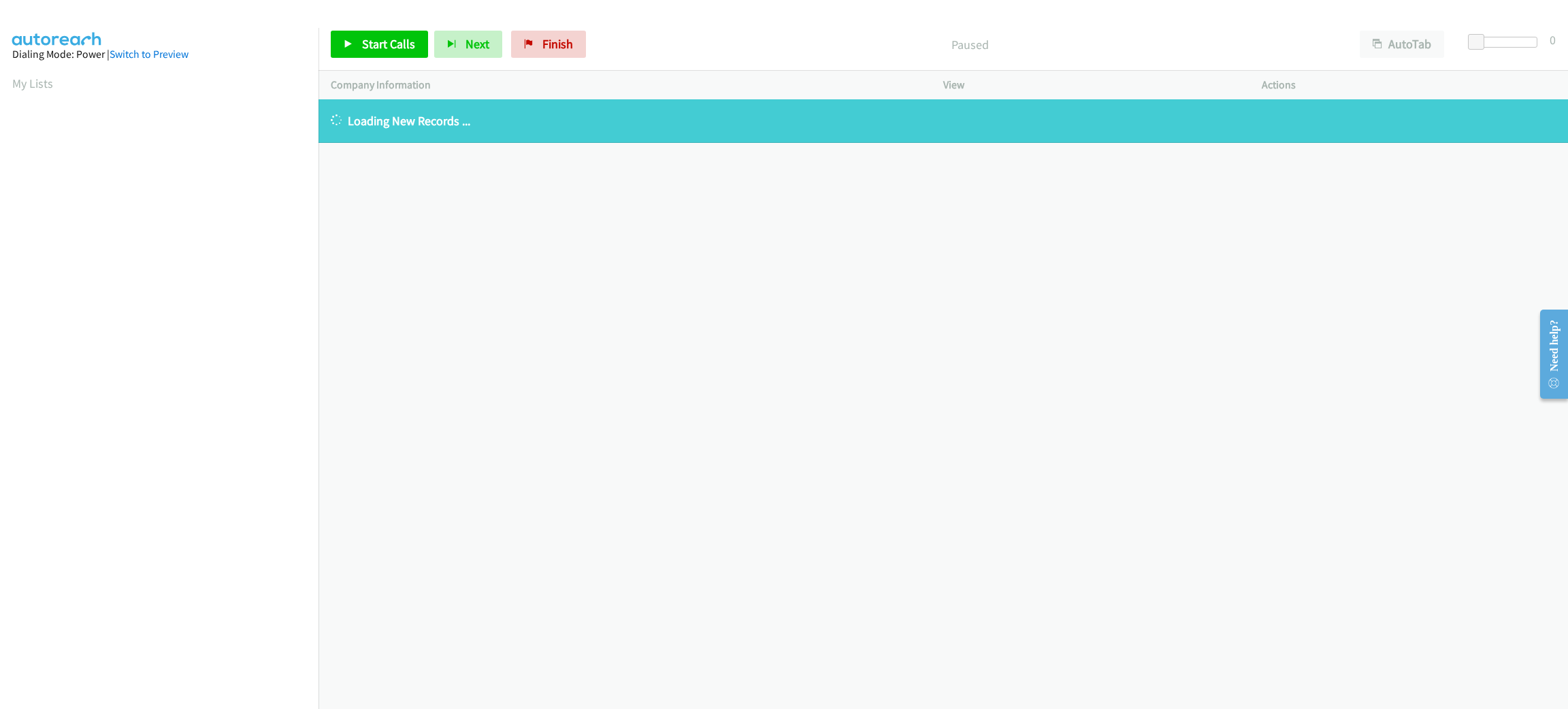
click at [40, 92] on section "My Lists" at bounding box center [159, 83] width 294 height 18
click at [40, 89] on link "My Lists" at bounding box center [32, 83] width 41 height 15
click at [42, 82] on link "My Lists" at bounding box center [32, 83] width 41 height 15
click at [38, 85] on link "My Lists" at bounding box center [32, 83] width 41 height 15
click at [43, 80] on link "My Lists" at bounding box center [32, 83] width 41 height 15
